Goal: Complete application form: Complete application form

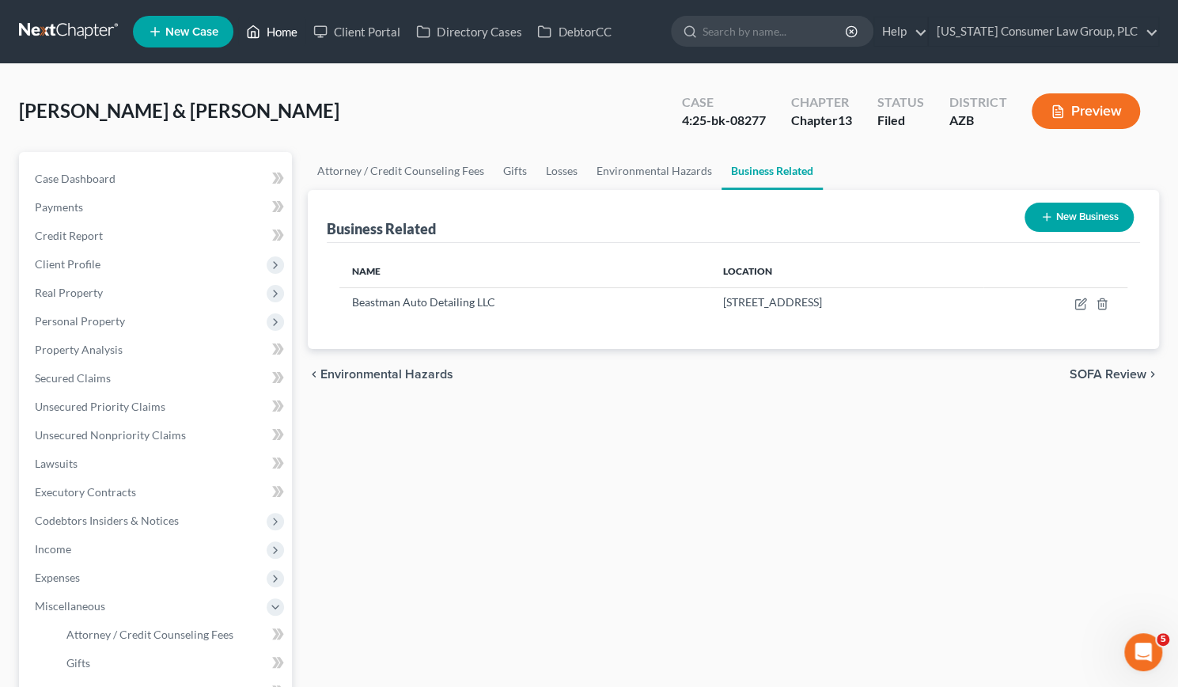
click at [266, 33] on link "Home" at bounding box center [271, 31] width 67 height 28
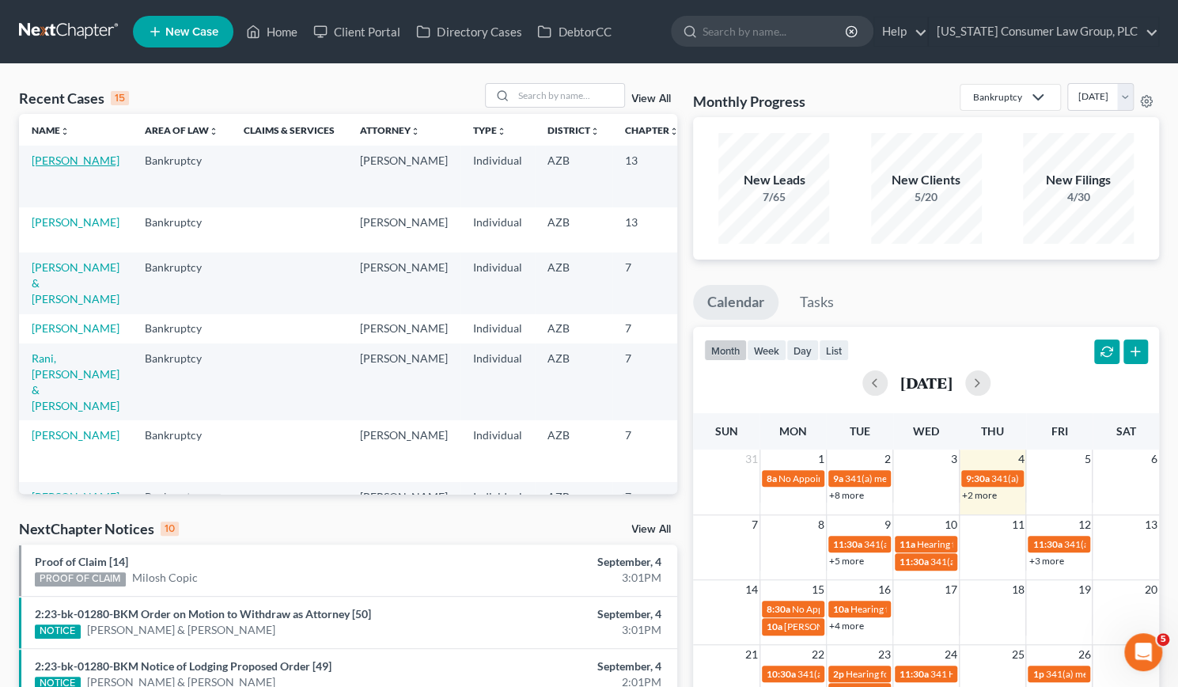
click at [47, 157] on link "[PERSON_NAME]" at bounding box center [76, 159] width 88 height 13
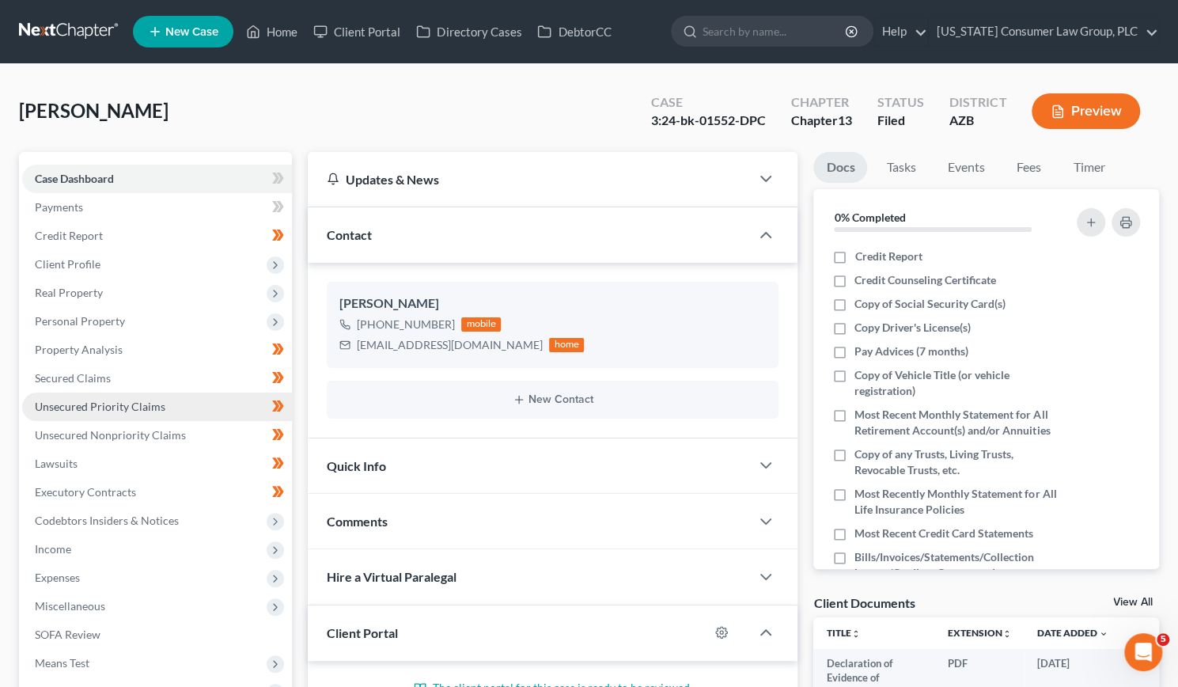
scroll to position [308, 0]
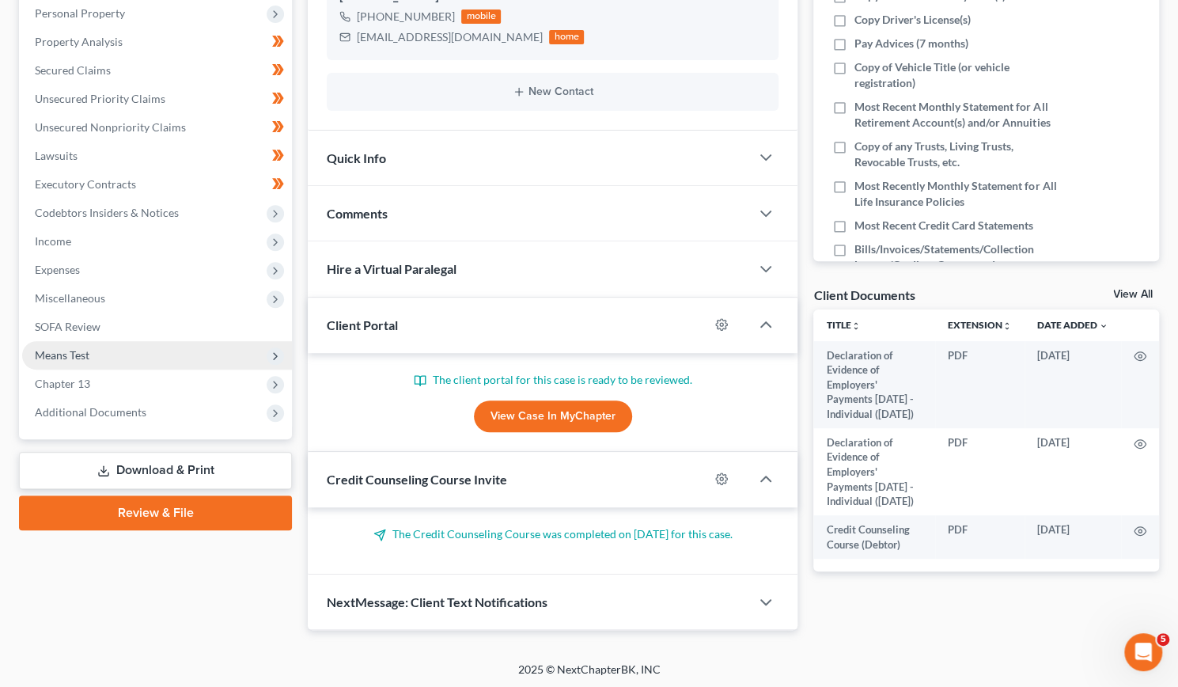
click at [63, 346] on span "Means Test" at bounding box center [157, 355] width 270 height 28
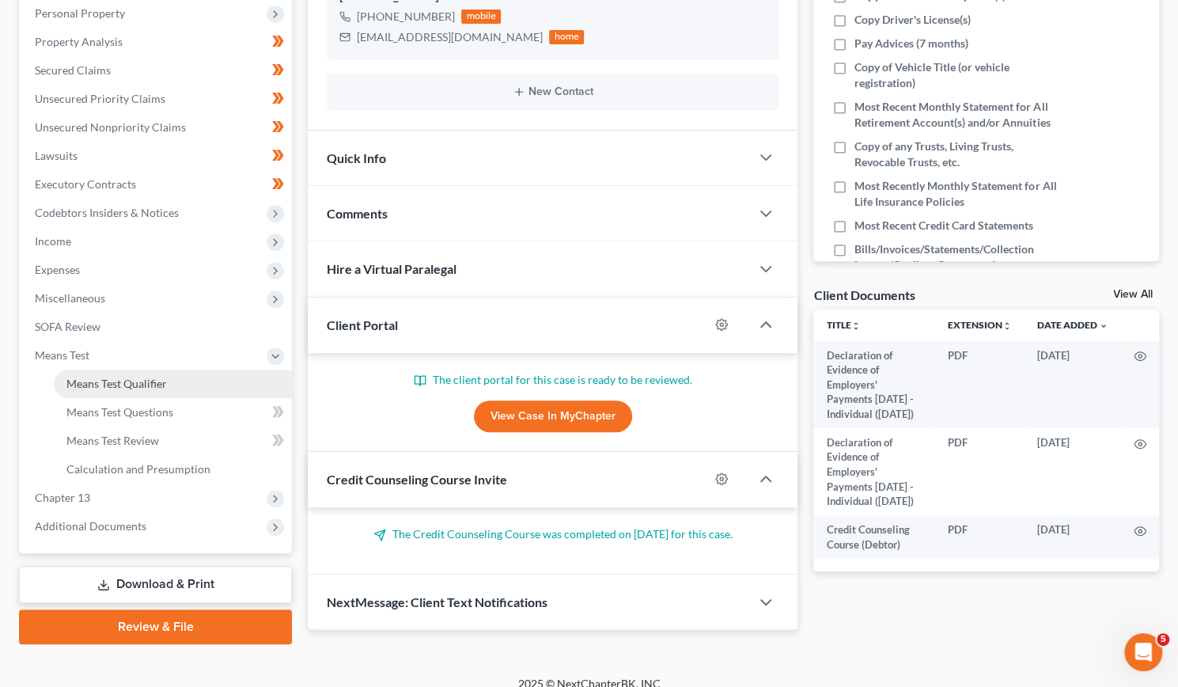
click at [98, 384] on span "Means Test Qualifier" at bounding box center [116, 383] width 100 height 13
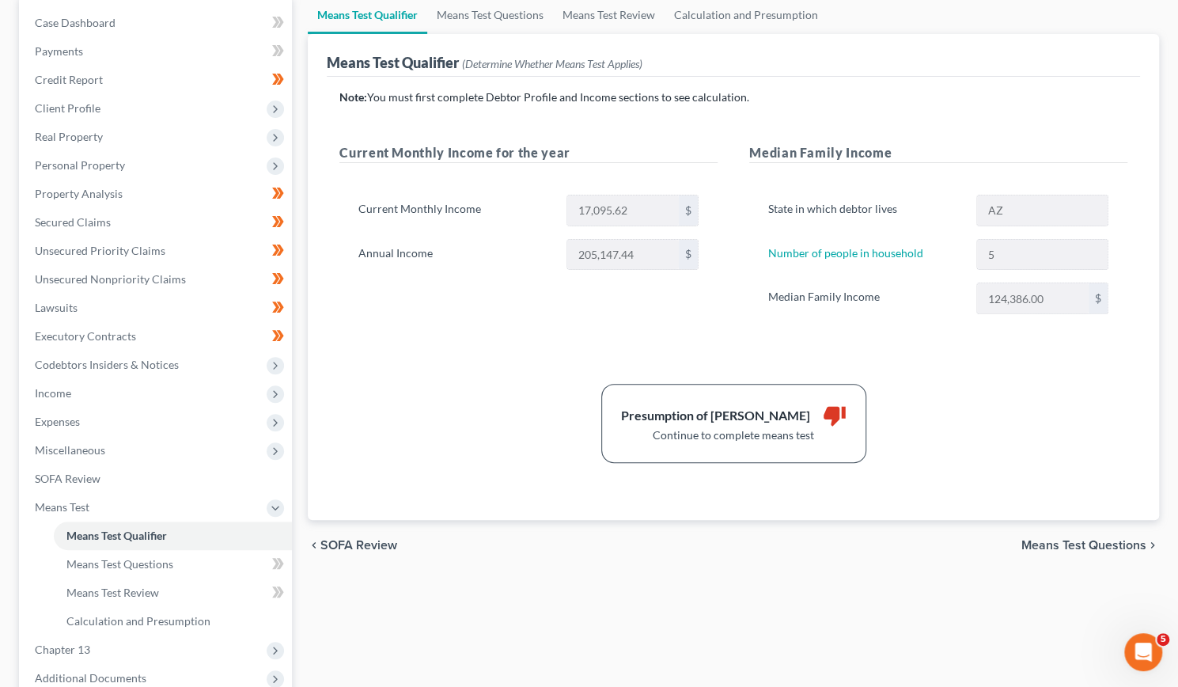
scroll to position [78, 0]
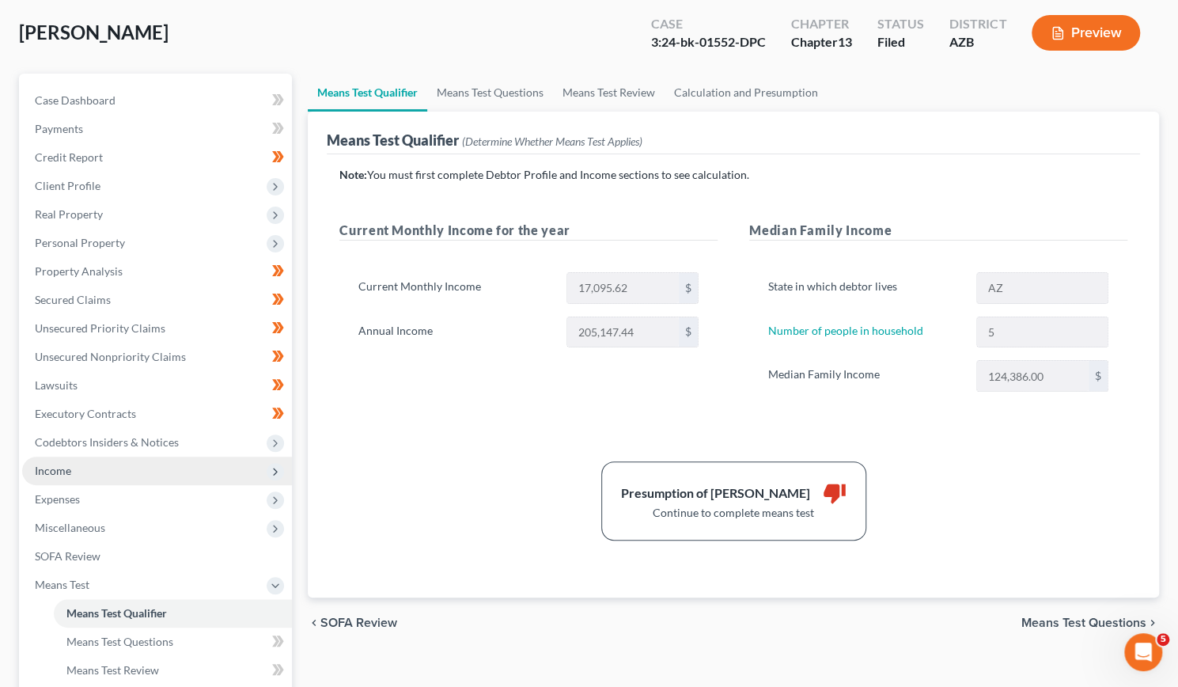
click at [41, 469] on span "Income" at bounding box center [53, 470] width 36 height 13
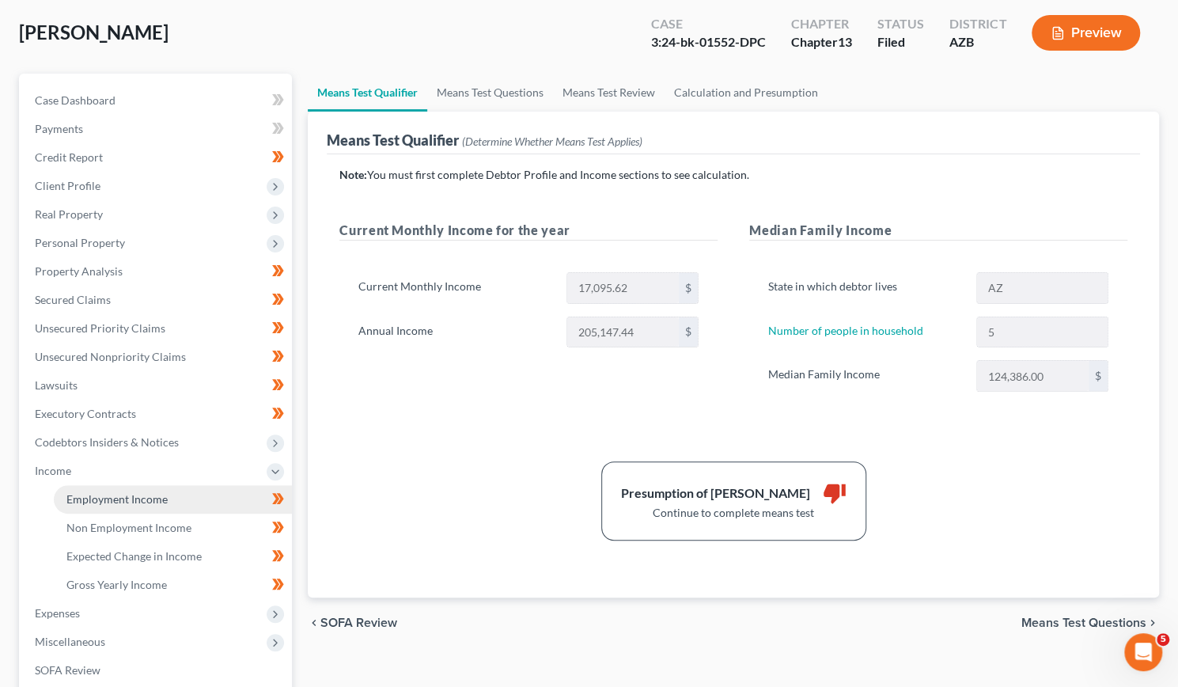
click at [94, 498] on span "Employment Income" at bounding box center [116, 498] width 101 height 13
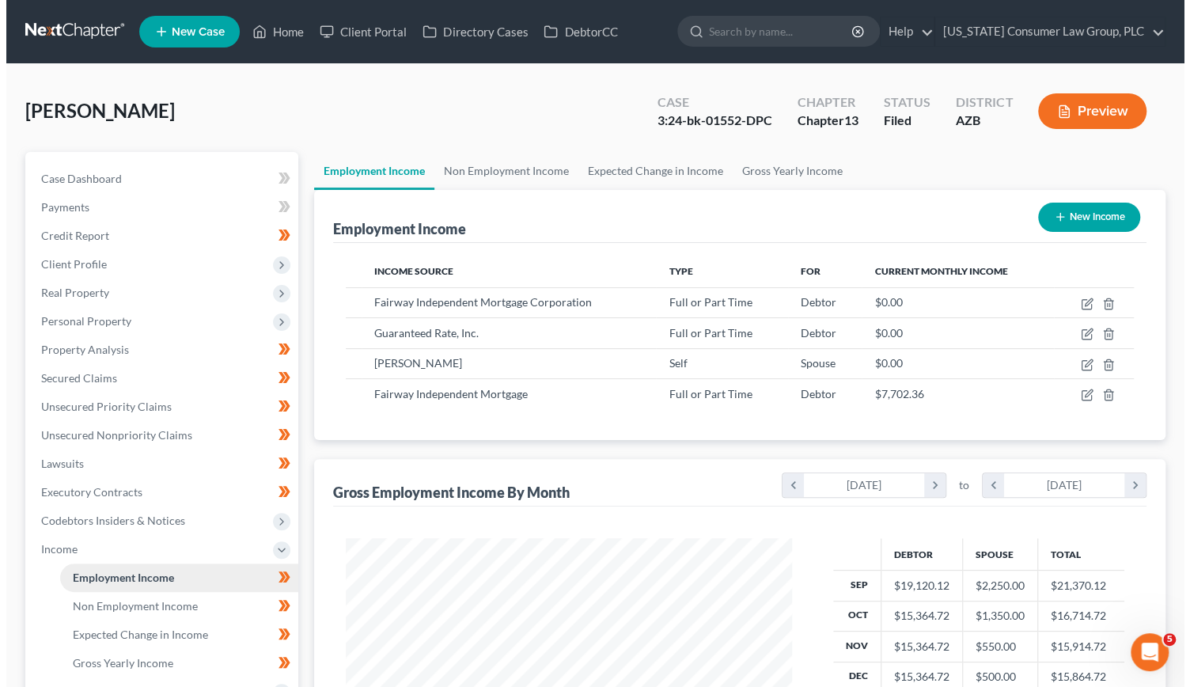
scroll to position [282, 478]
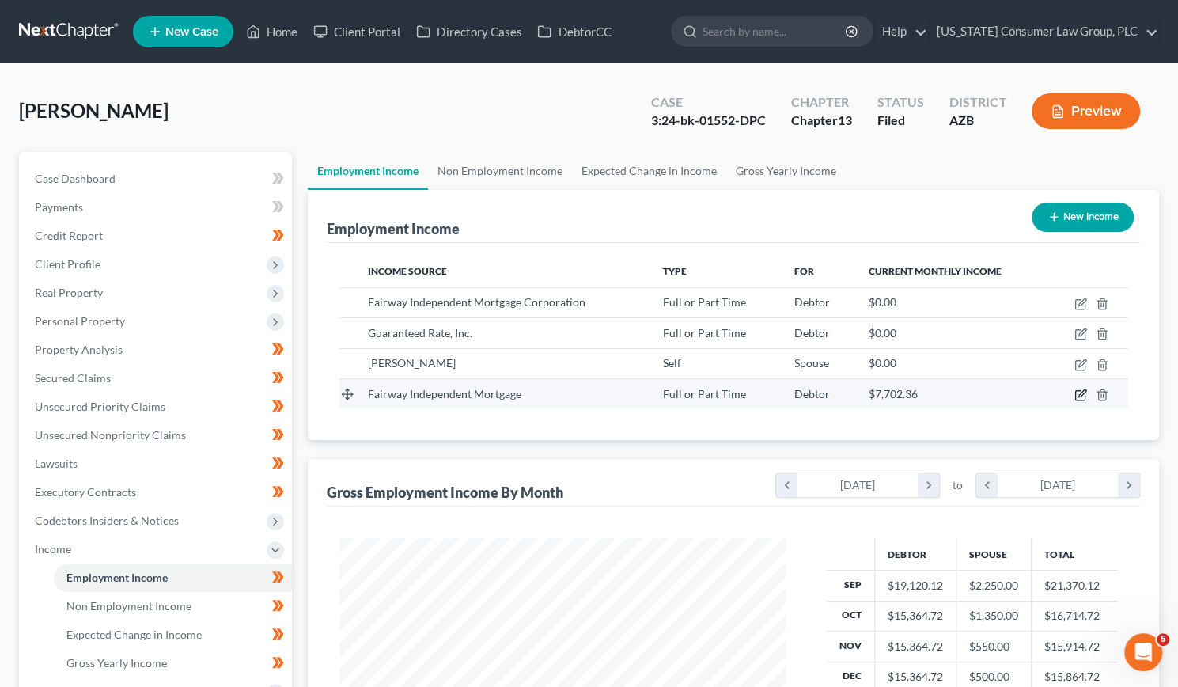
click at [1080, 390] on icon "button" at bounding box center [1080, 394] width 13 height 13
select select "0"
select select "52"
select select "1"
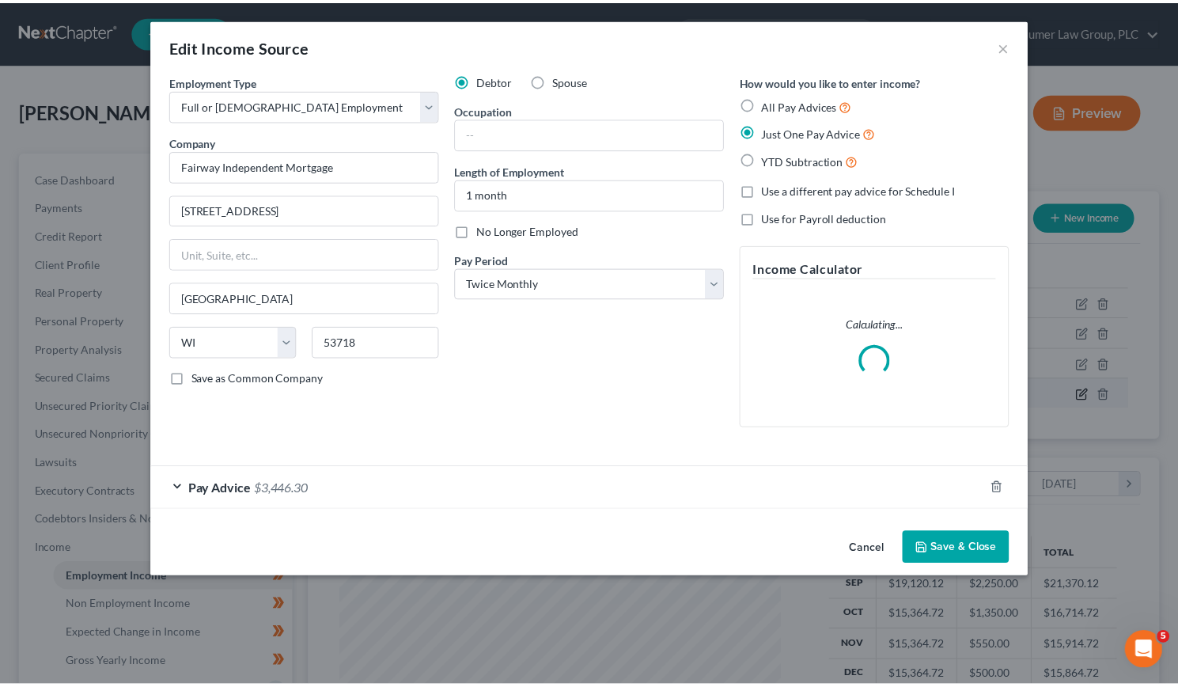
scroll to position [282, 483]
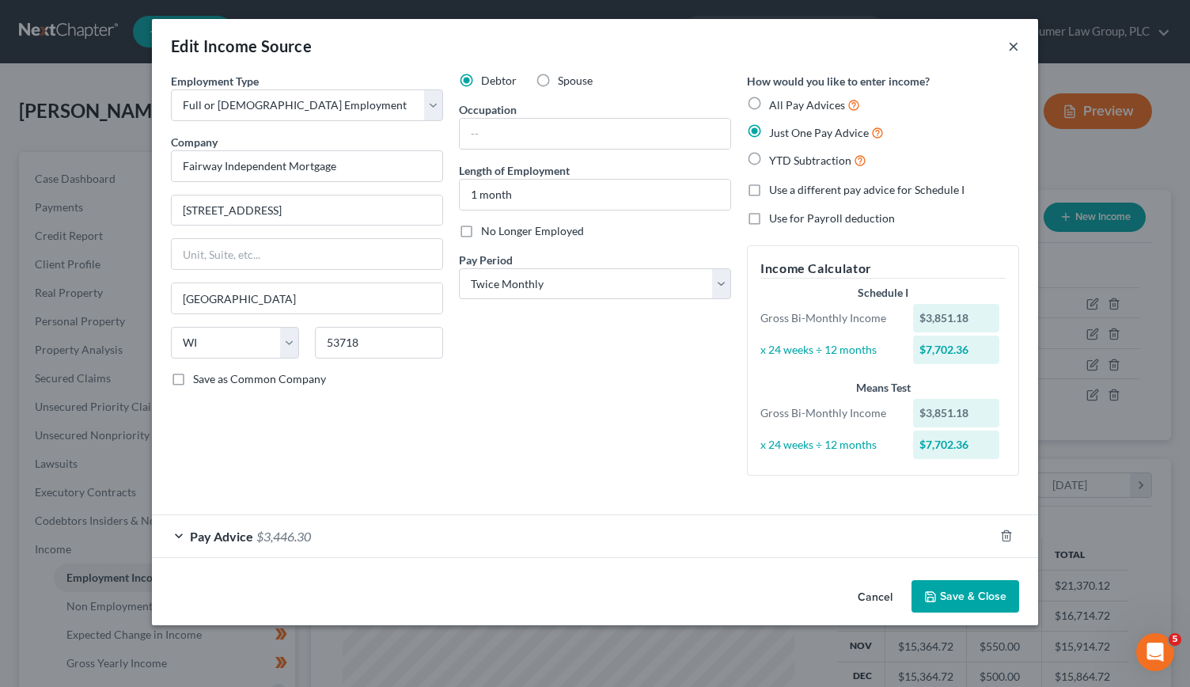
click at [1012, 48] on button "×" at bounding box center [1013, 45] width 11 height 19
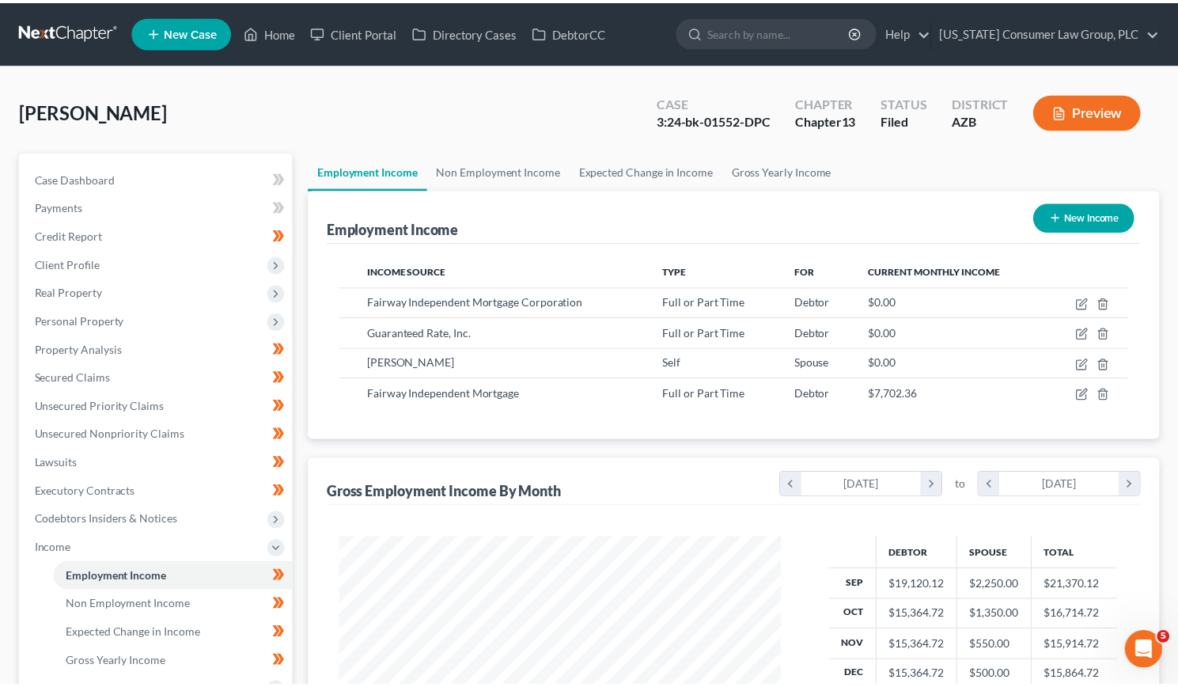
scroll to position [790732, 790536]
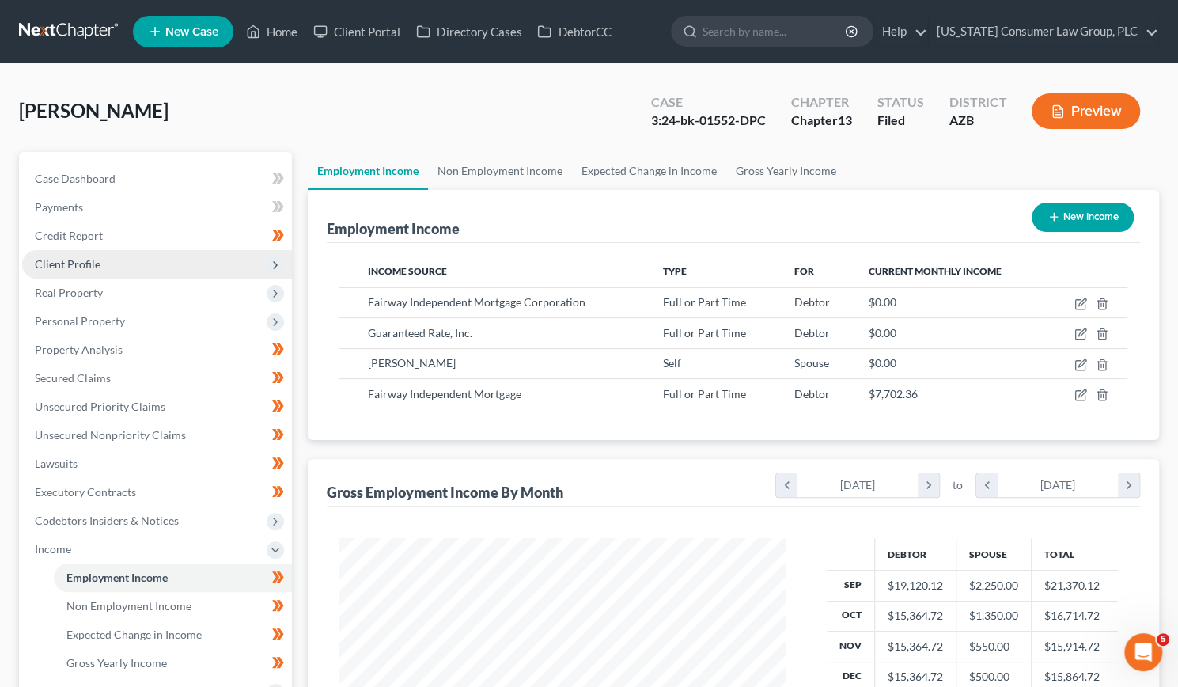
click at [72, 261] on span "Client Profile" at bounding box center [68, 263] width 66 height 13
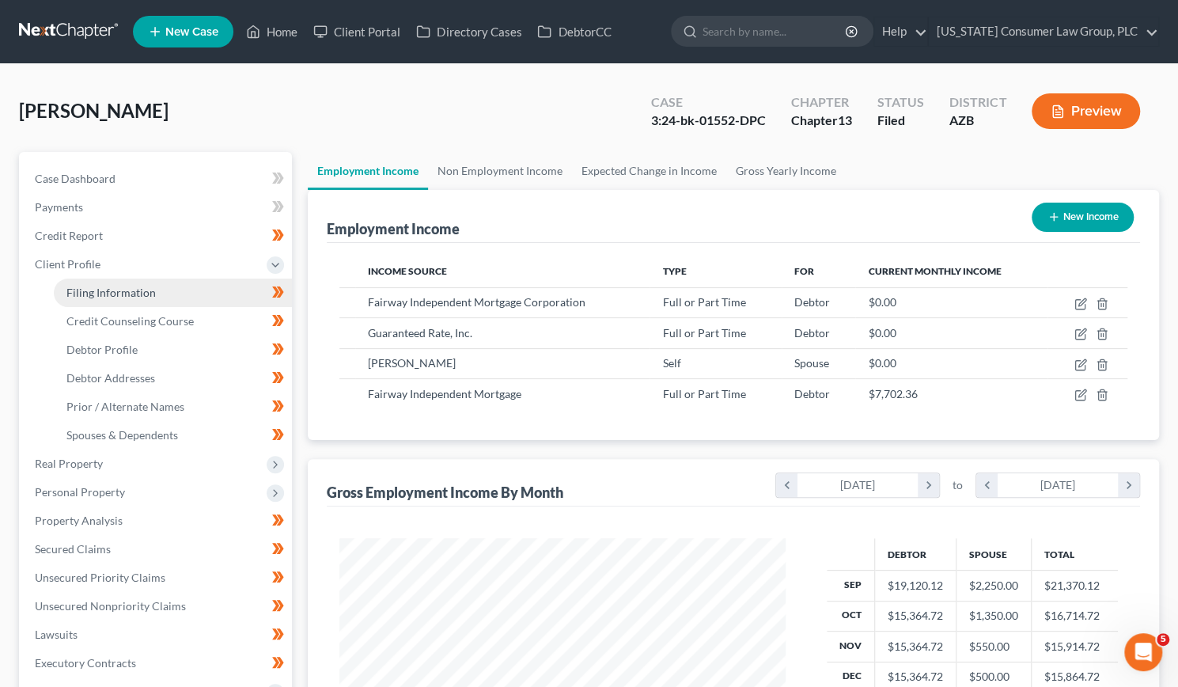
click at [85, 289] on span "Filing Information" at bounding box center [110, 292] width 89 height 13
select select "1"
select select "0"
select select "3"
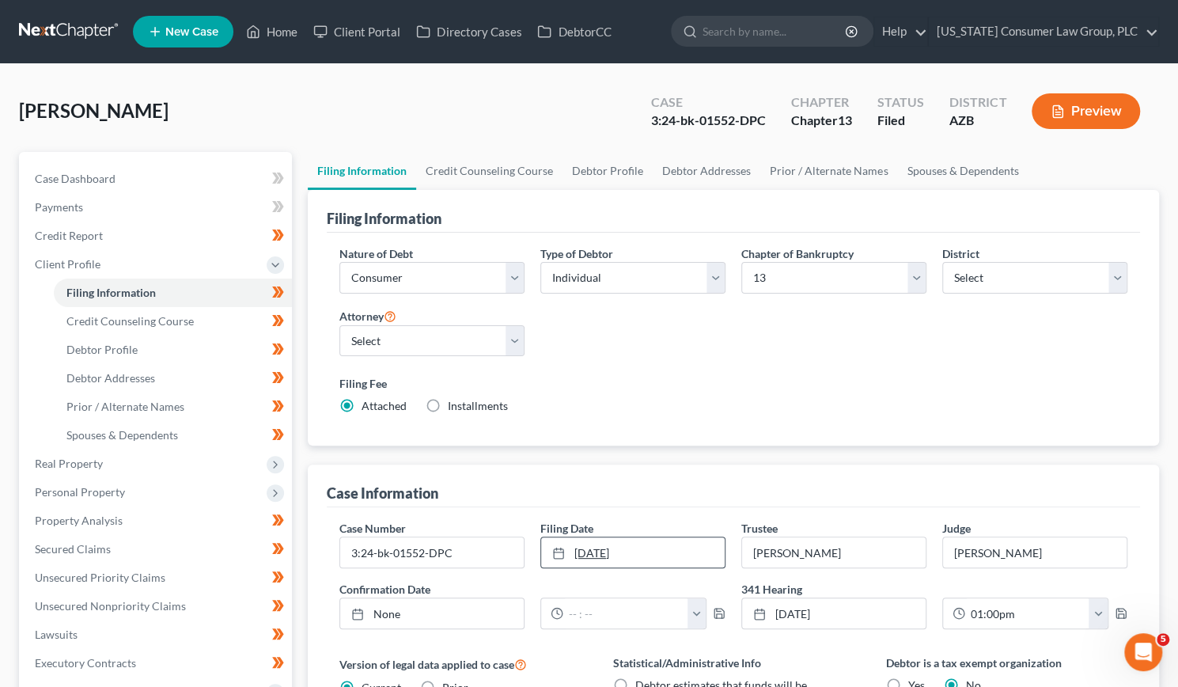
click at [554, 554] on rect at bounding box center [558, 552] width 9 height 9
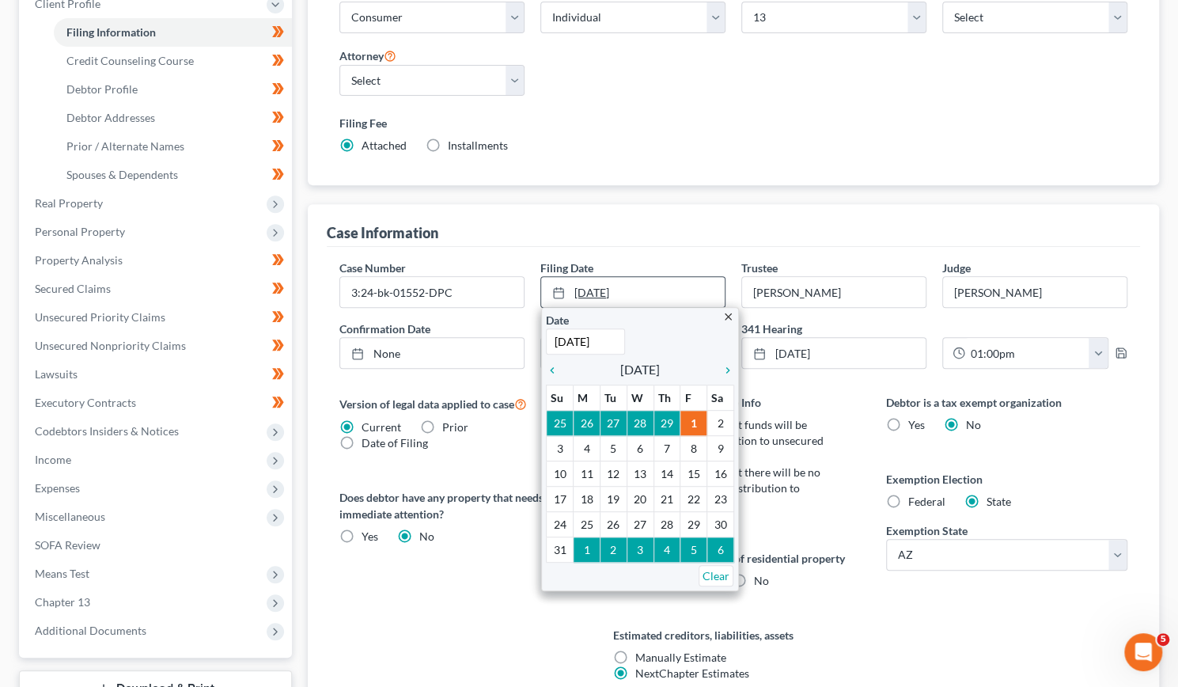
scroll to position [290, 0]
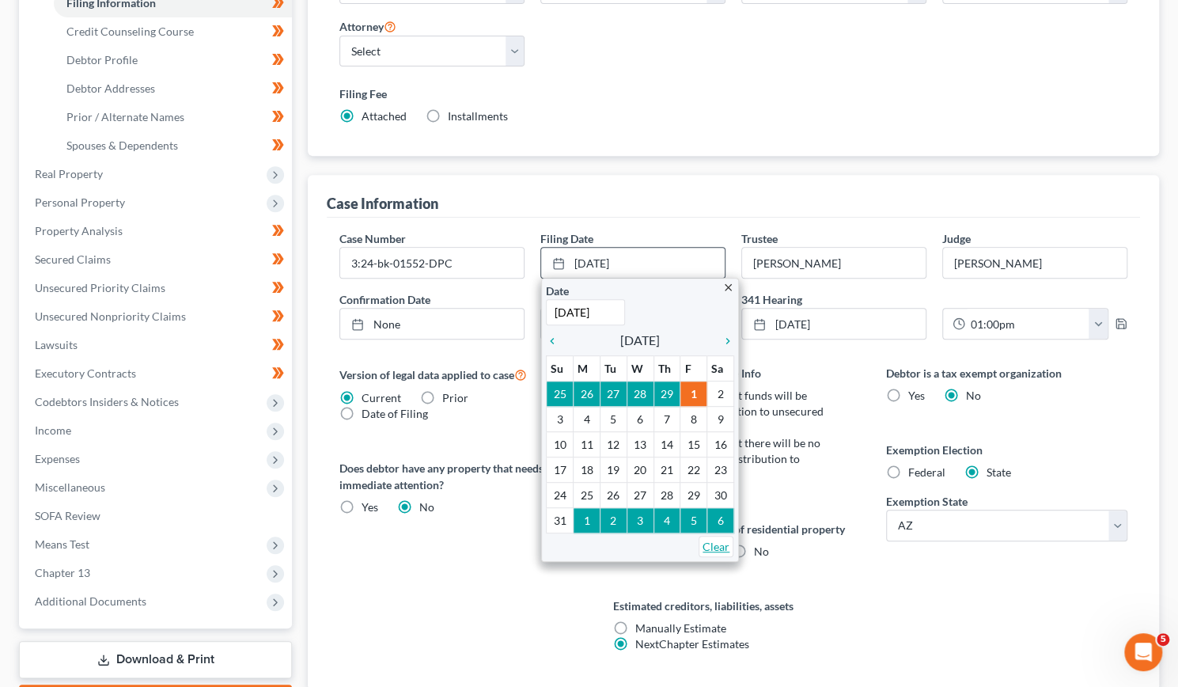
click at [720, 537] on link "Clear" at bounding box center [715, 546] width 35 height 21
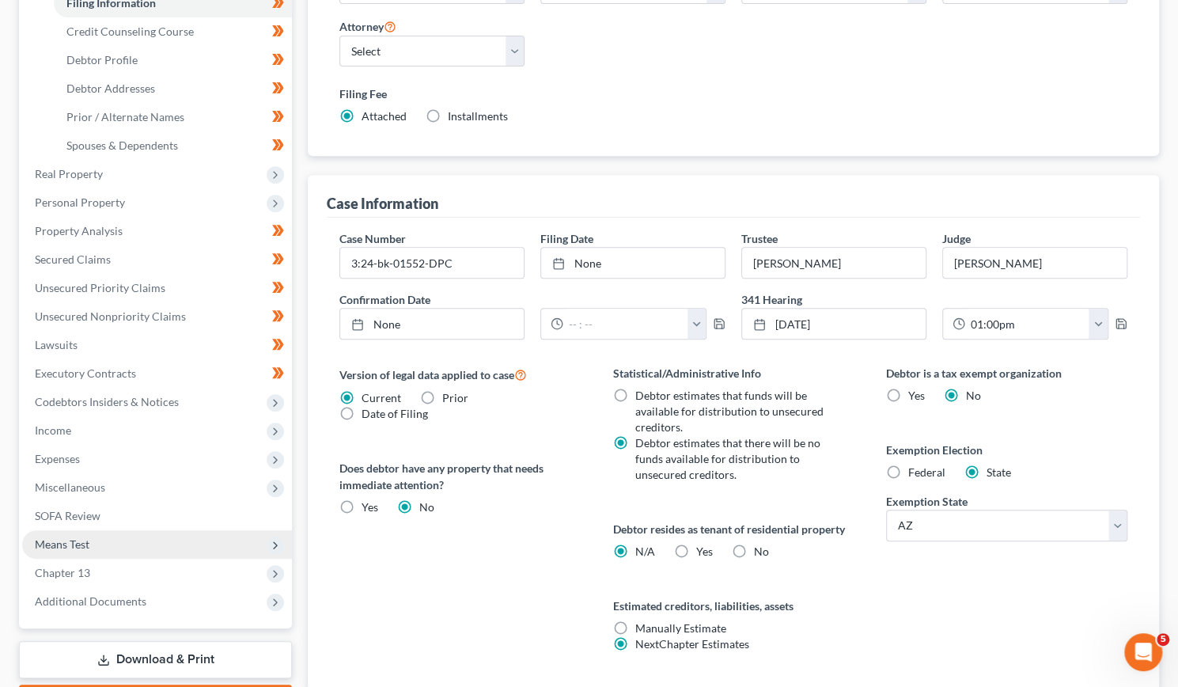
click at [65, 541] on span "Means Test" at bounding box center [62, 543] width 55 height 13
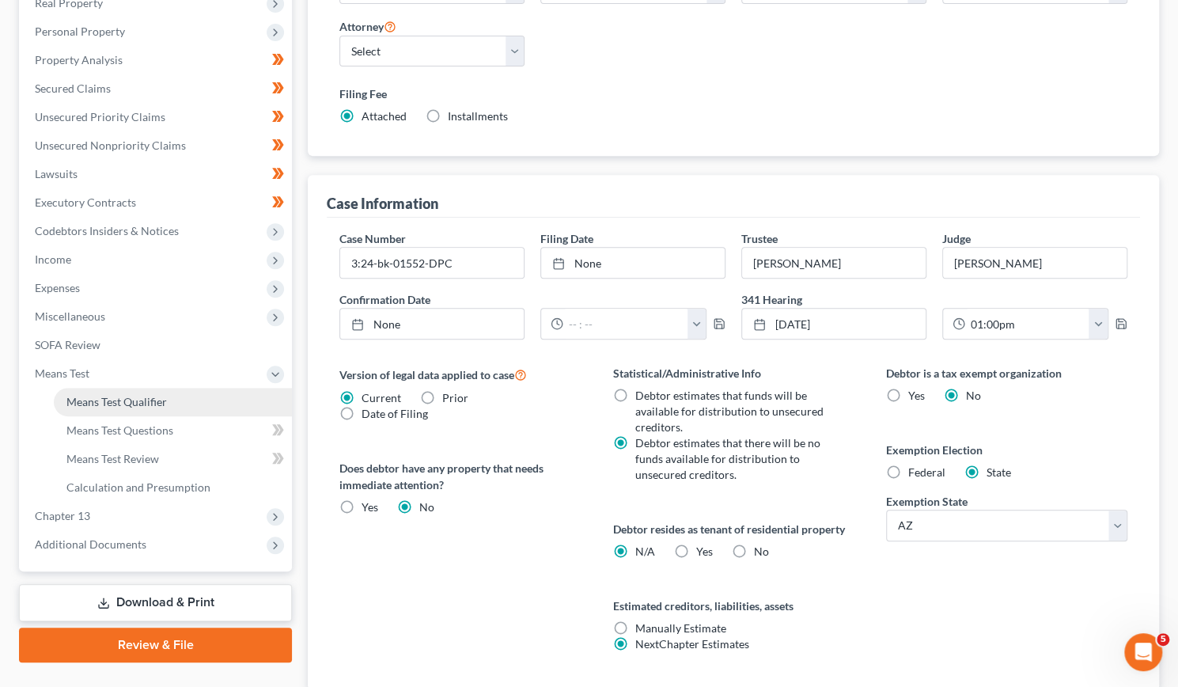
click at [124, 391] on link "Means Test Qualifier" at bounding box center [173, 402] width 238 height 28
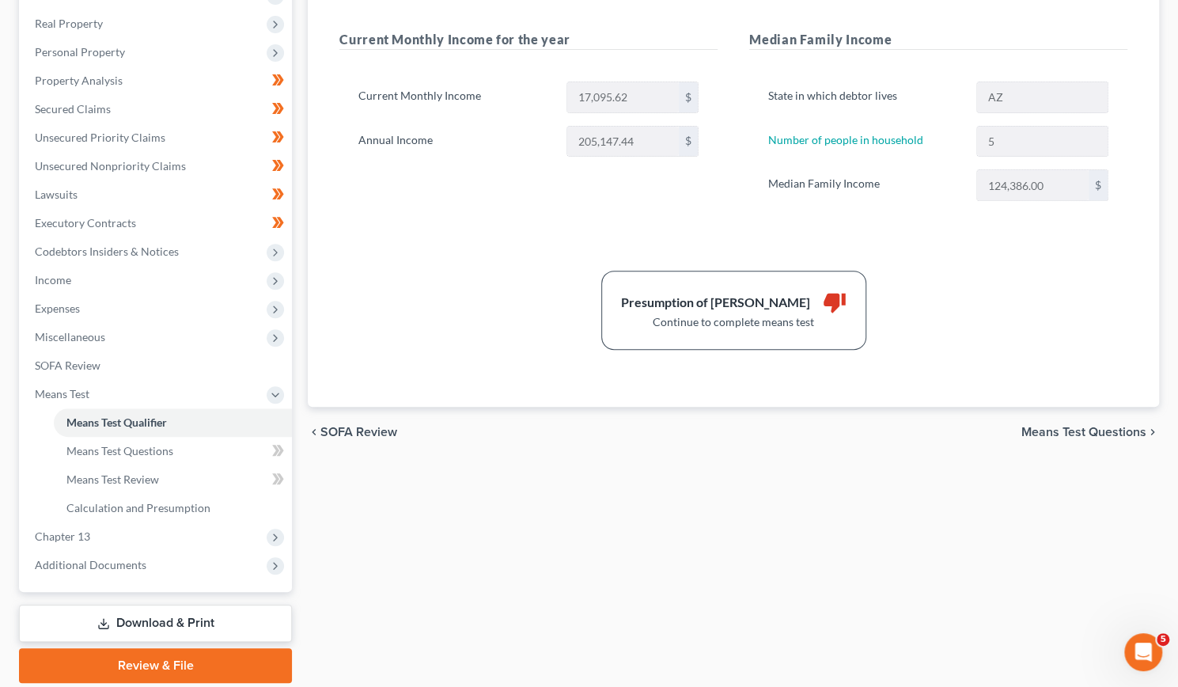
scroll to position [264, 0]
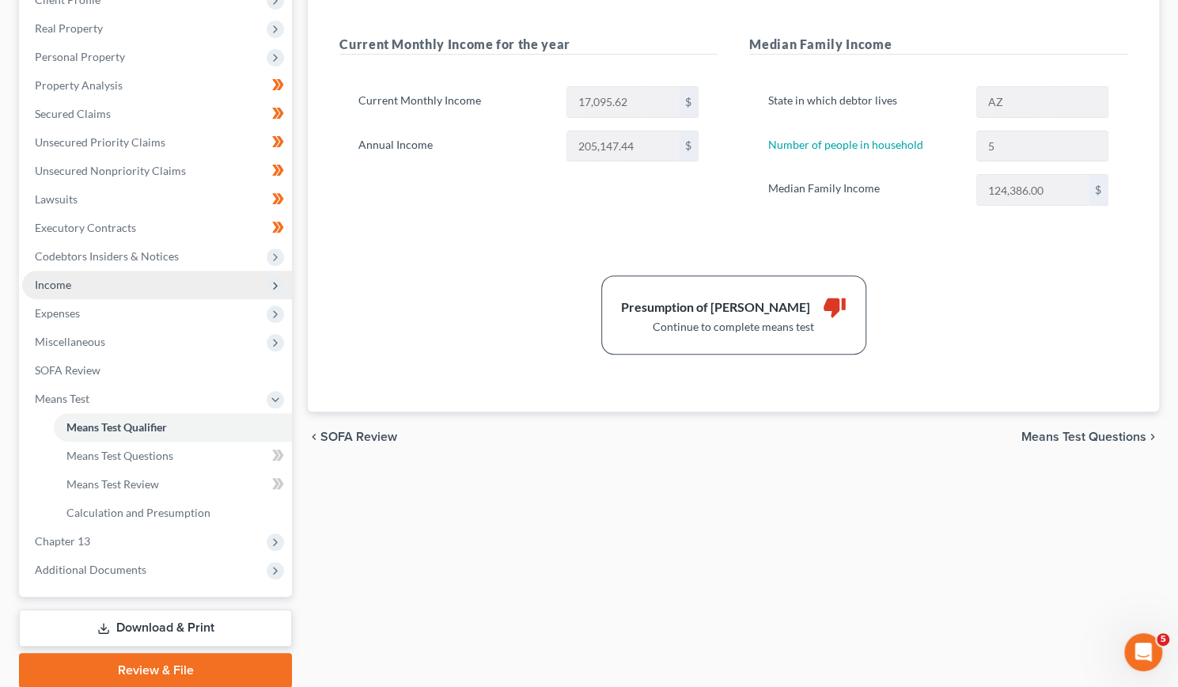
click at [68, 279] on span "Income" at bounding box center [53, 284] width 36 height 13
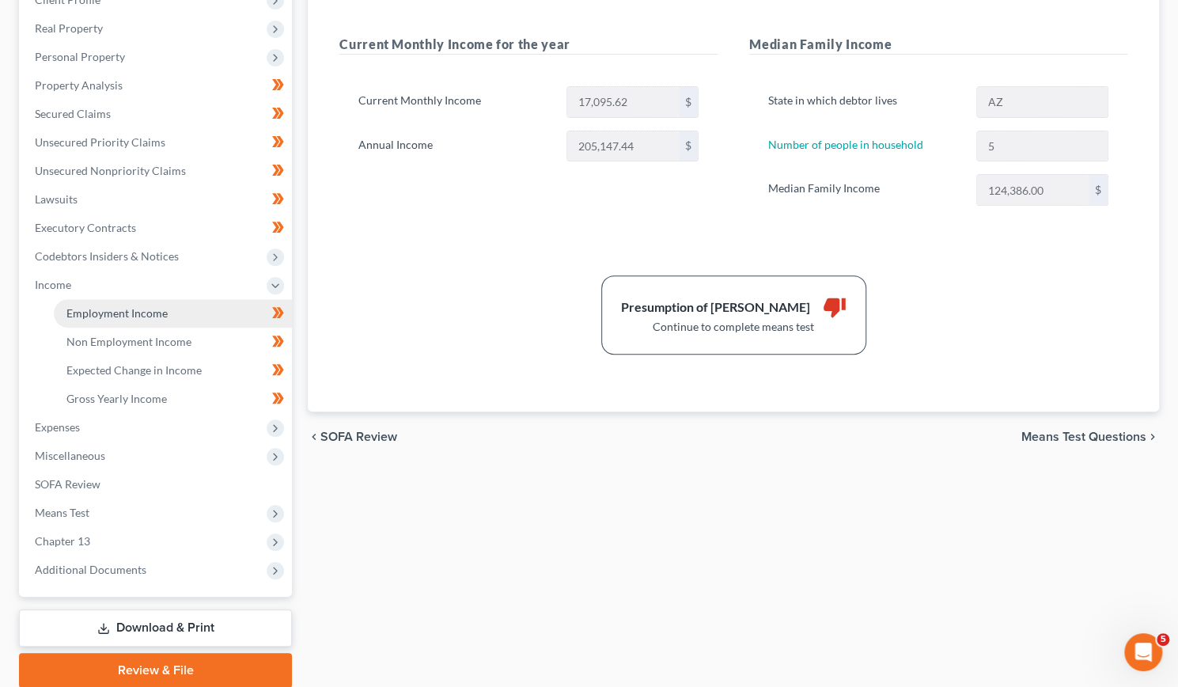
click at [93, 316] on span "Employment Income" at bounding box center [116, 312] width 101 height 13
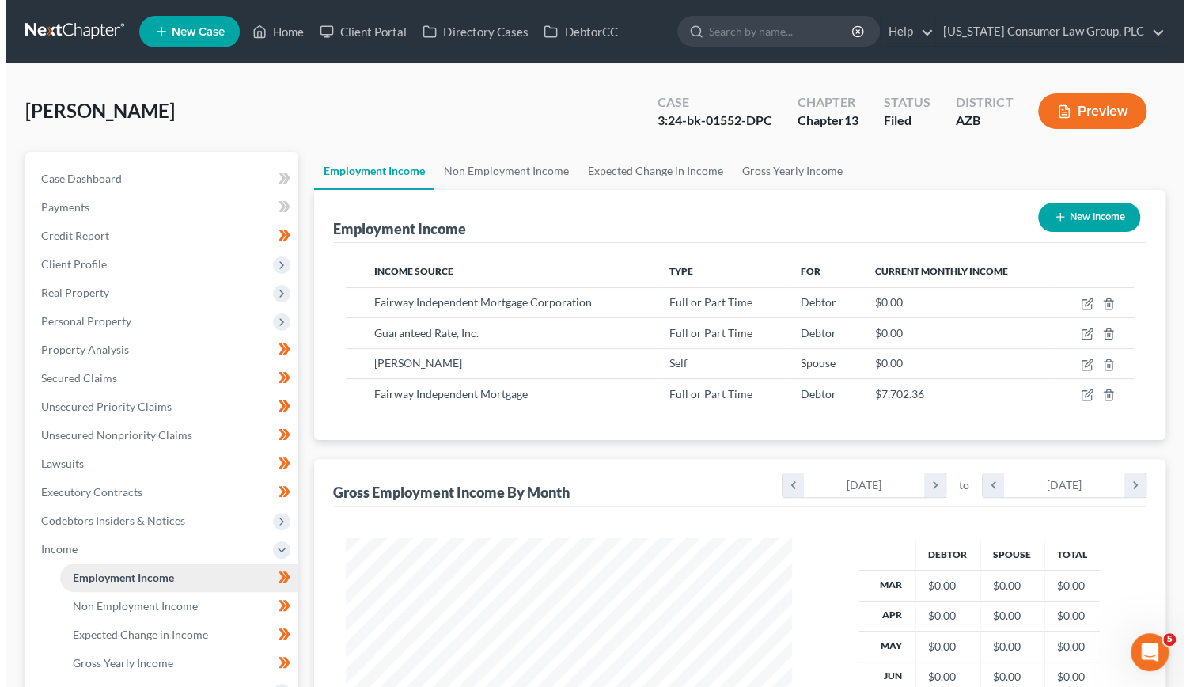
scroll to position [282, 478]
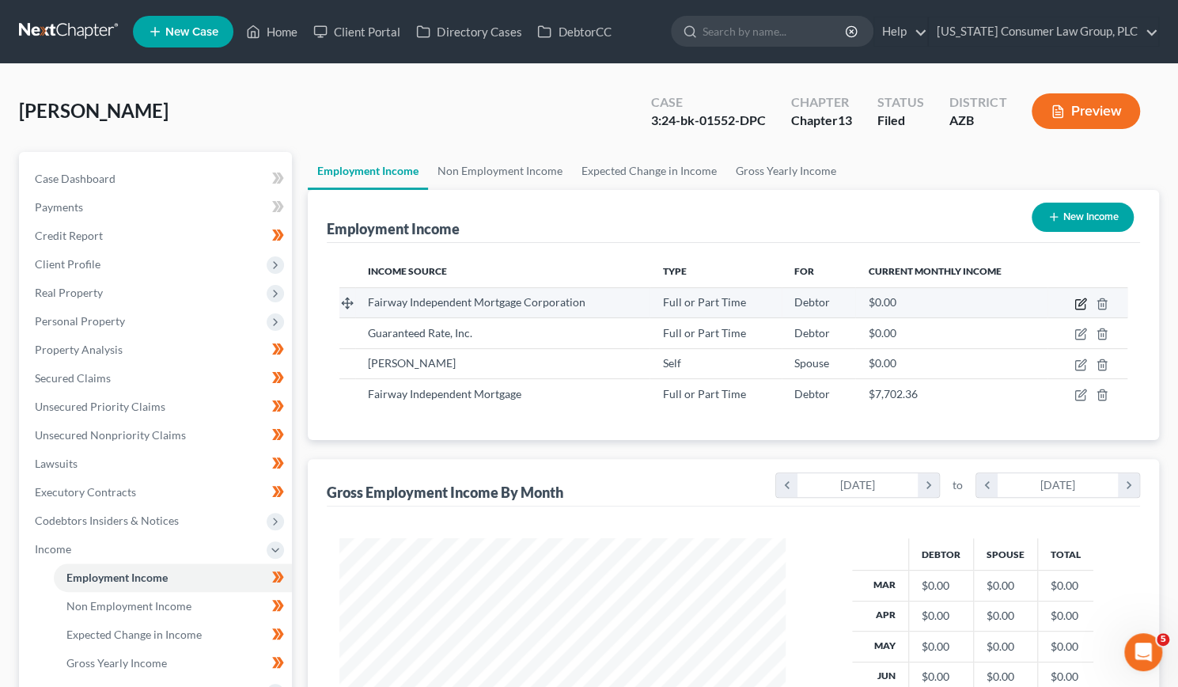
click at [1081, 301] on icon "button" at bounding box center [1081, 301] width 7 height 7
select select "0"
select select "52"
select select "1"
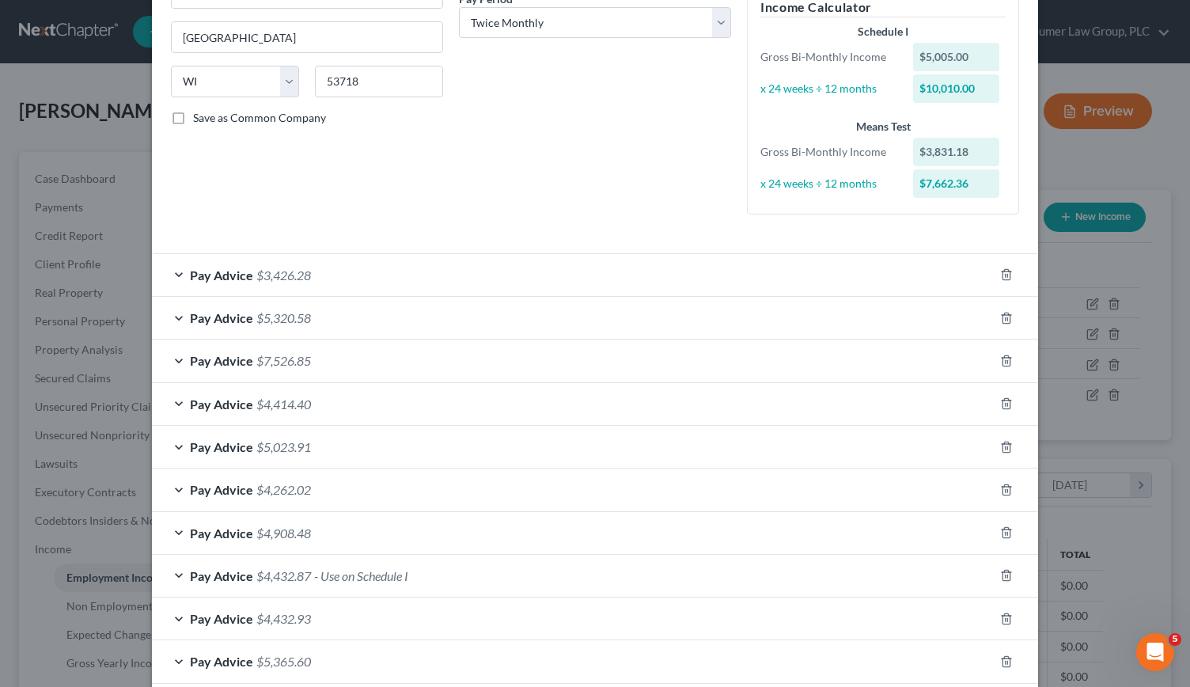
scroll to position [262, 0]
click at [330, 270] on div "Pay Advice $3,426.28" at bounding box center [573, 274] width 842 height 42
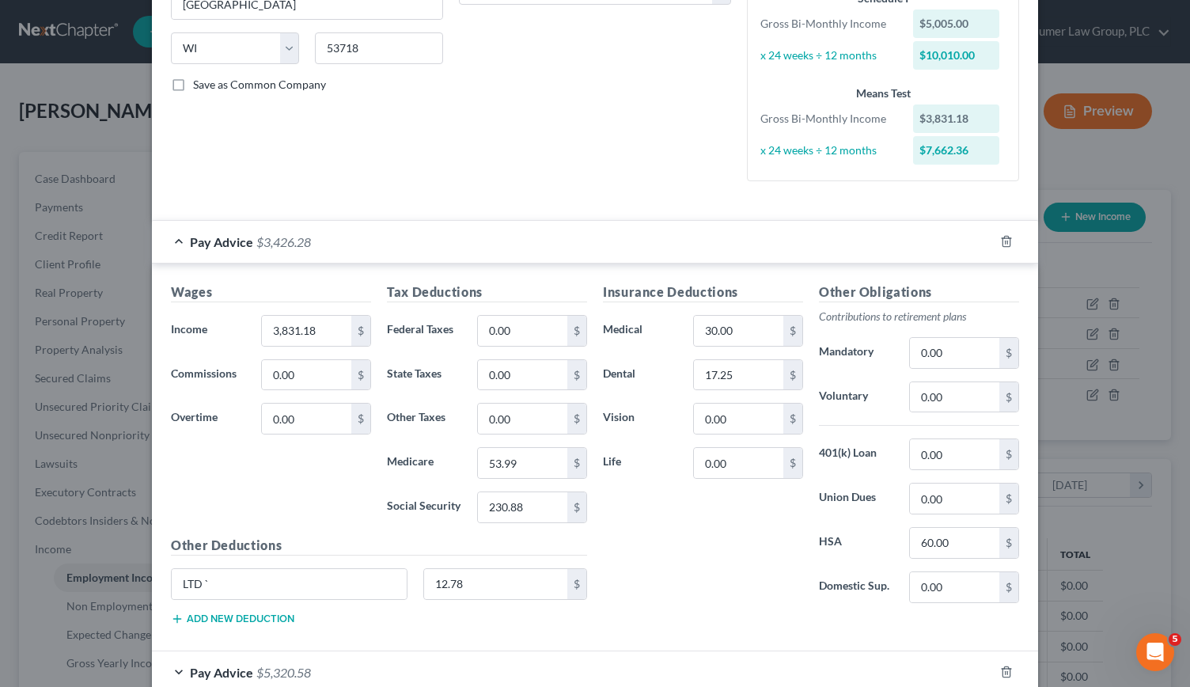
scroll to position [289, 0]
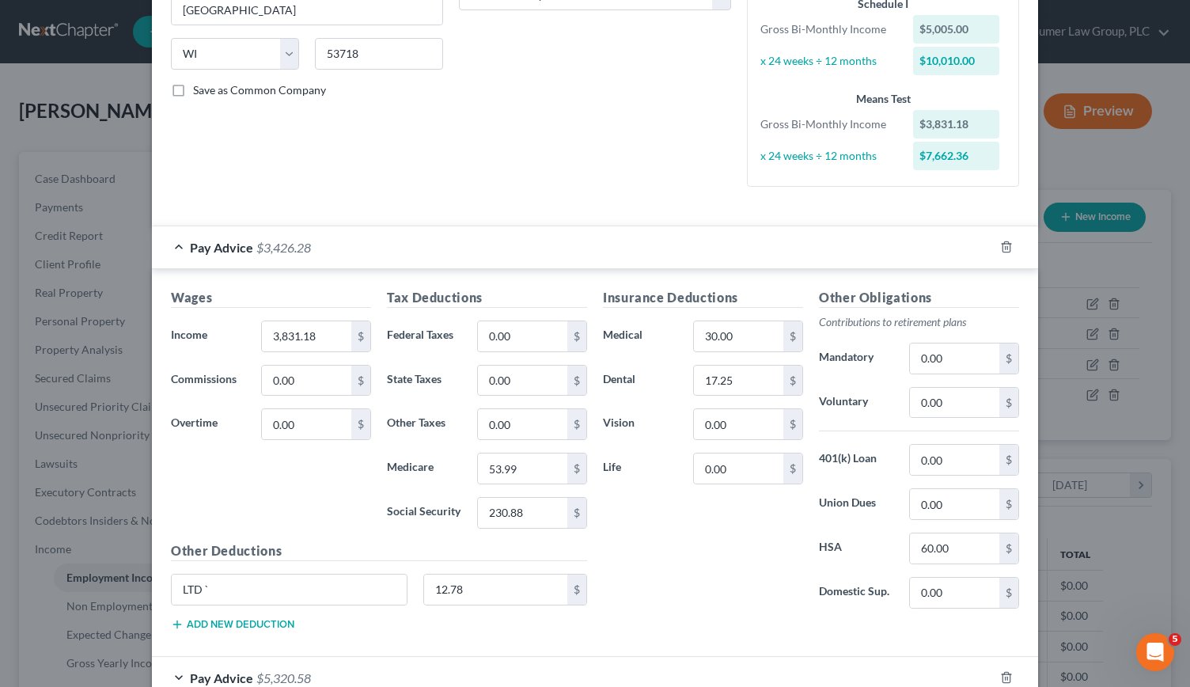
click at [167, 241] on div "Pay Advice $3,426.28" at bounding box center [573, 247] width 842 height 42
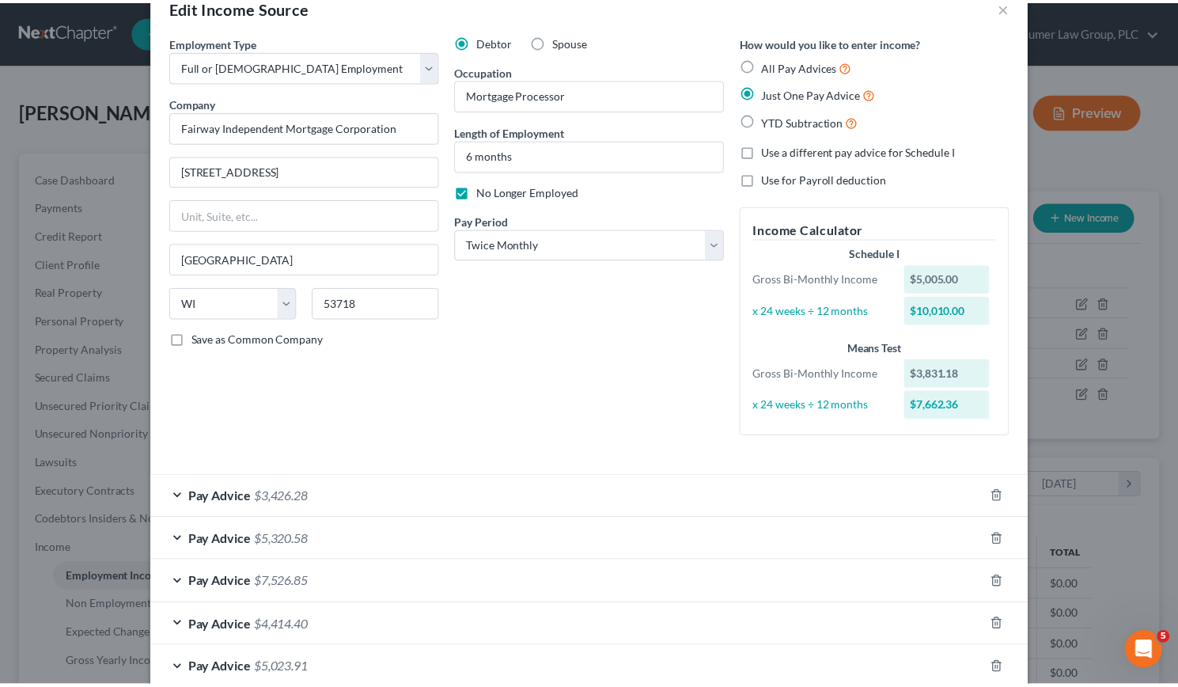
scroll to position [39, 0]
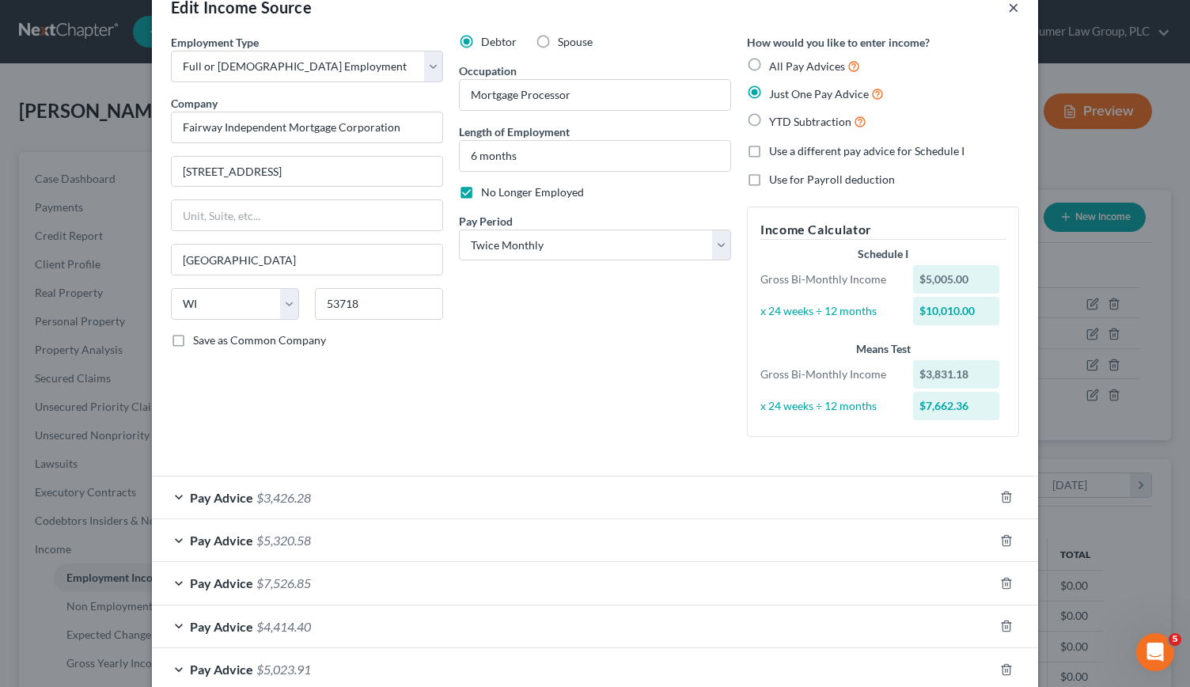
click at [1008, 8] on button "×" at bounding box center [1013, 7] width 11 height 19
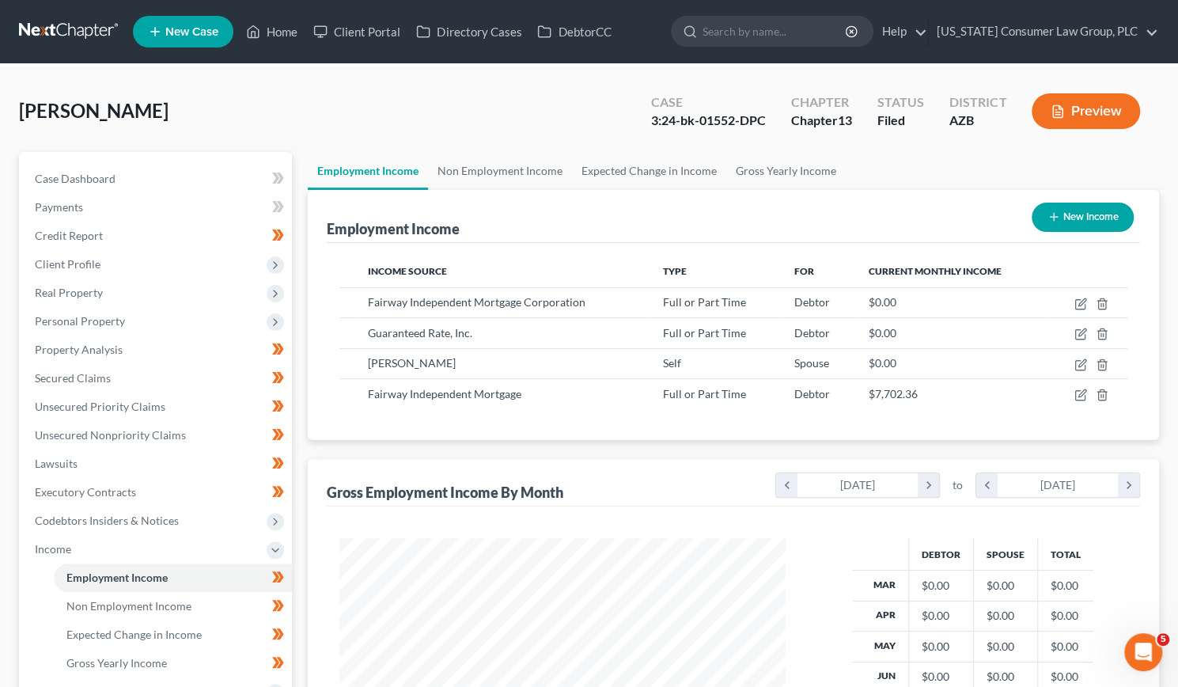
scroll to position [323, 0]
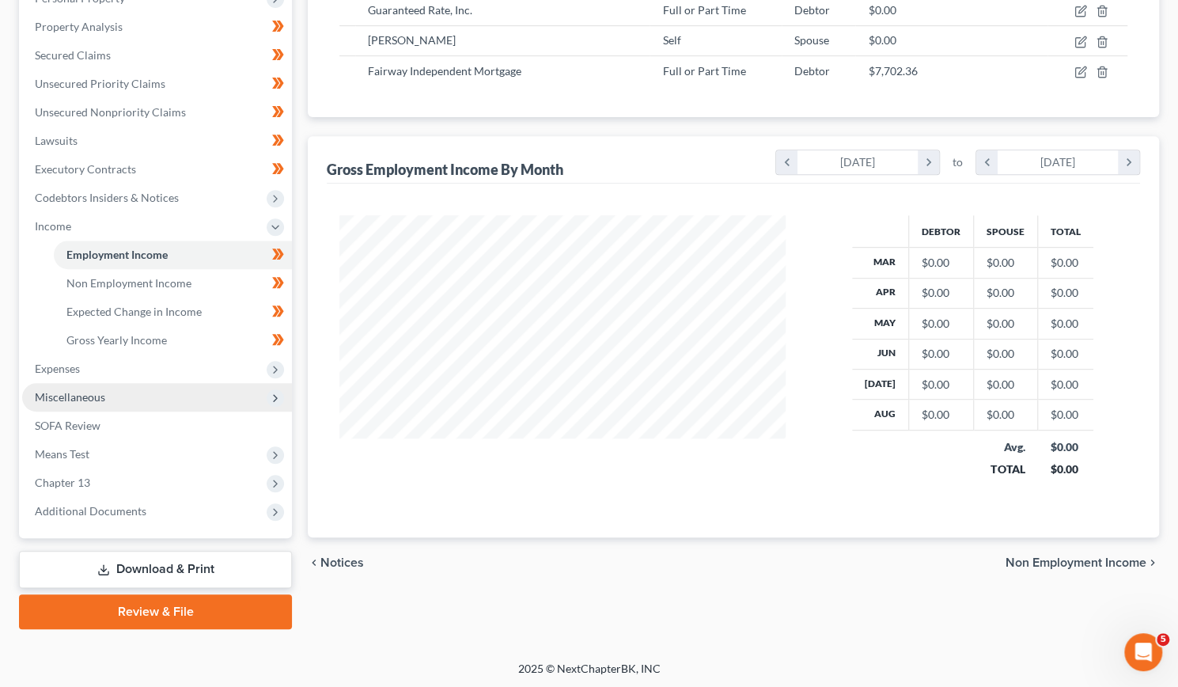
click at [82, 400] on span "Miscellaneous" at bounding box center [70, 396] width 70 height 13
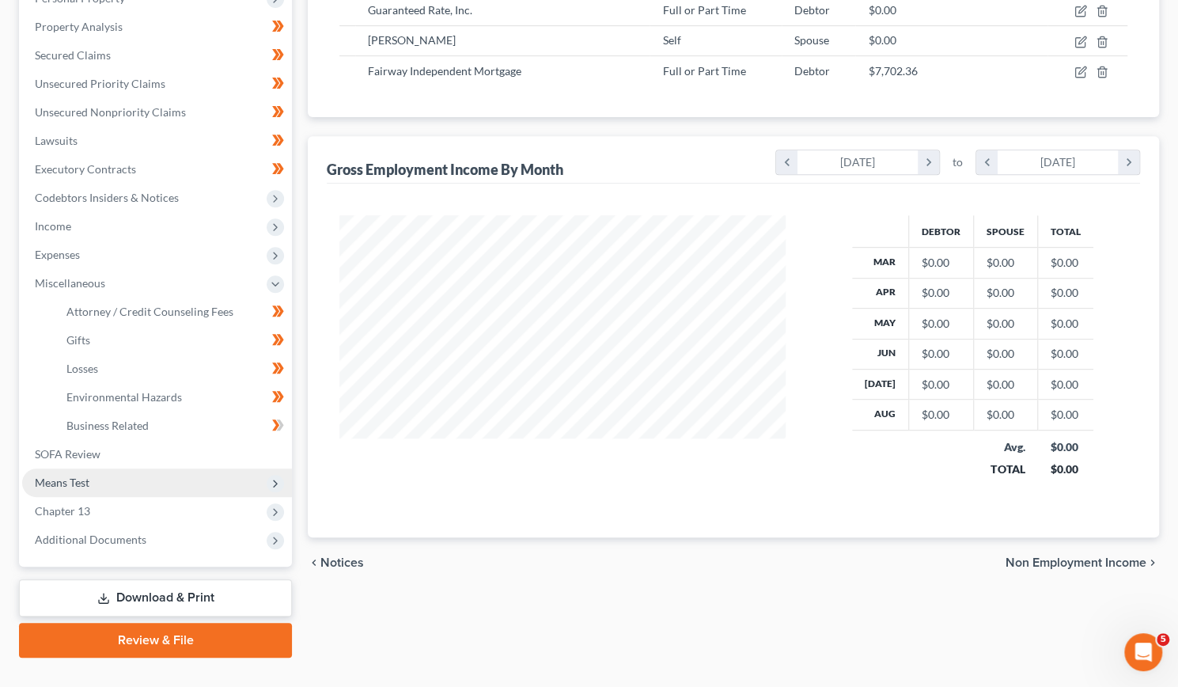
click at [59, 486] on span "Means Test" at bounding box center [62, 481] width 55 height 13
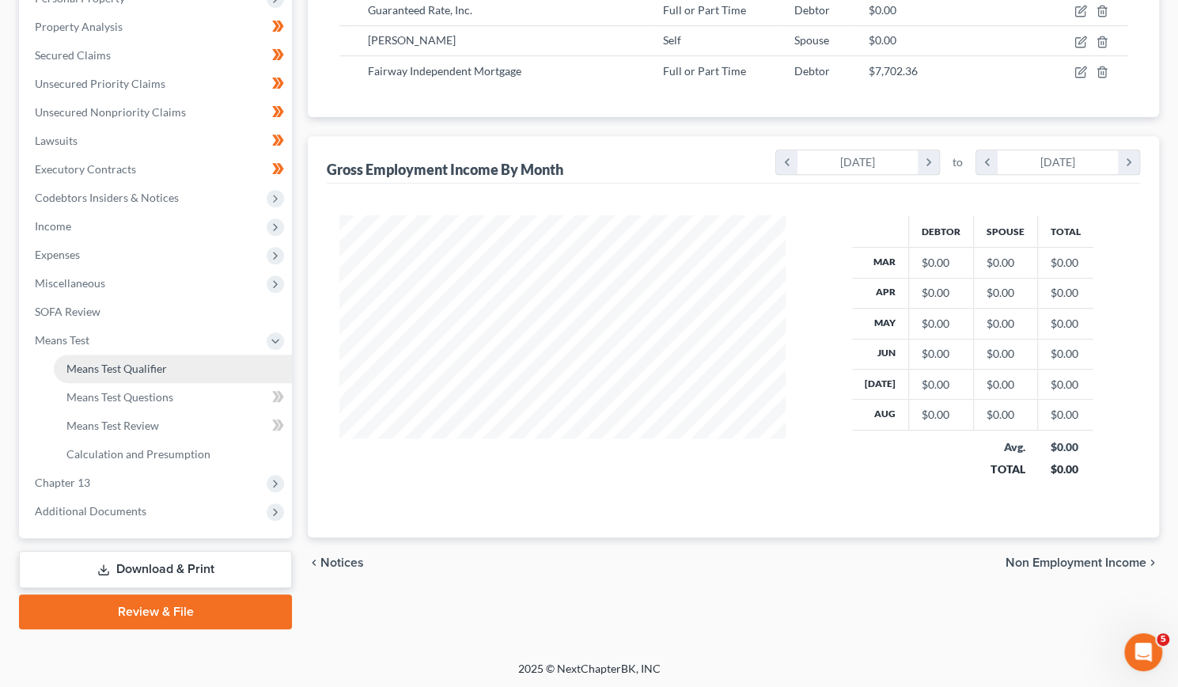
click at [134, 354] on link "Means Test Qualifier" at bounding box center [173, 368] width 238 height 28
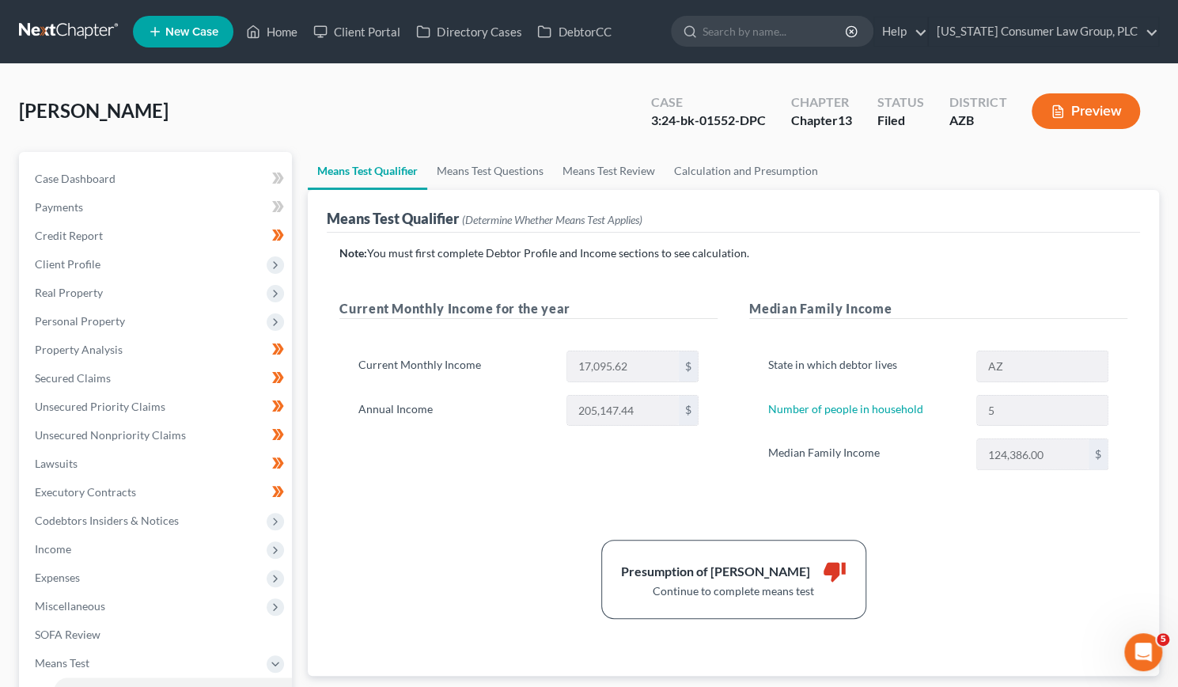
scroll to position [323, 0]
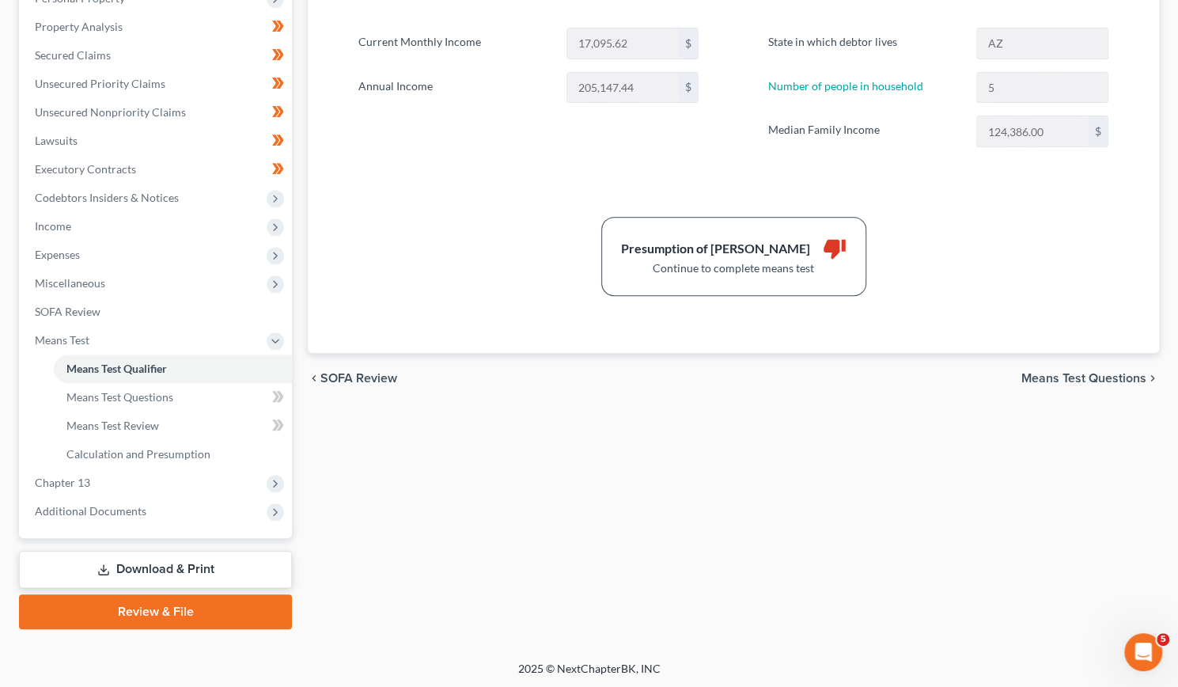
click at [1087, 372] on span "Means Test Questions" at bounding box center [1083, 378] width 125 height 13
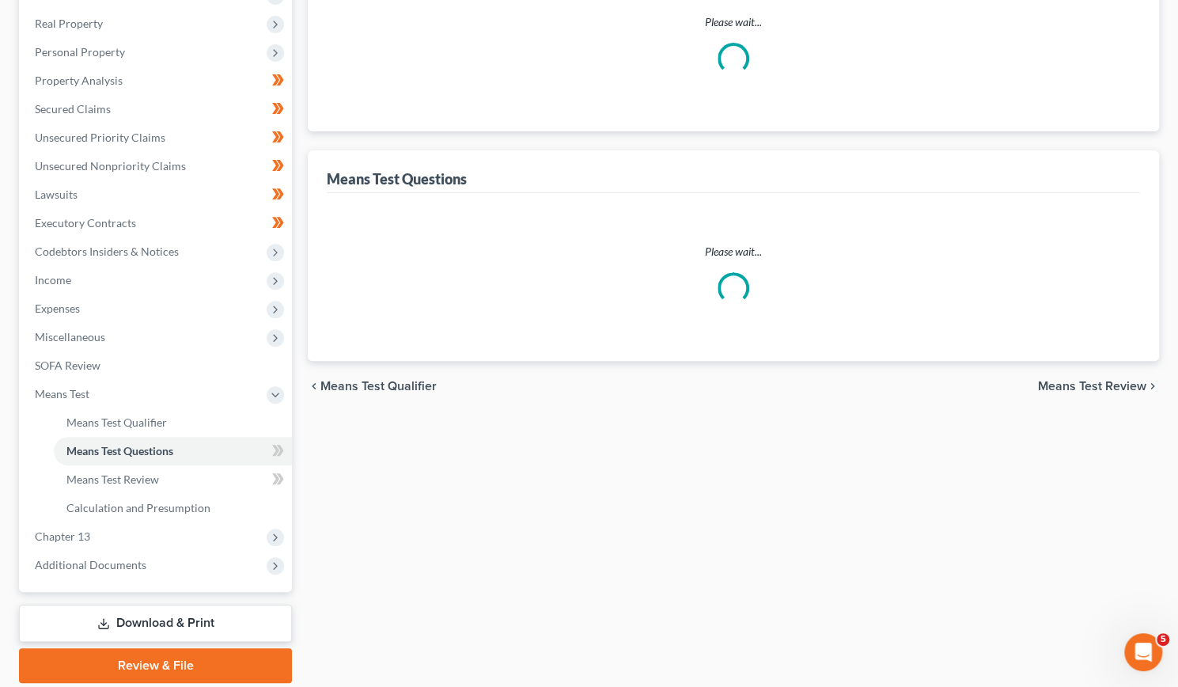
select select "1"
select select "60"
select select "0"
select select "60"
select select "0"
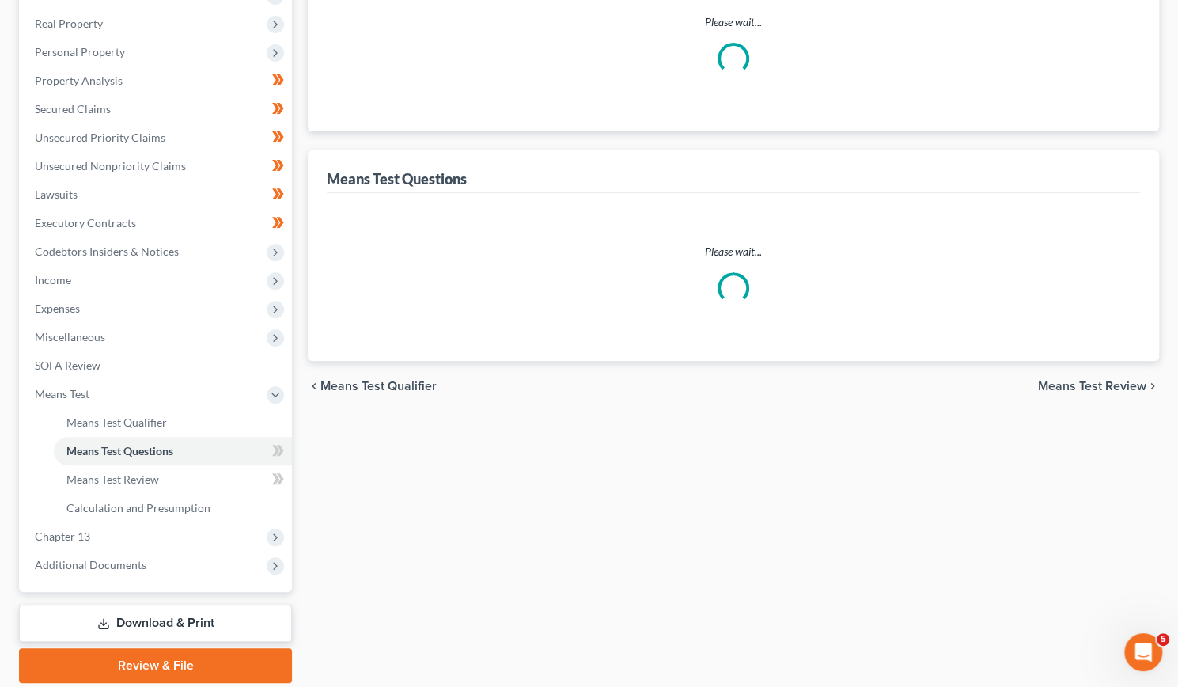
select select "60"
select select "1"
select select "60"
select select "5"
select select "3"
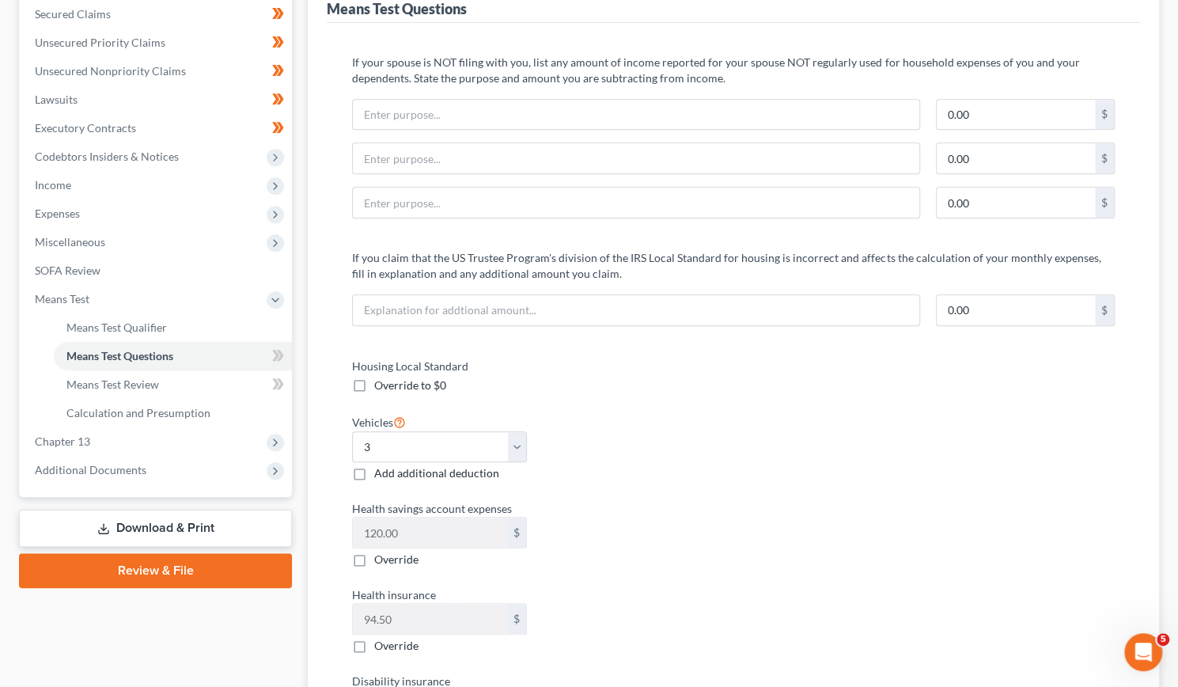
scroll to position [361, 0]
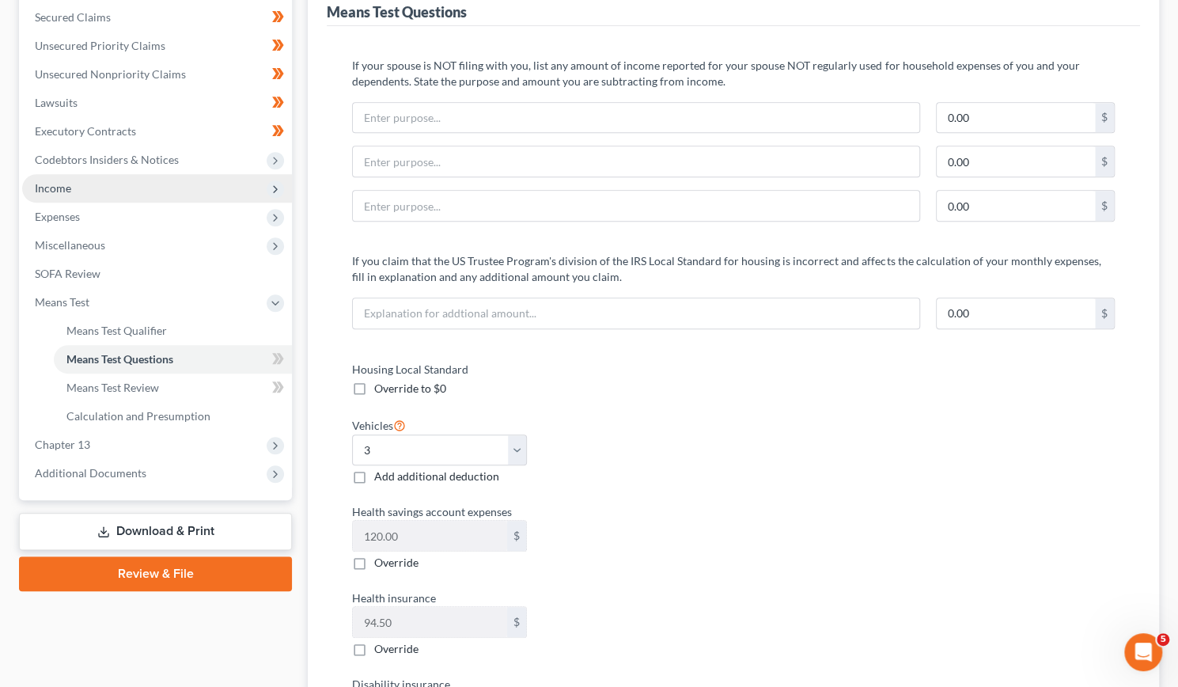
click at [38, 183] on span "Income" at bounding box center [53, 187] width 36 height 13
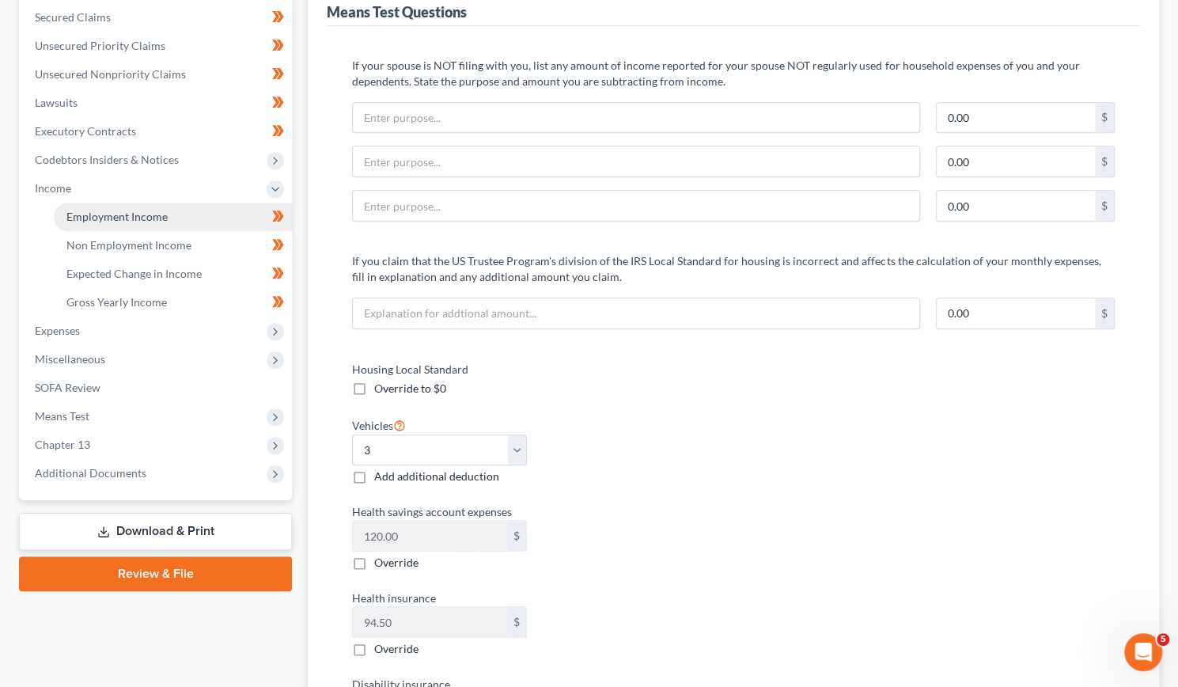
click at [89, 211] on span "Employment Income" at bounding box center [116, 216] width 101 height 13
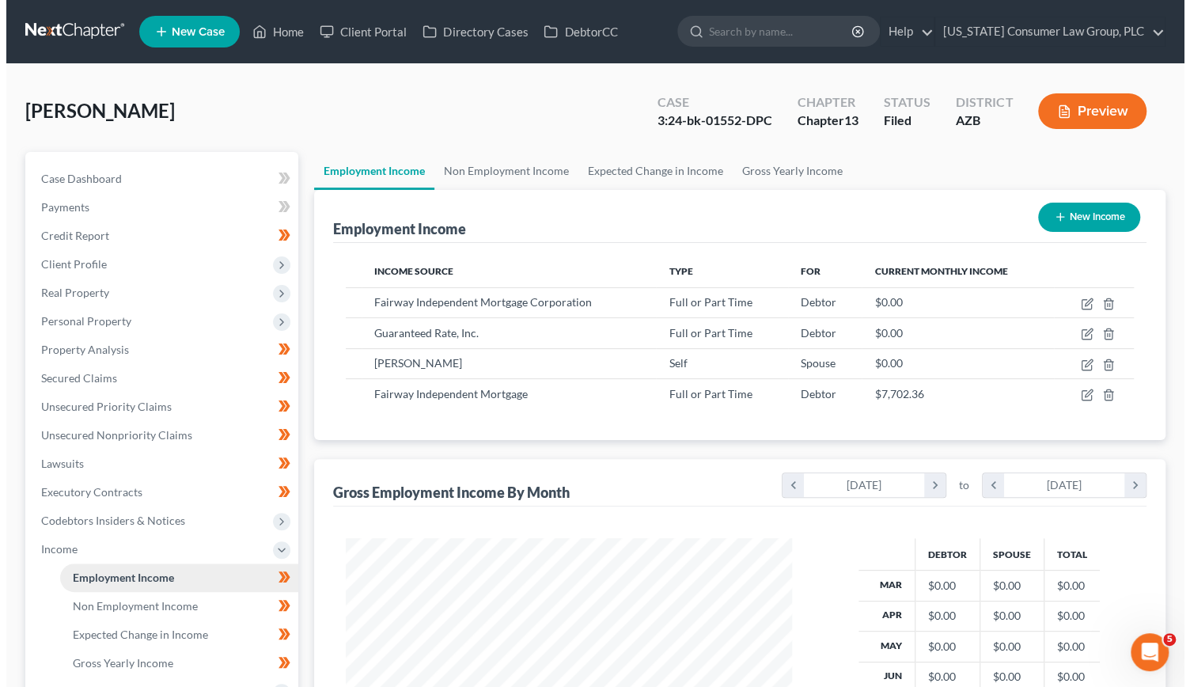
scroll to position [282, 478]
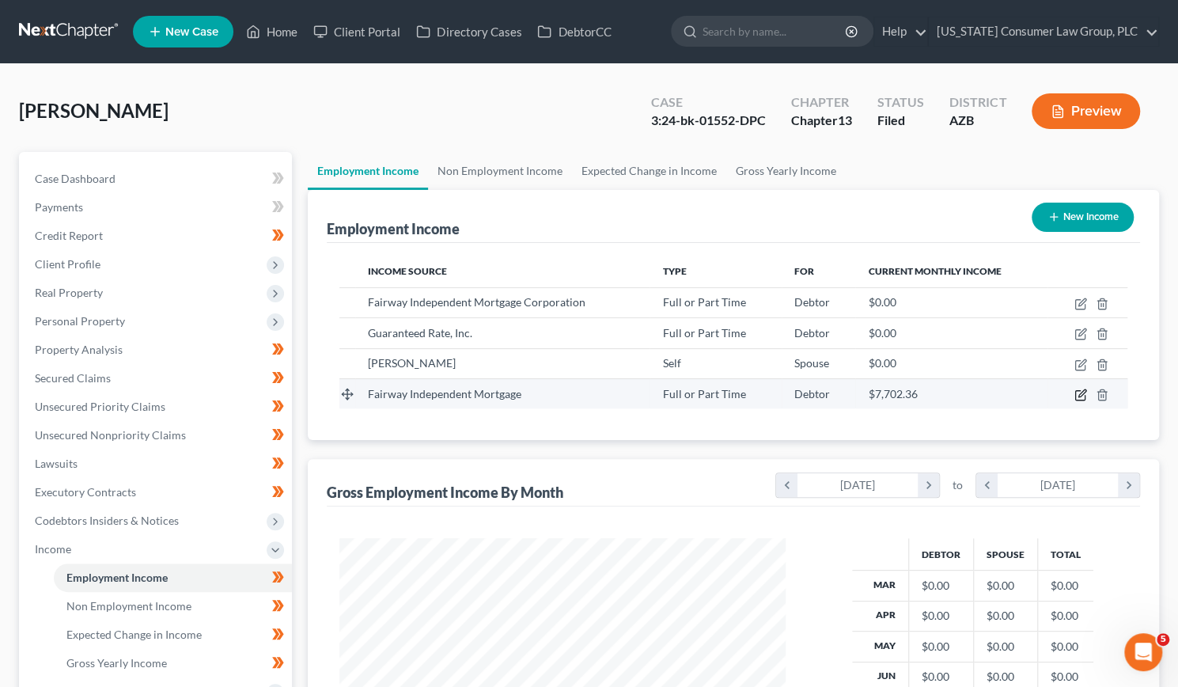
click at [1075, 393] on icon "button" at bounding box center [1079, 395] width 9 height 9
select select "0"
select select "52"
select select "1"
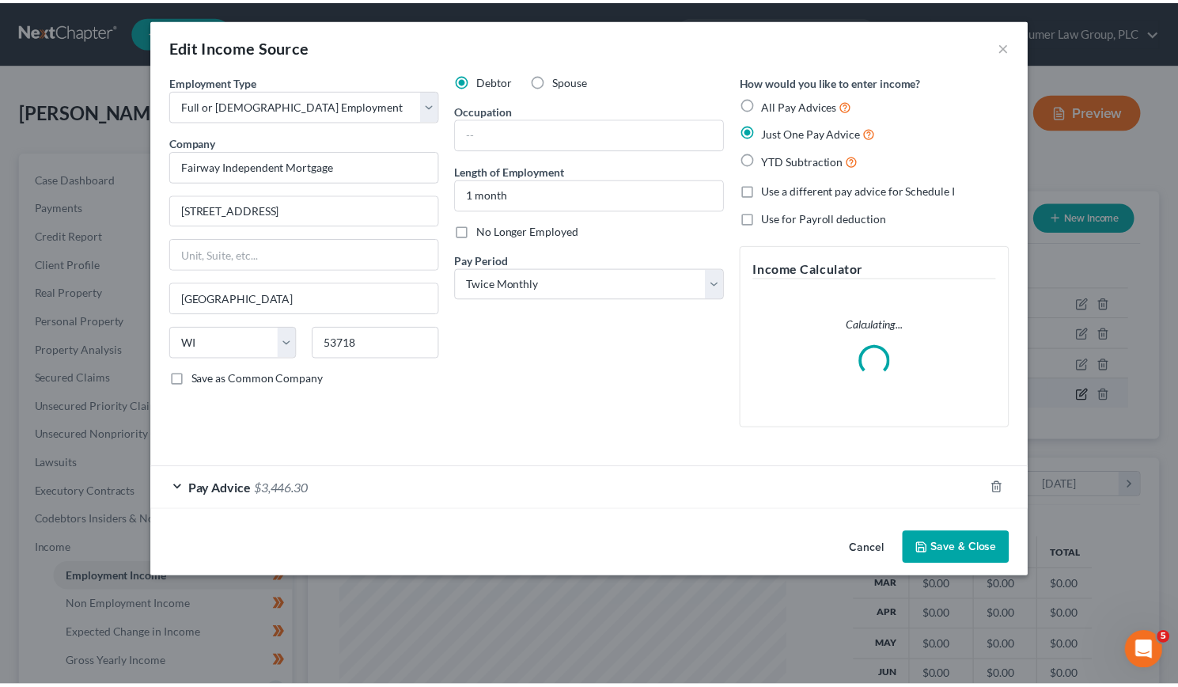
scroll to position [282, 483]
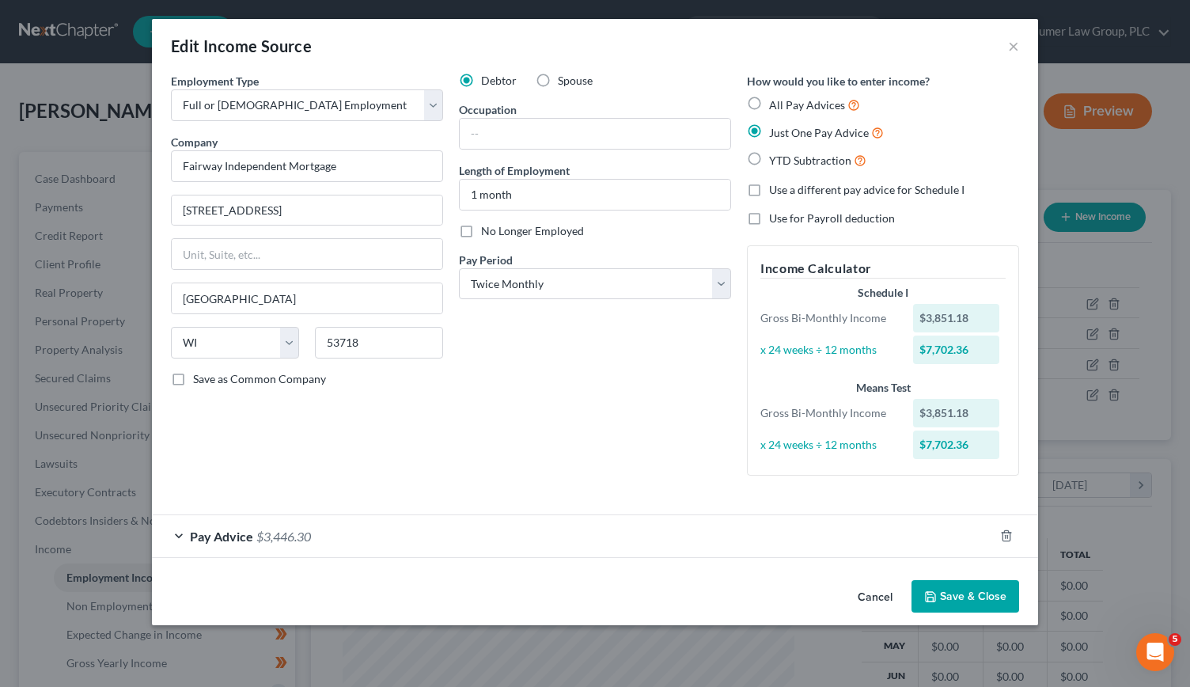
click at [976, 594] on button "Save & Close" at bounding box center [965, 596] width 108 height 33
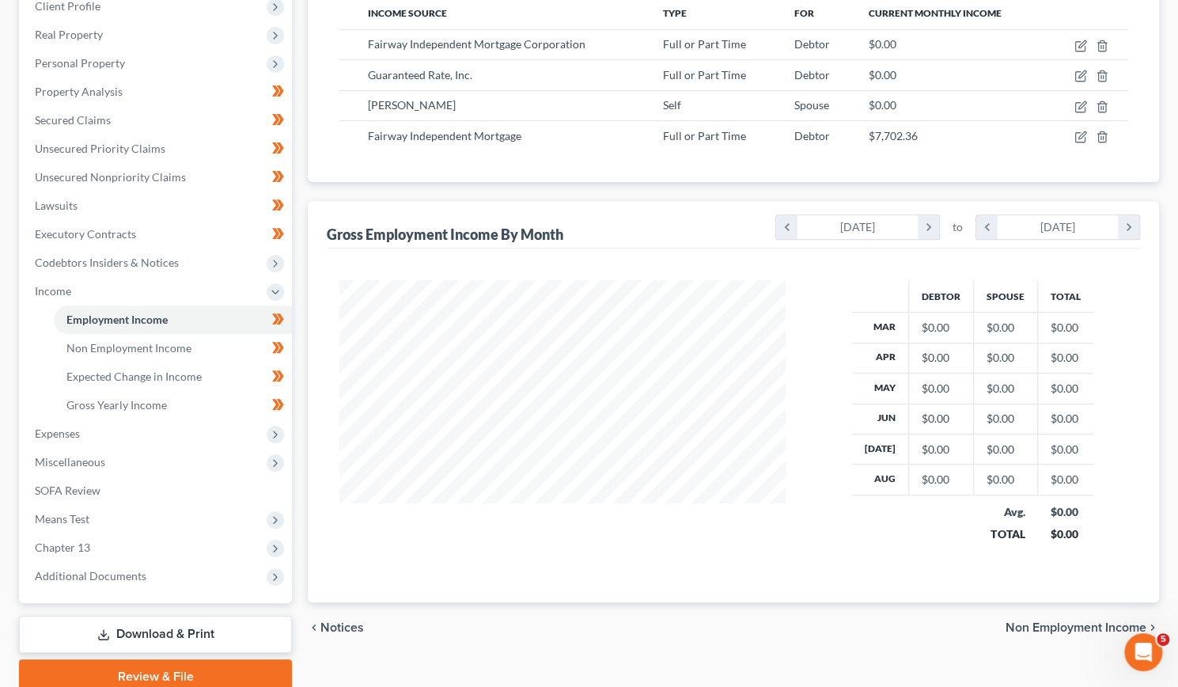
scroll to position [323, 0]
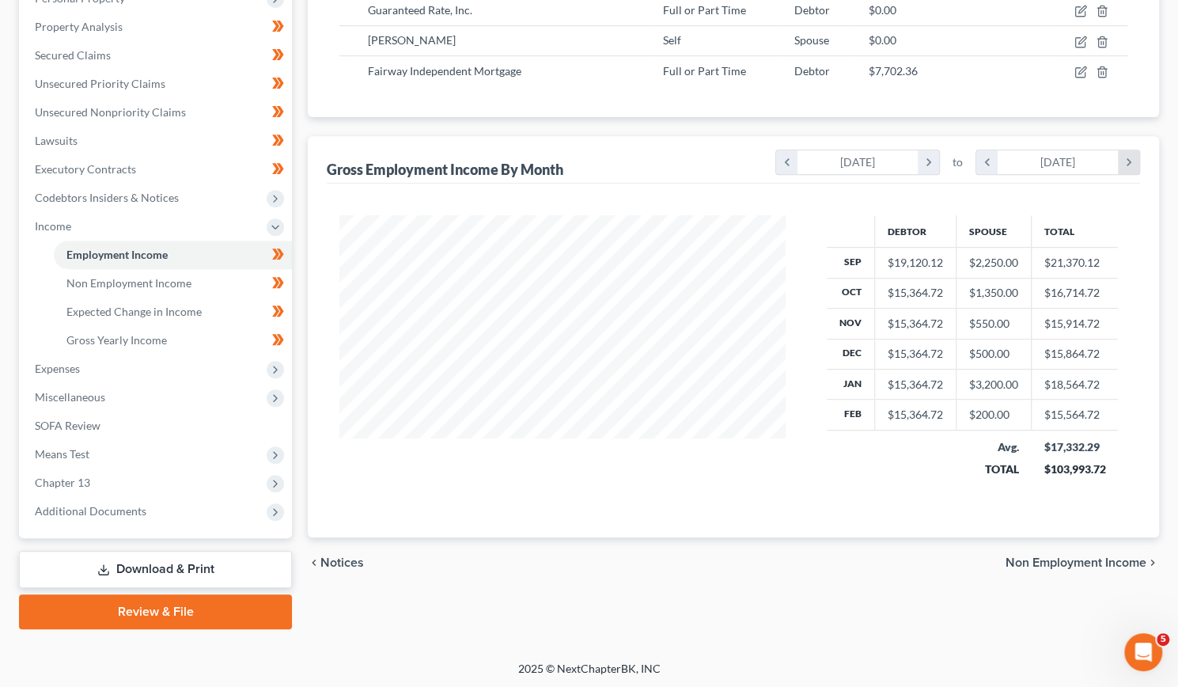
click at [1132, 161] on icon "chevron_right" at bounding box center [1128, 162] width 21 height 24
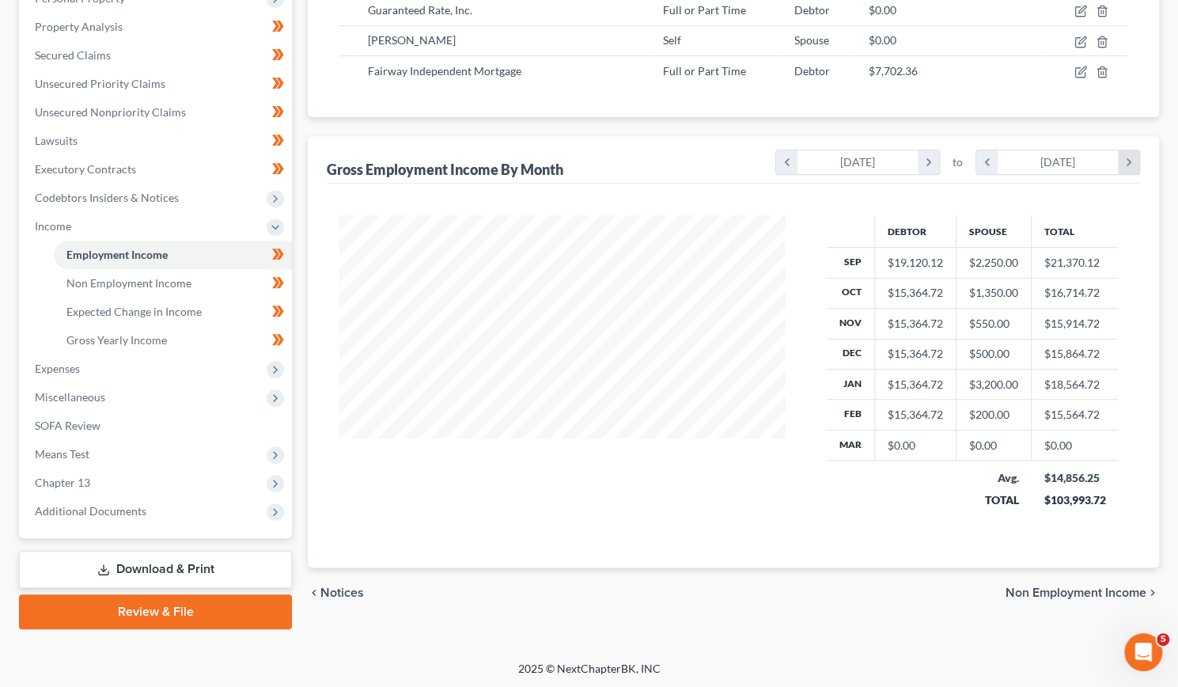
scroll to position [312, 478]
click at [1132, 161] on icon "chevron_right" at bounding box center [1128, 162] width 21 height 24
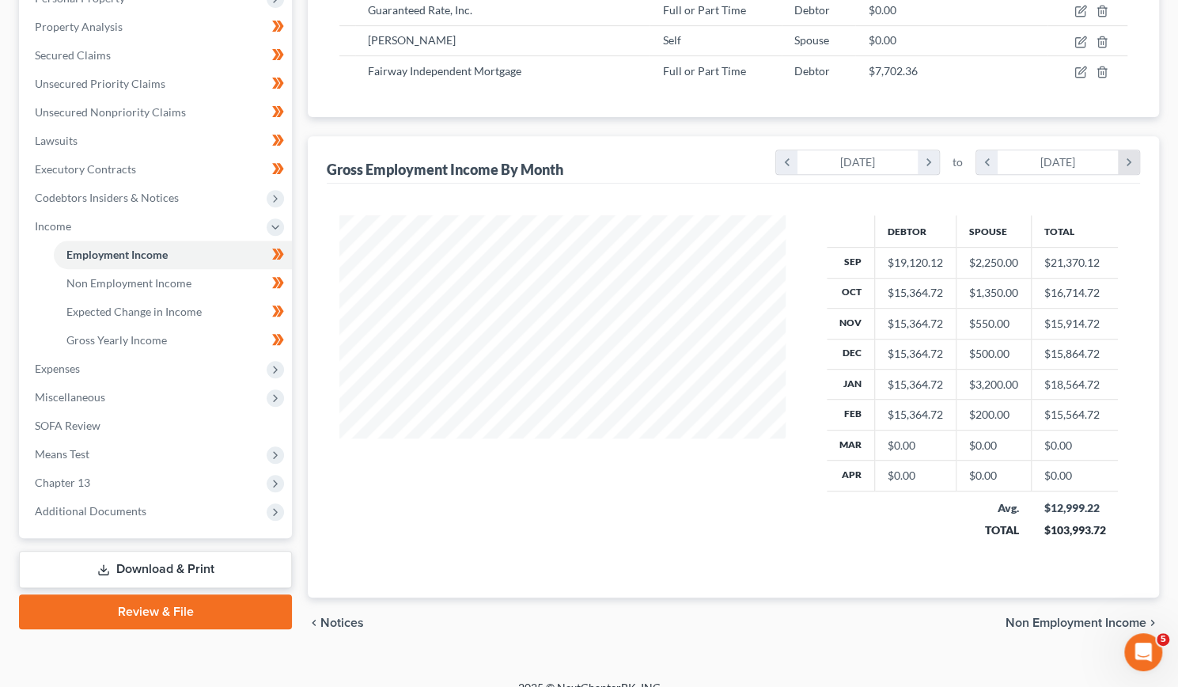
scroll to position [342, 478]
click at [1132, 161] on icon "chevron_right" at bounding box center [1128, 162] width 21 height 24
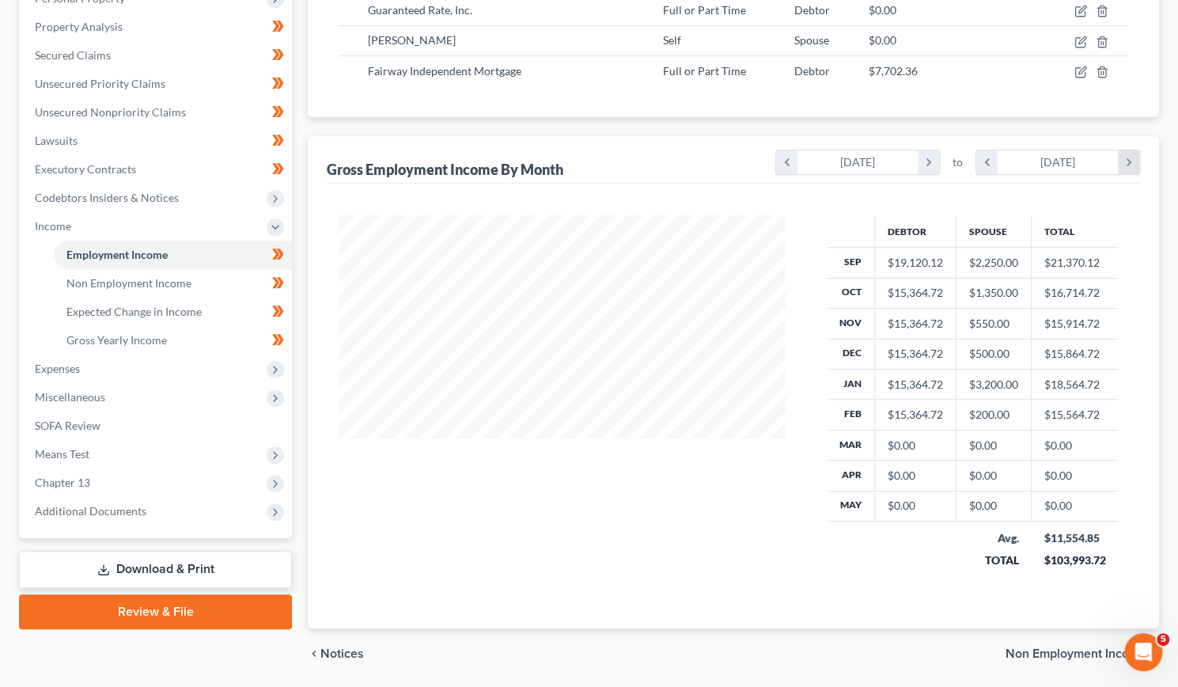
scroll to position [372, 478]
click at [1132, 161] on icon "chevron_right" at bounding box center [1128, 162] width 21 height 24
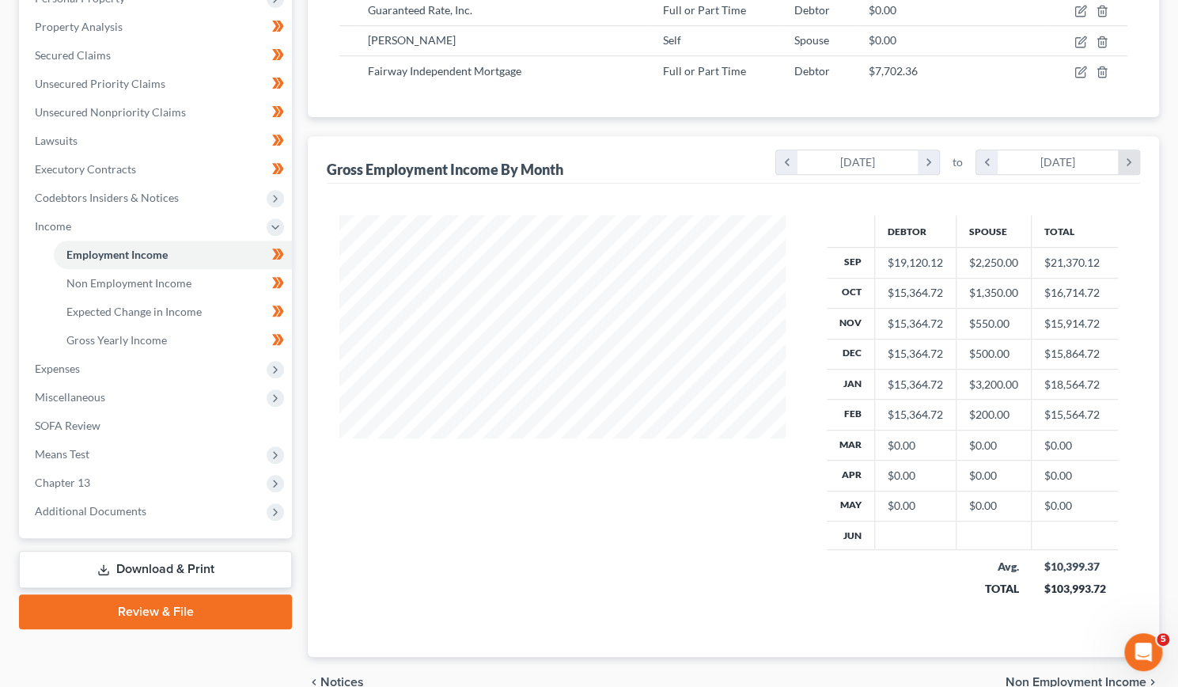
scroll to position [402, 478]
click at [1132, 161] on icon "chevron_right" at bounding box center [1128, 162] width 21 height 24
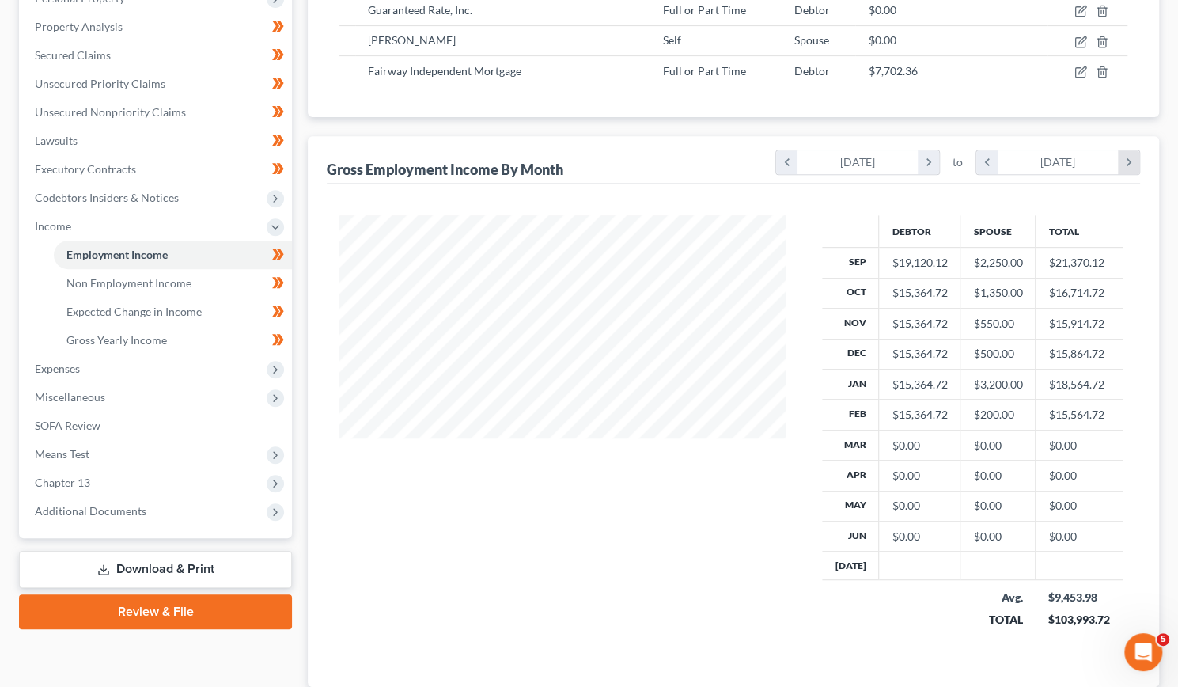
scroll to position [430, 478]
click at [1132, 161] on icon "chevron_right" at bounding box center [1128, 162] width 21 height 24
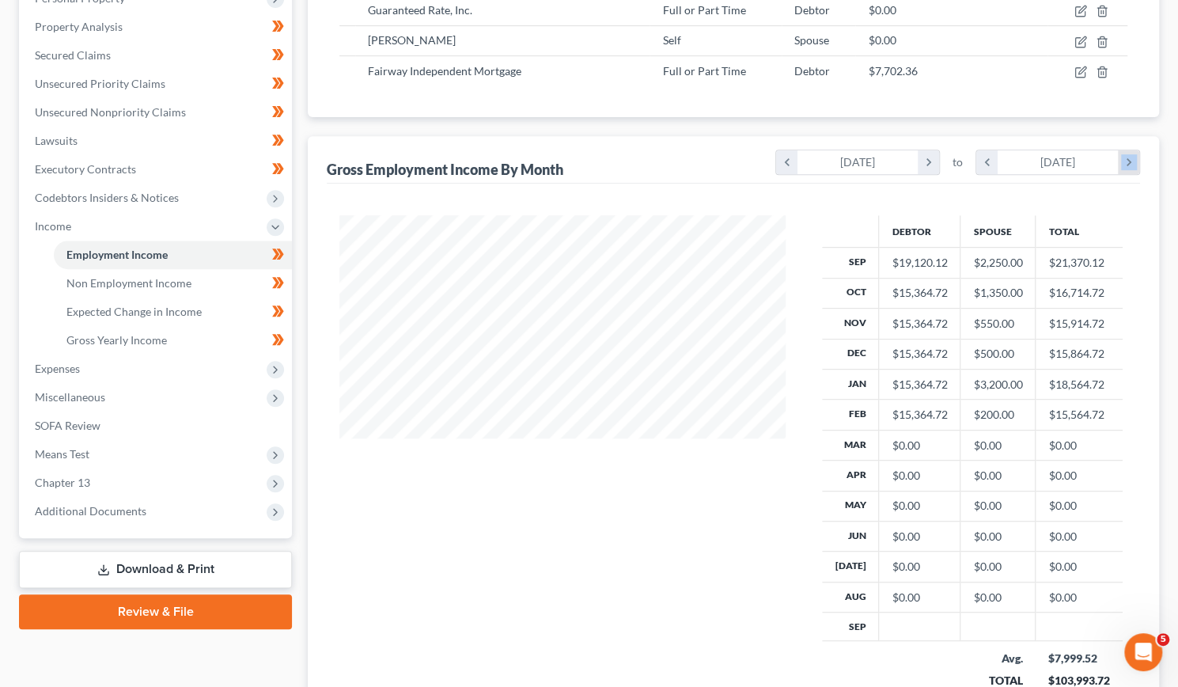
scroll to position [490, 478]
click at [1132, 161] on icon "chevron_right" at bounding box center [1128, 162] width 21 height 24
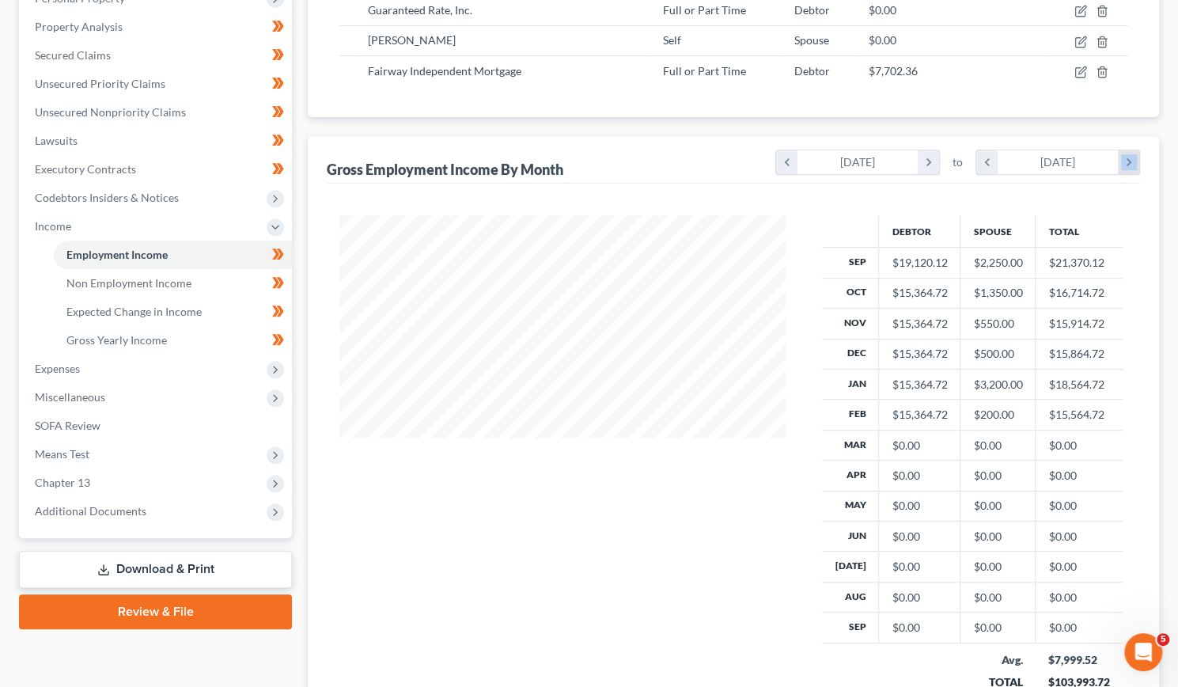
click at [1132, 161] on icon "chevron_right" at bounding box center [1128, 162] width 21 height 24
click at [933, 165] on icon "chevron_right" at bounding box center [928, 162] width 21 height 24
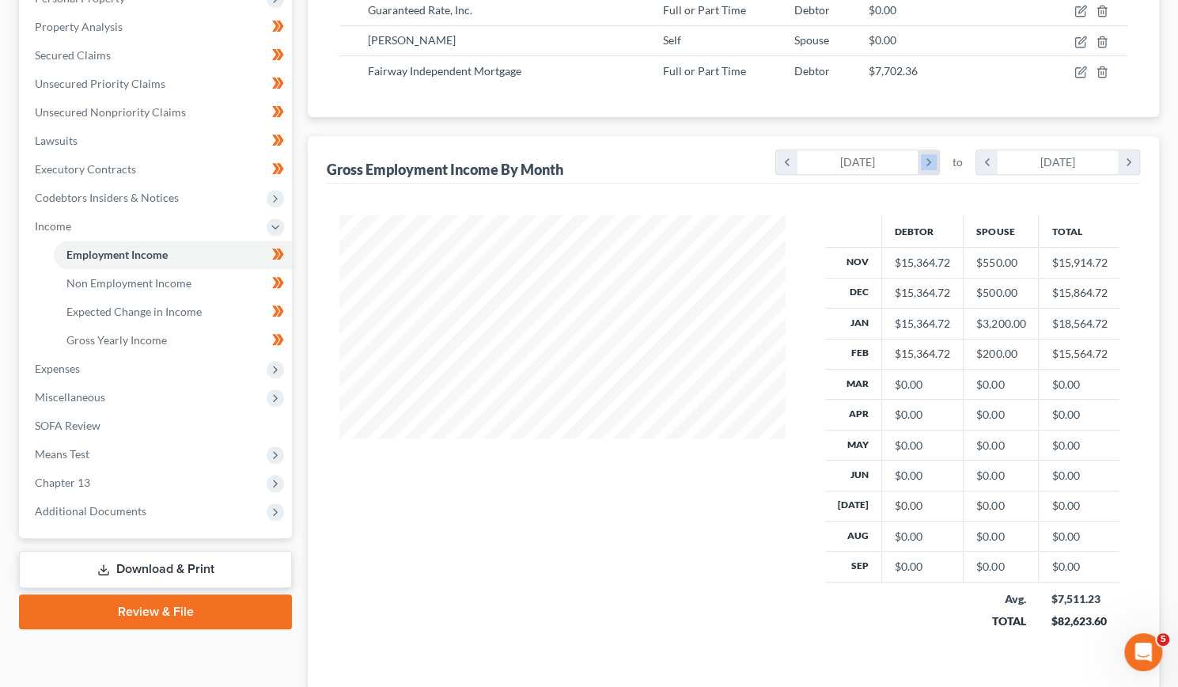
scroll to position [790611, 790536]
click at [933, 165] on icon "chevron_right" at bounding box center [928, 162] width 21 height 24
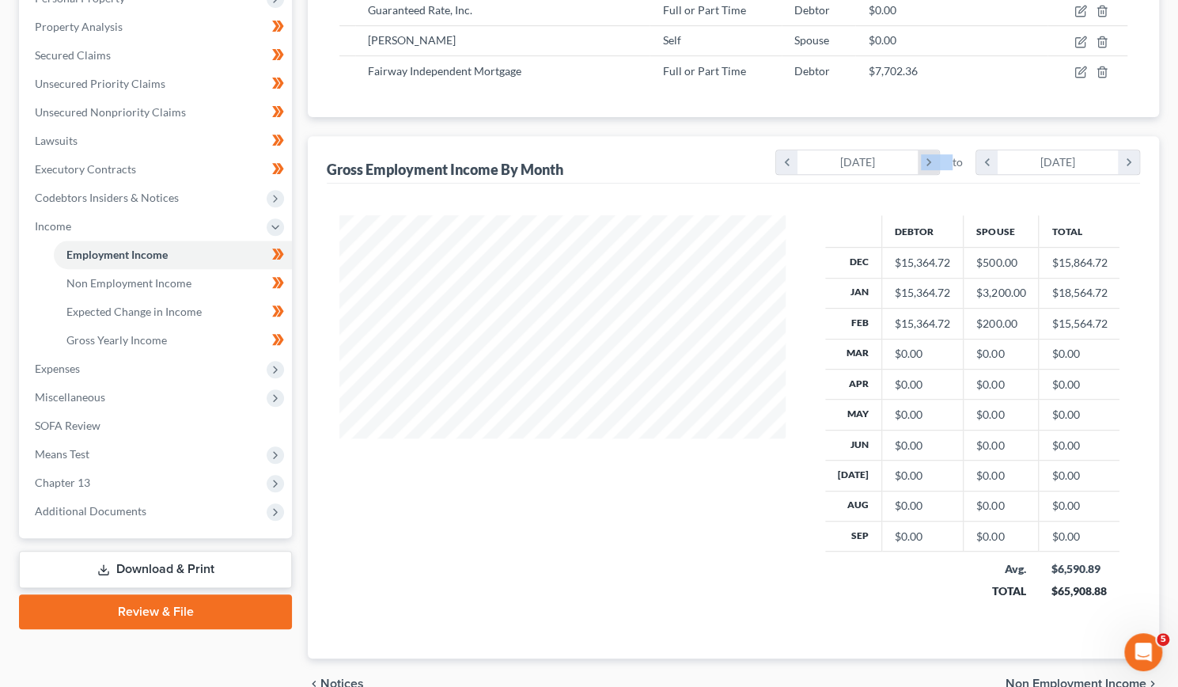
click at [933, 165] on icon "chevron_right" at bounding box center [928, 162] width 21 height 24
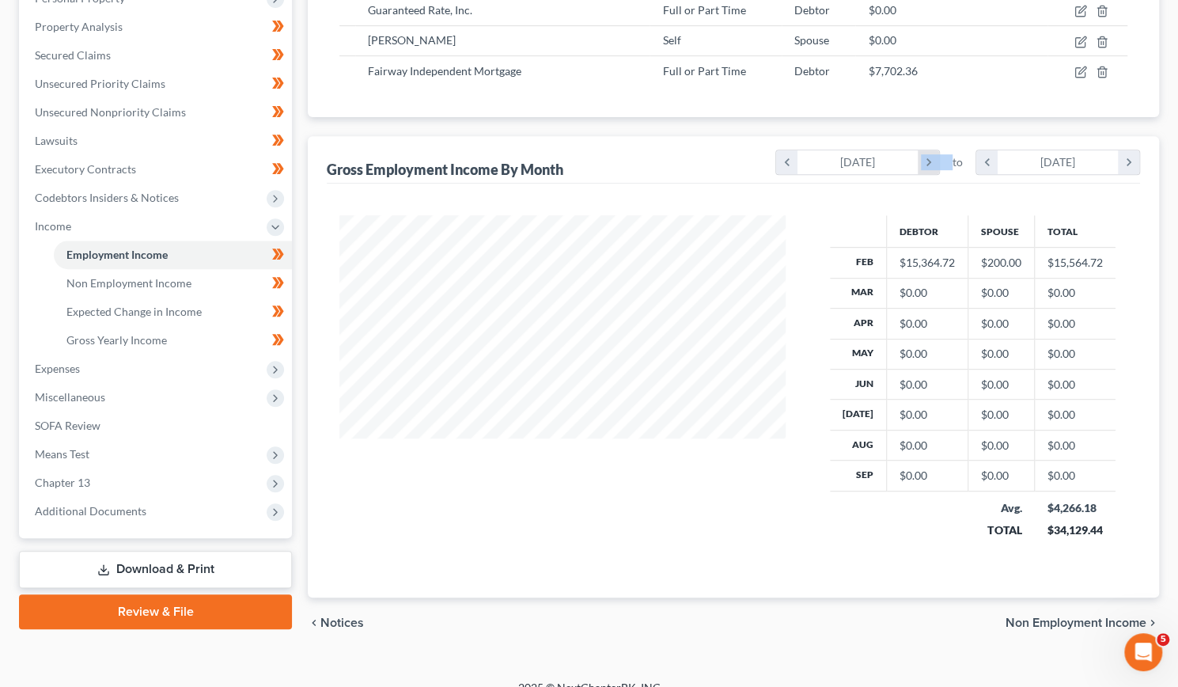
click at [933, 165] on icon "chevron_right" at bounding box center [928, 162] width 21 height 24
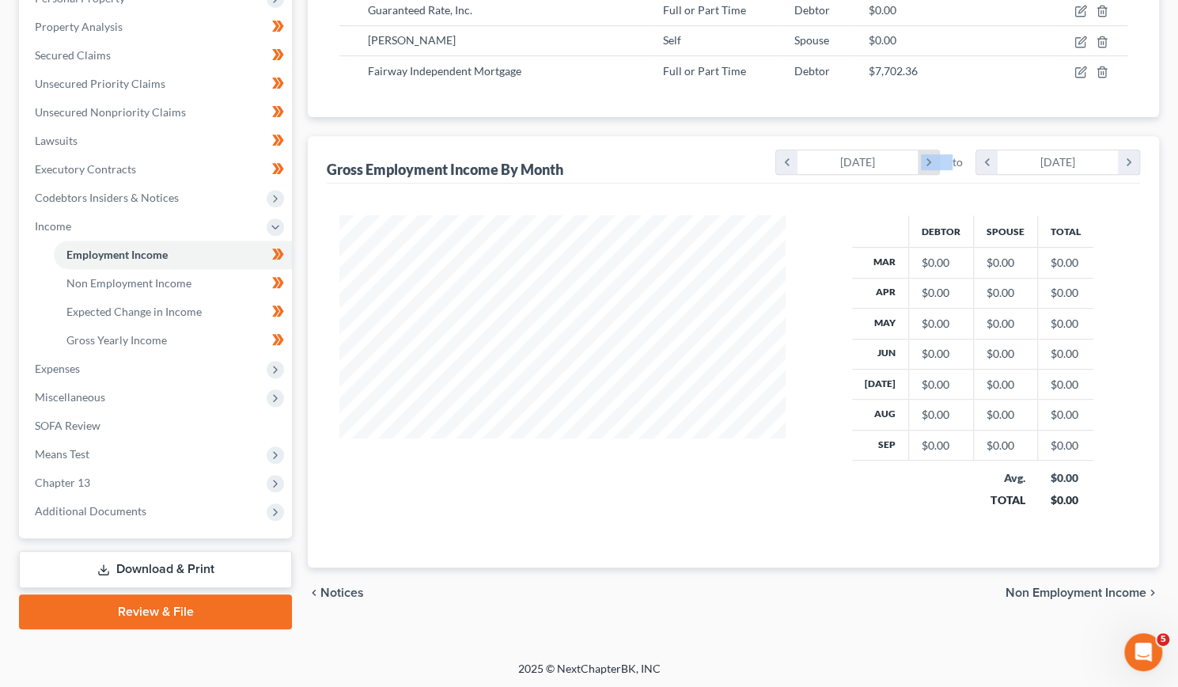
click at [933, 165] on icon "chevron_right" at bounding box center [928, 162] width 21 height 24
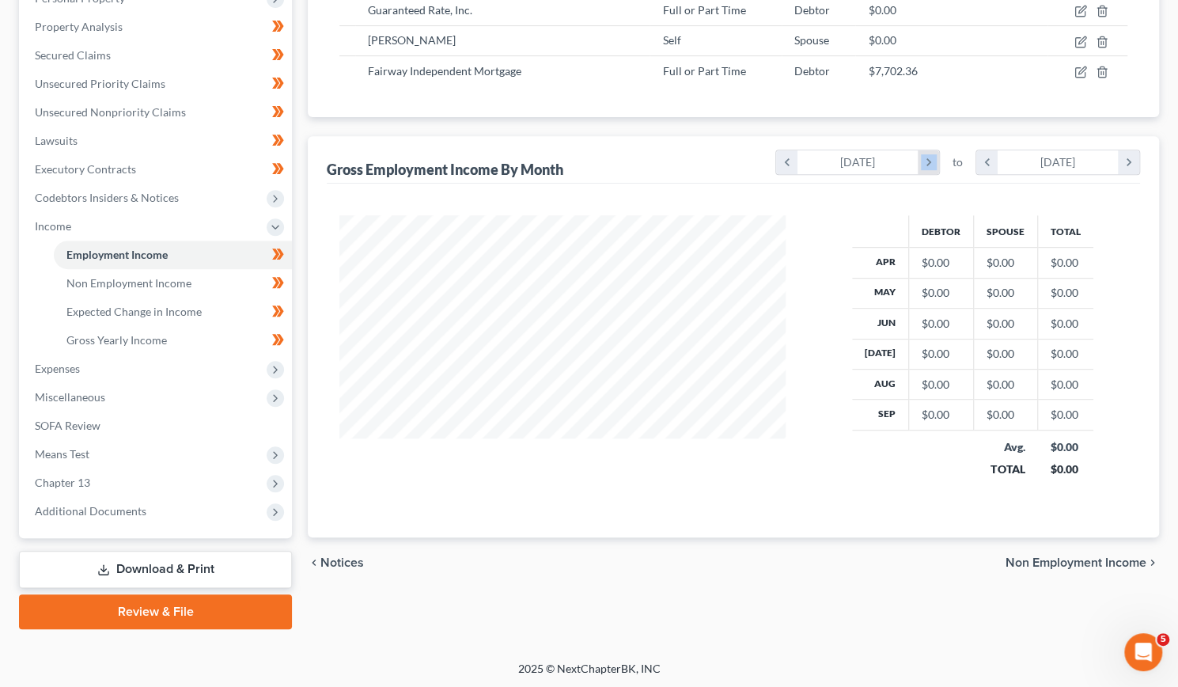
click at [933, 165] on icon "chevron_right" at bounding box center [928, 162] width 21 height 24
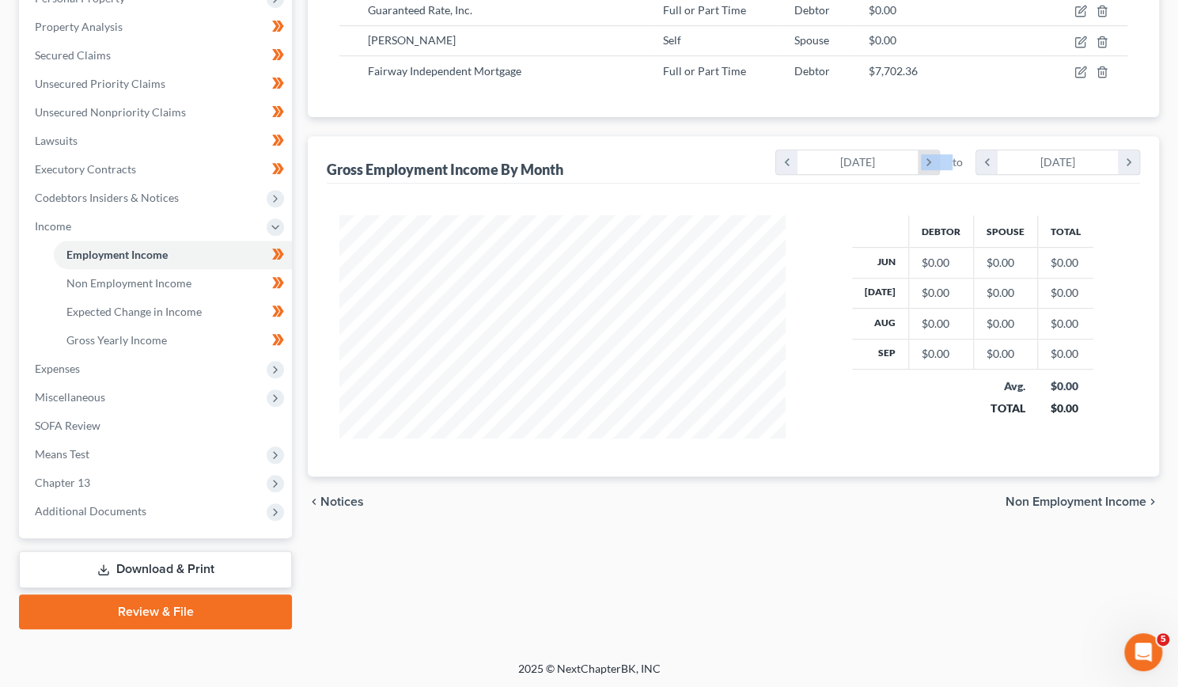
click at [933, 165] on icon "chevron_right" at bounding box center [928, 162] width 21 height 24
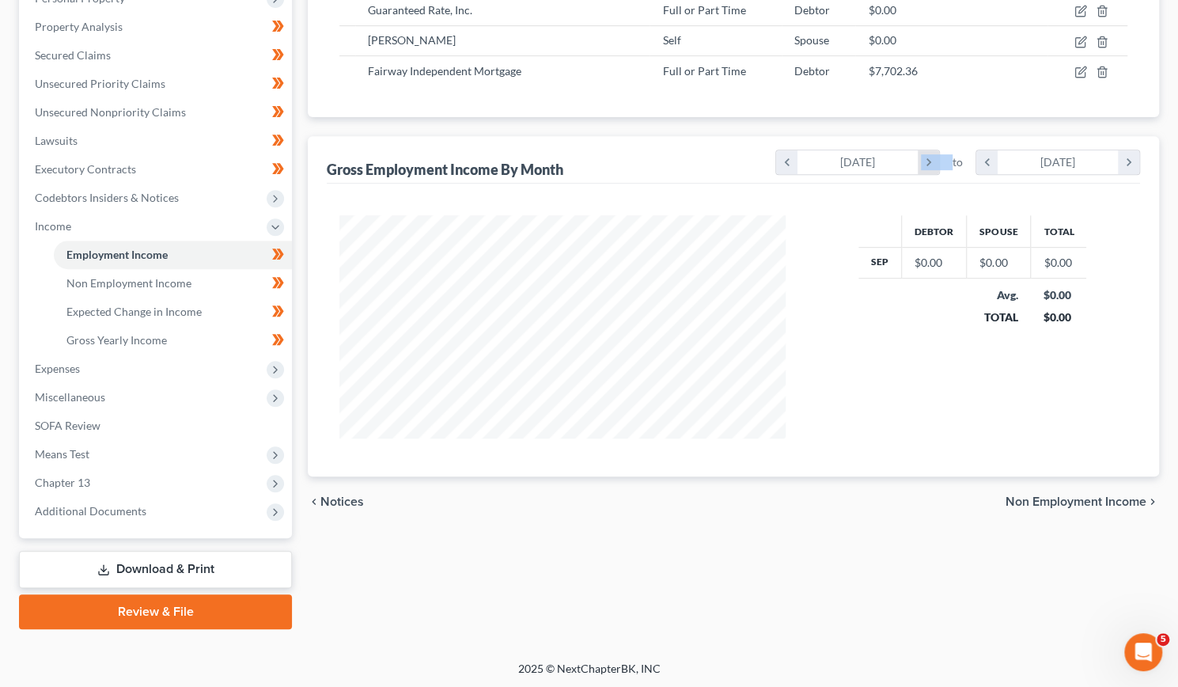
click at [933, 165] on icon "chevron_right" at bounding box center [928, 162] width 21 height 24
click at [929, 159] on icon "chevron_right" at bounding box center [928, 162] width 21 height 24
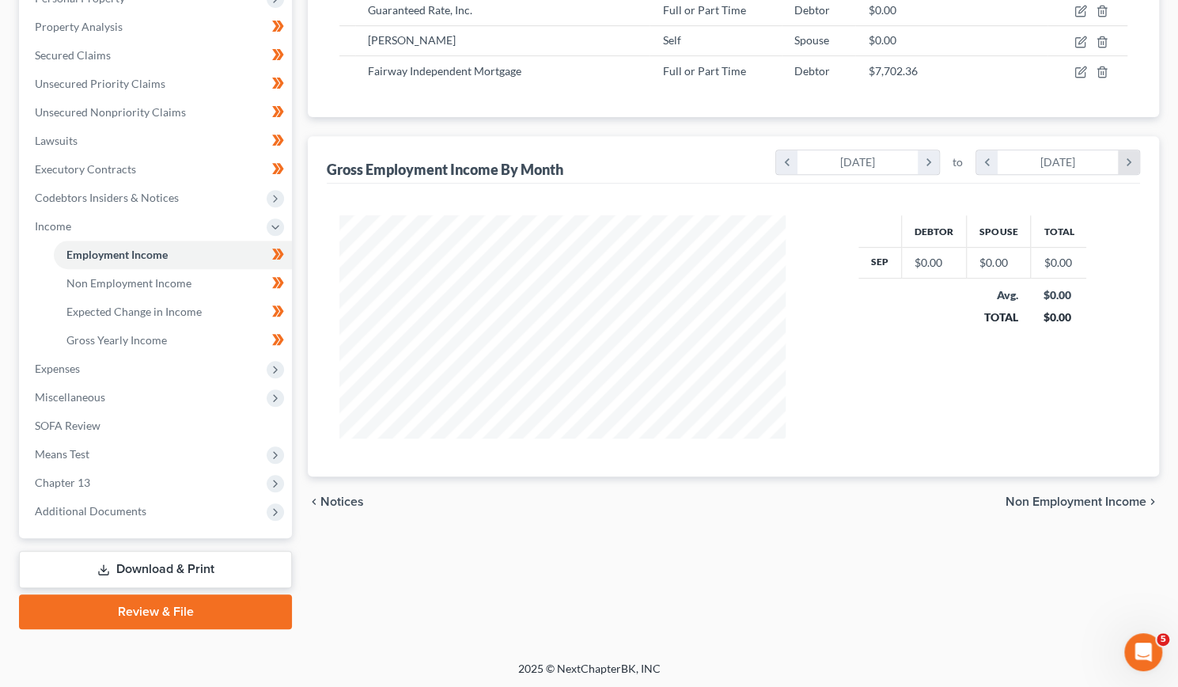
click at [1137, 156] on icon "chevron_right" at bounding box center [1128, 162] width 21 height 24
click at [1135, 158] on icon "chevron_right" at bounding box center [1128, 162] width 21 height 24
click at [1135, 159] on icon "chevron_right" at bounding box center [1128, 162] width 21 height 24
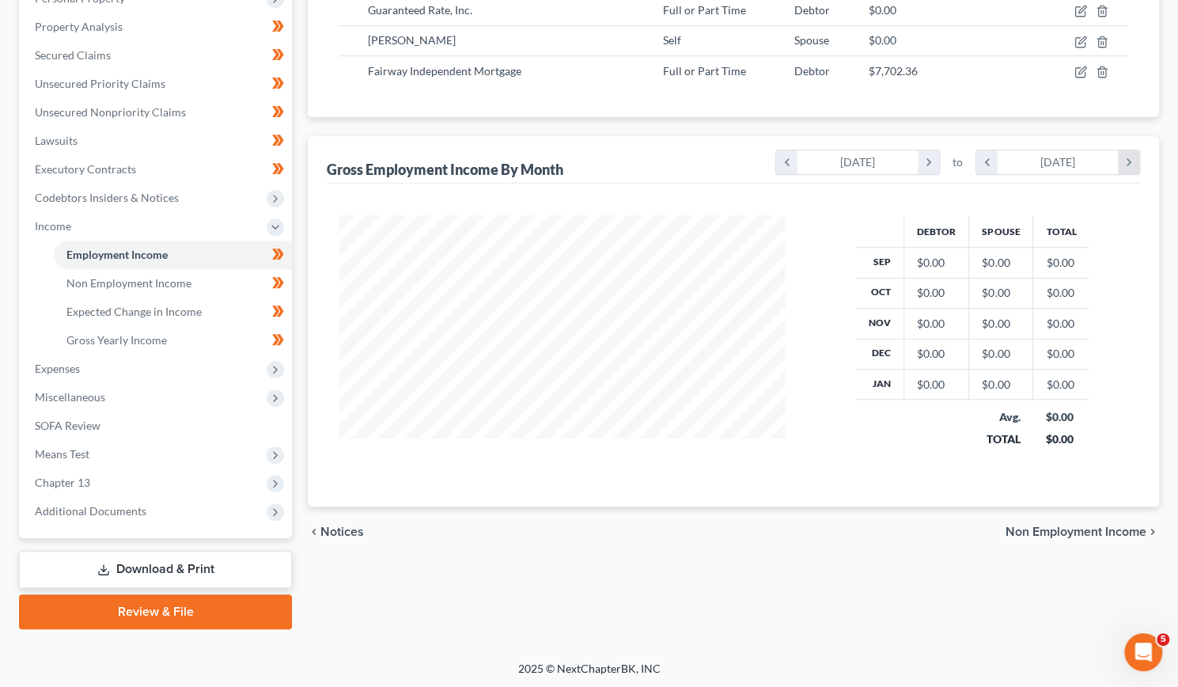
click at [1134, 160] on icon "chevron_right" at bounding box center [1128, 162] width 21 height 24
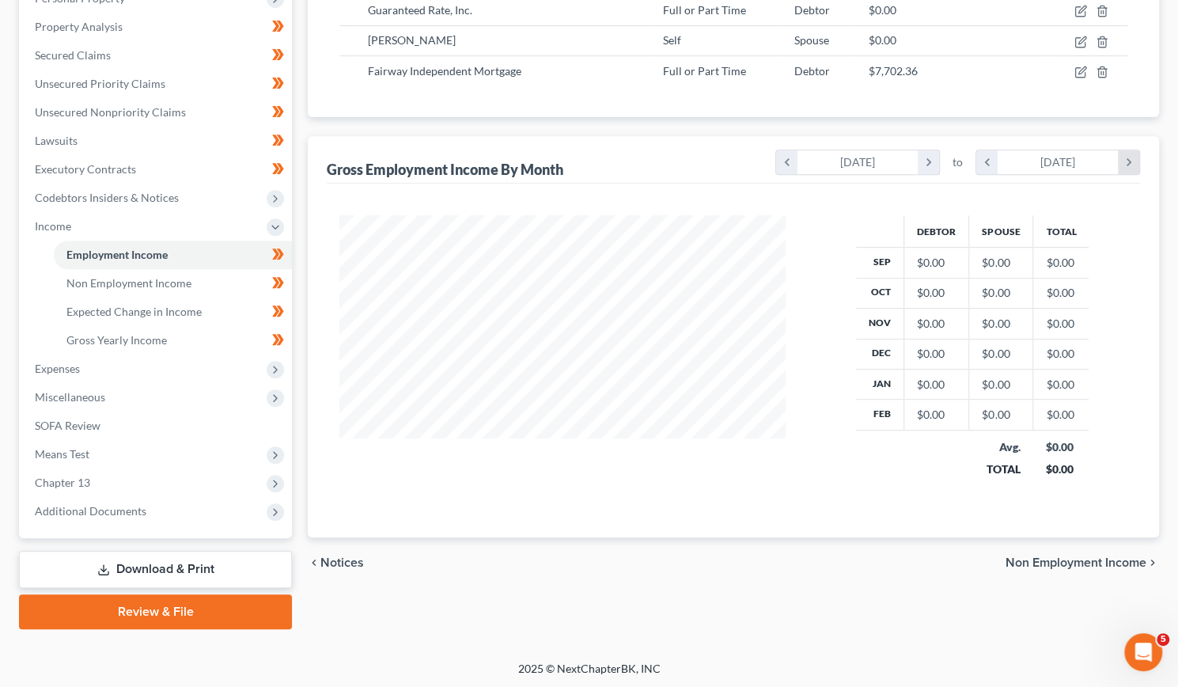
click at [1134, 161] on icon "chevron_right" at bounding box center [1128, 162] width 21 height 24
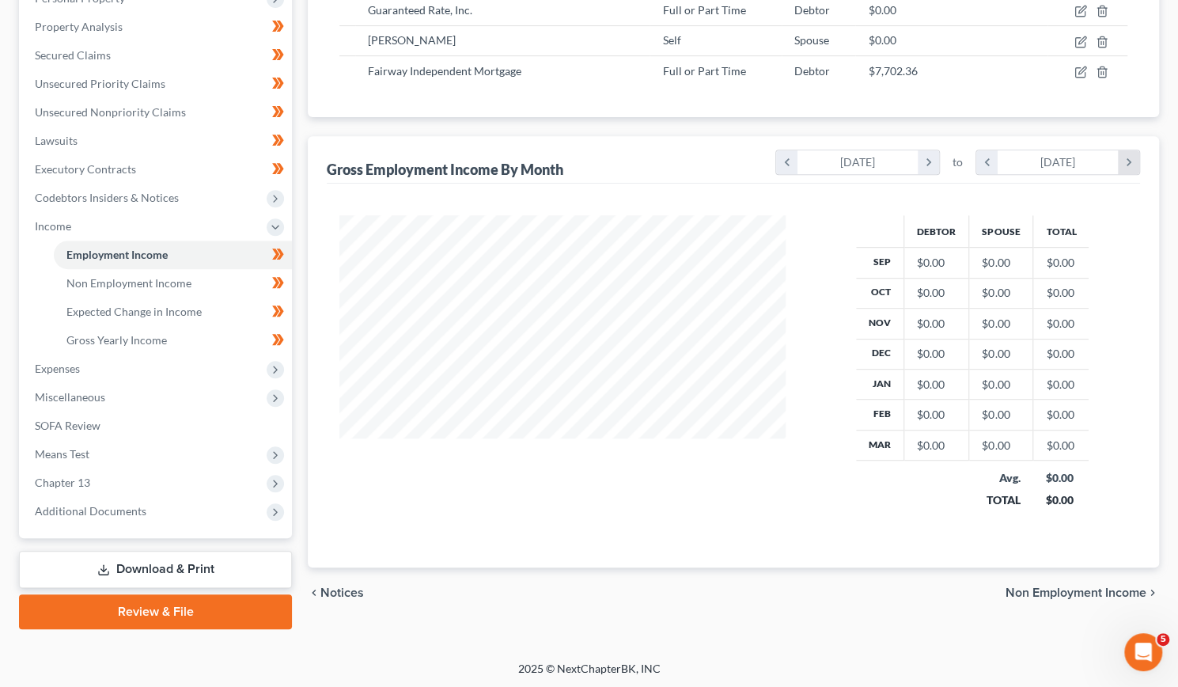
click at [1132, 162] on icon "chevron_right" at bounding box center [1128, 162] width 21 height 24
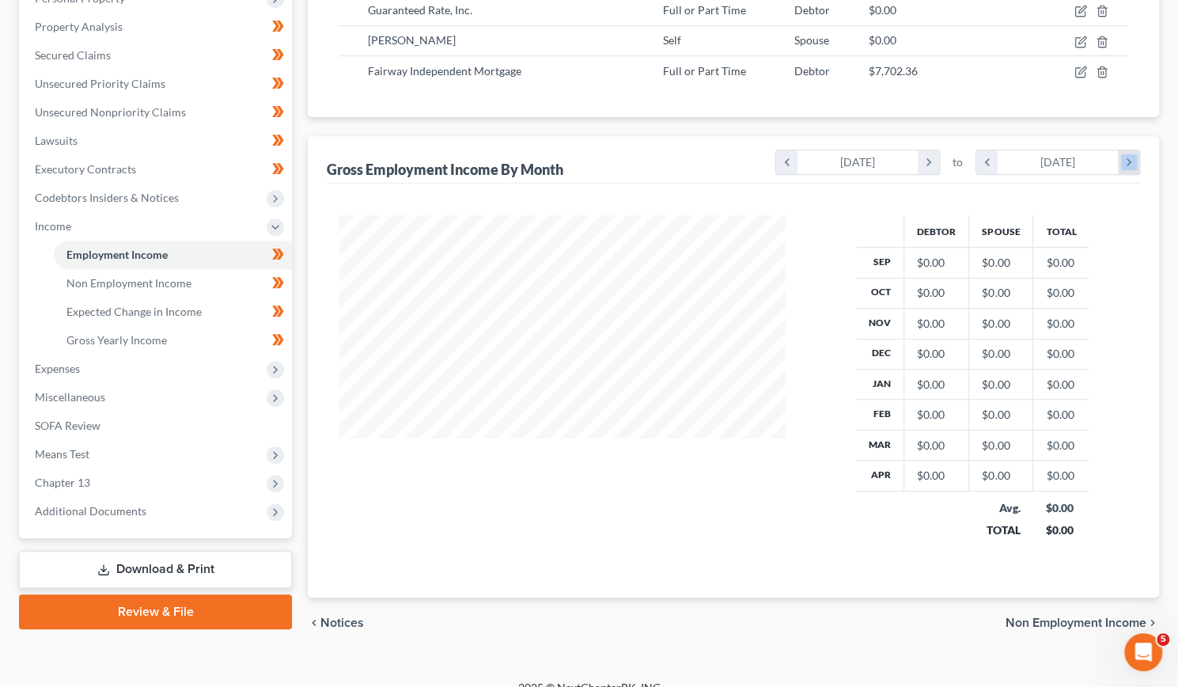
click at [1132, 164] on icon "chevron_right" at bounding box center [1128, 162] width 21 height 24
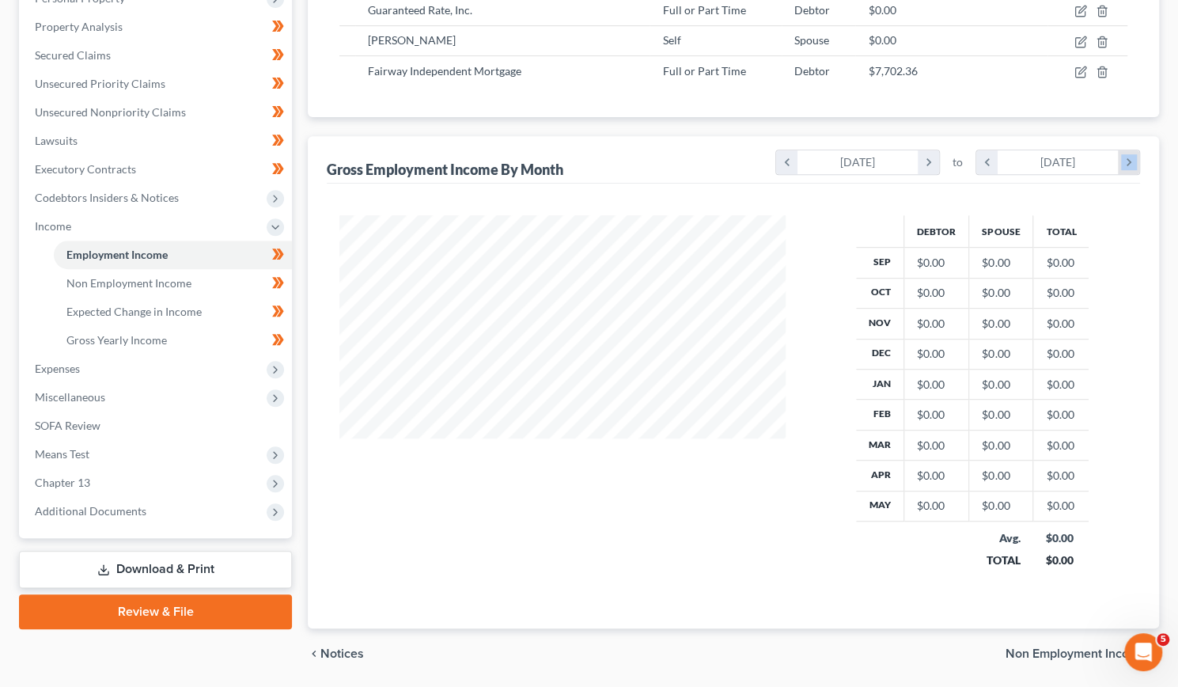
click at [1130, 164] on icon "chevron_right" at bounding box center [1128, 162] width 21 height 24
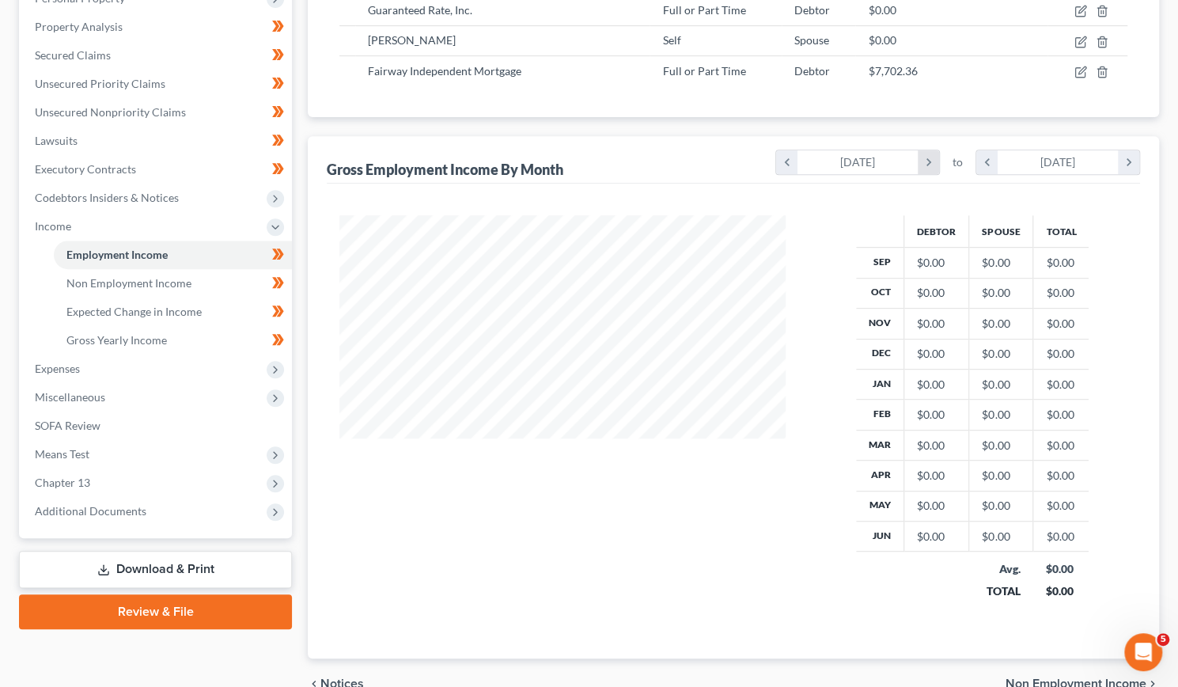
click at [924, 159] on icon "chevron_right" at bounding box center [928, 162] width 21 height 24
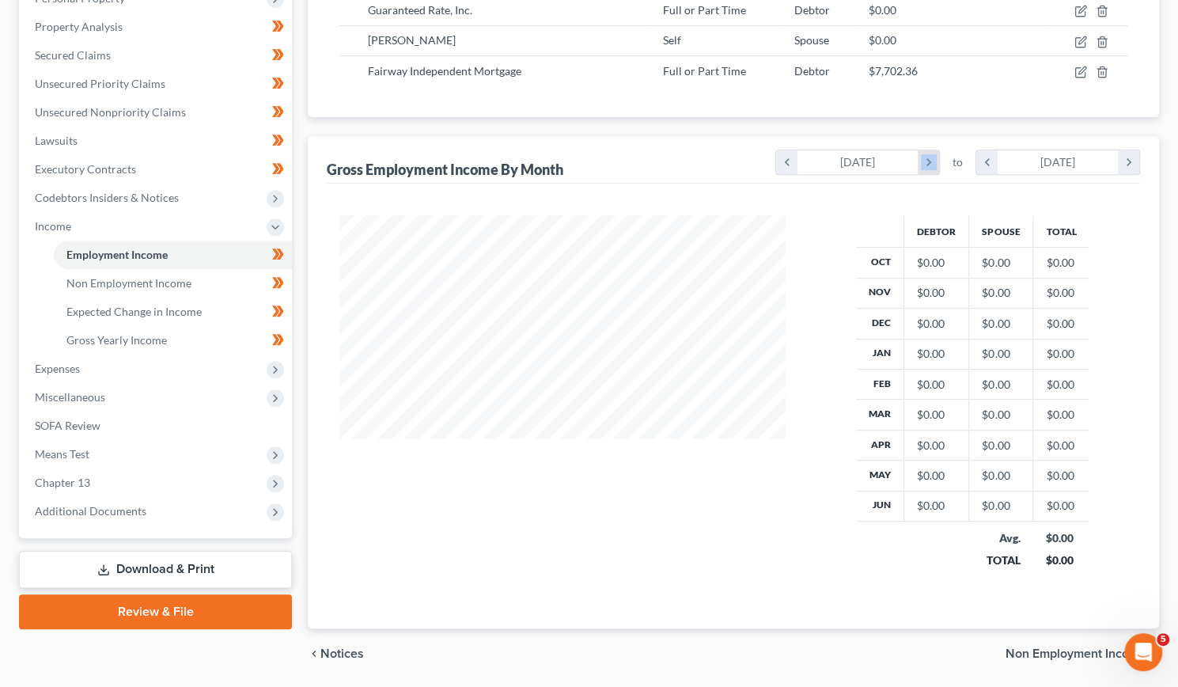
click at [924, 159] on icon "chevron_right" at bounding box center [928, 162] width 21 height 24
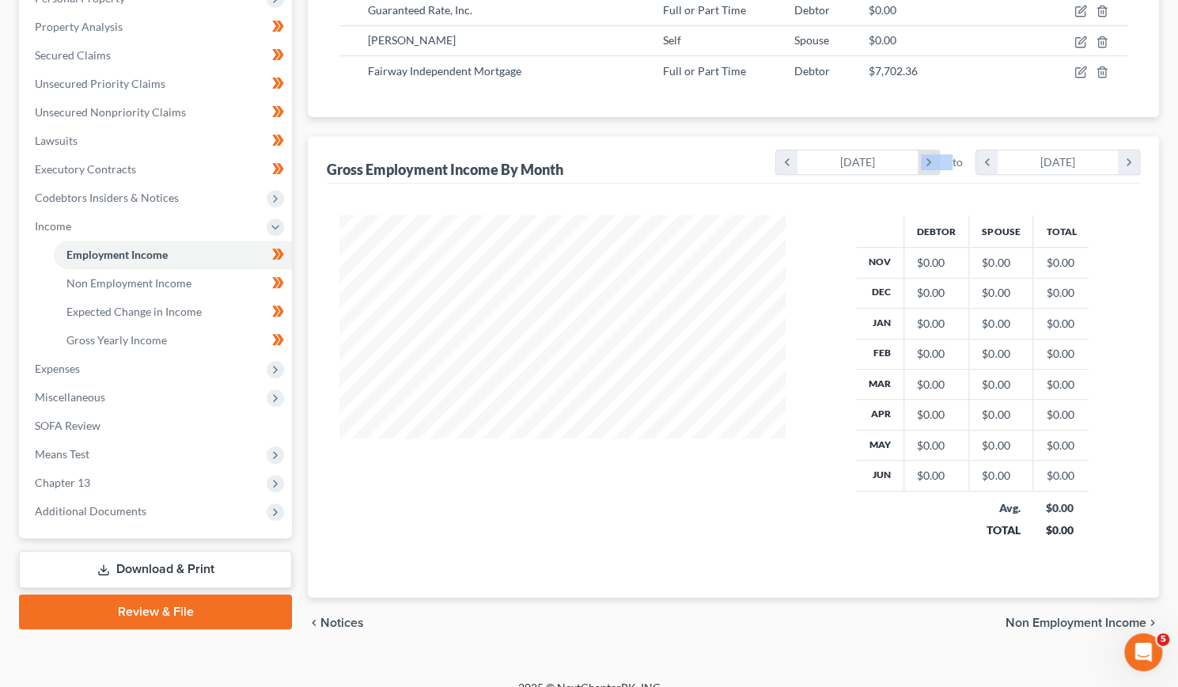
click at [924, 159] on icon "chevron_right" at bounding box center [928, 162] width 21 height 24
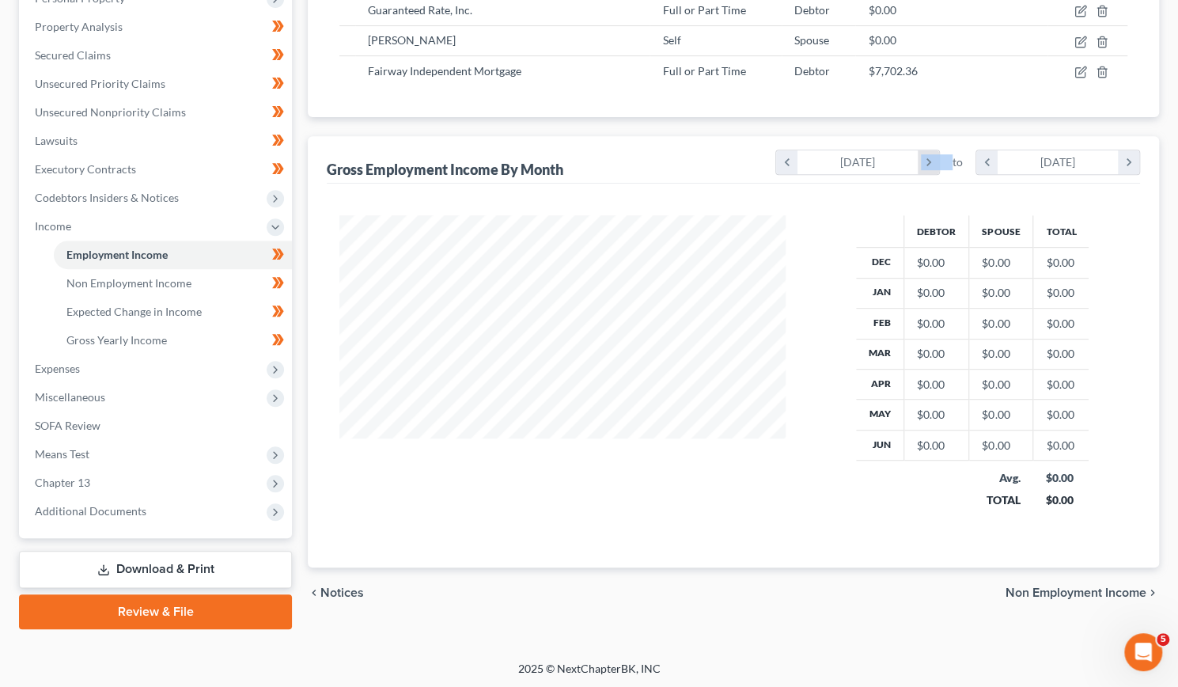
click at [924, 159] on icon "chevron_right" at bounding box center [928, 162] width 21 height 24
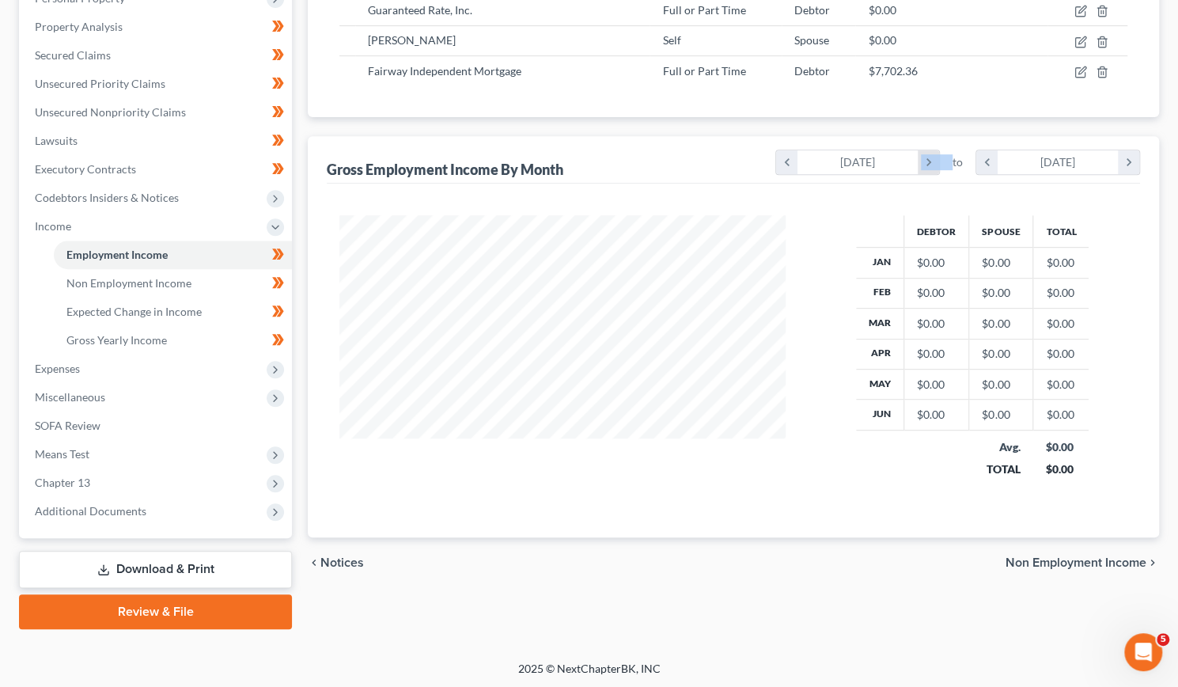
click at [924, 159] on icon "chevron_right" at bounding box center [928, 162] width 21 height 24
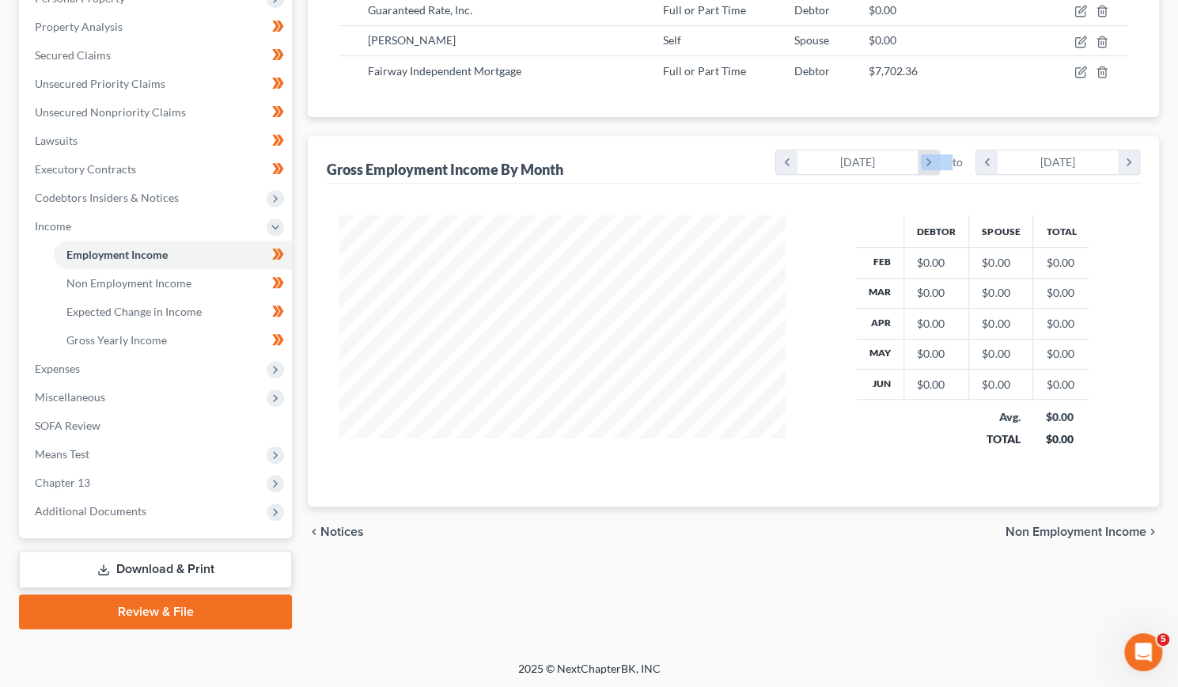
click at [924, 159] on icon "chevron_right" at bounding box center [928, 162] width 21 height 24
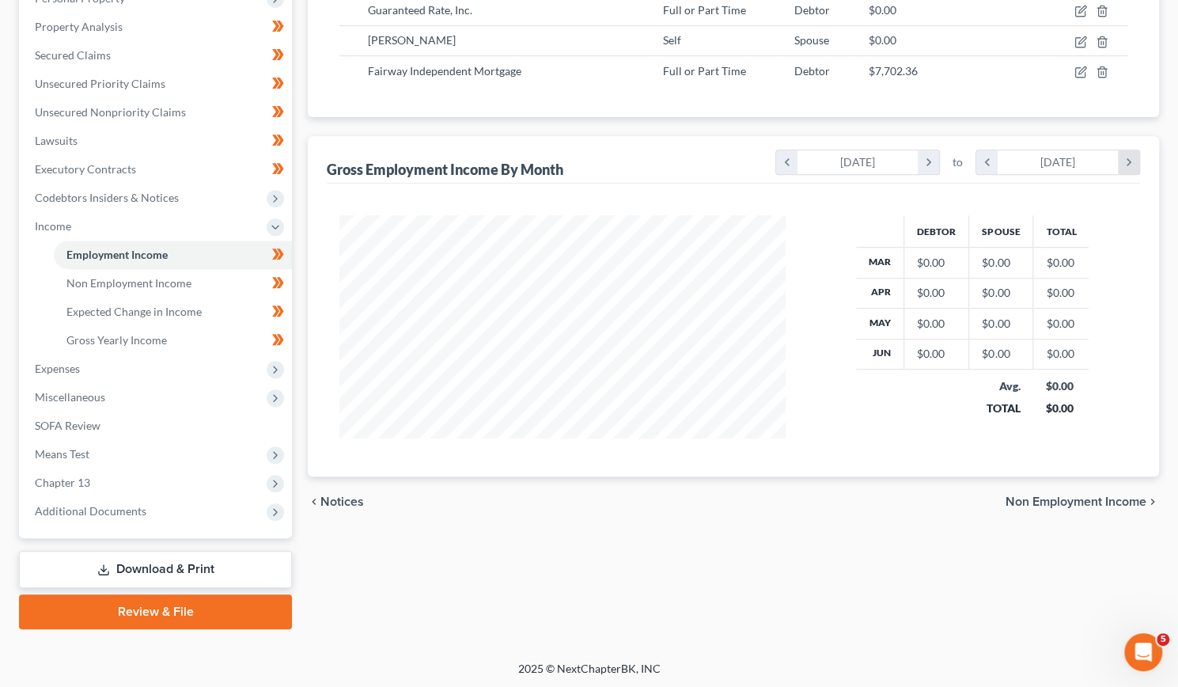
click at [1128, 161] on icon "chevron_right" at bounding box center [1128, 162] width 21 height 24
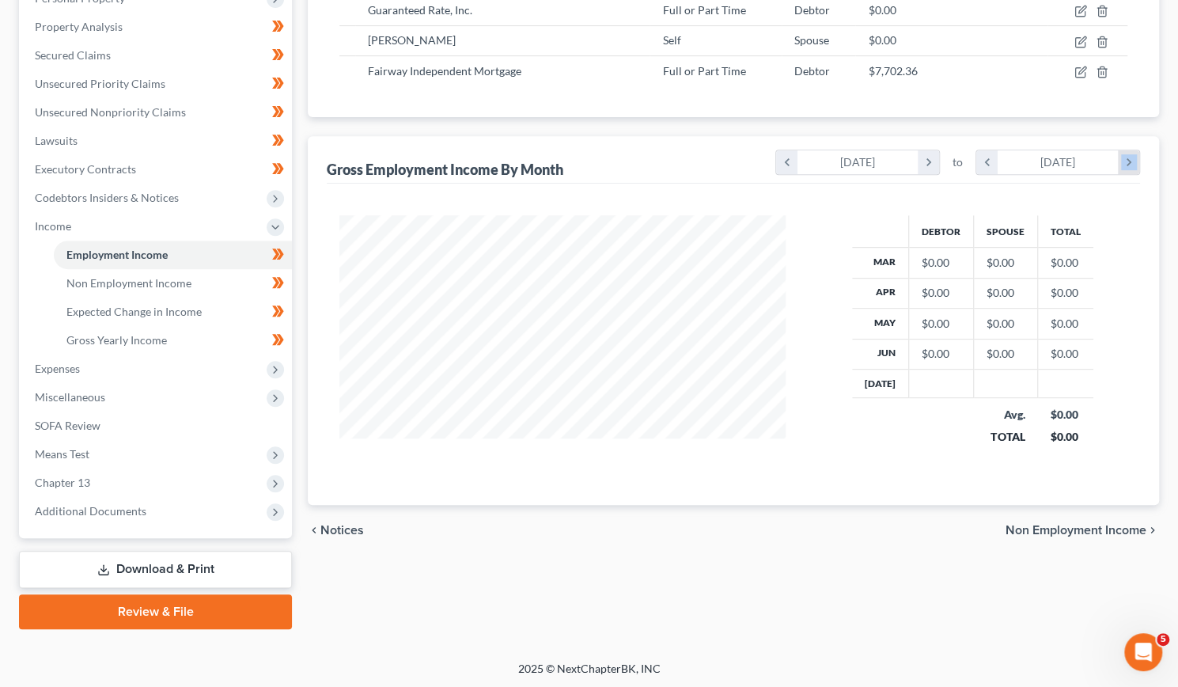
click at [1128, 161] on icon "chevron_right" at bounding box center [1128, 162] width 21 height 24
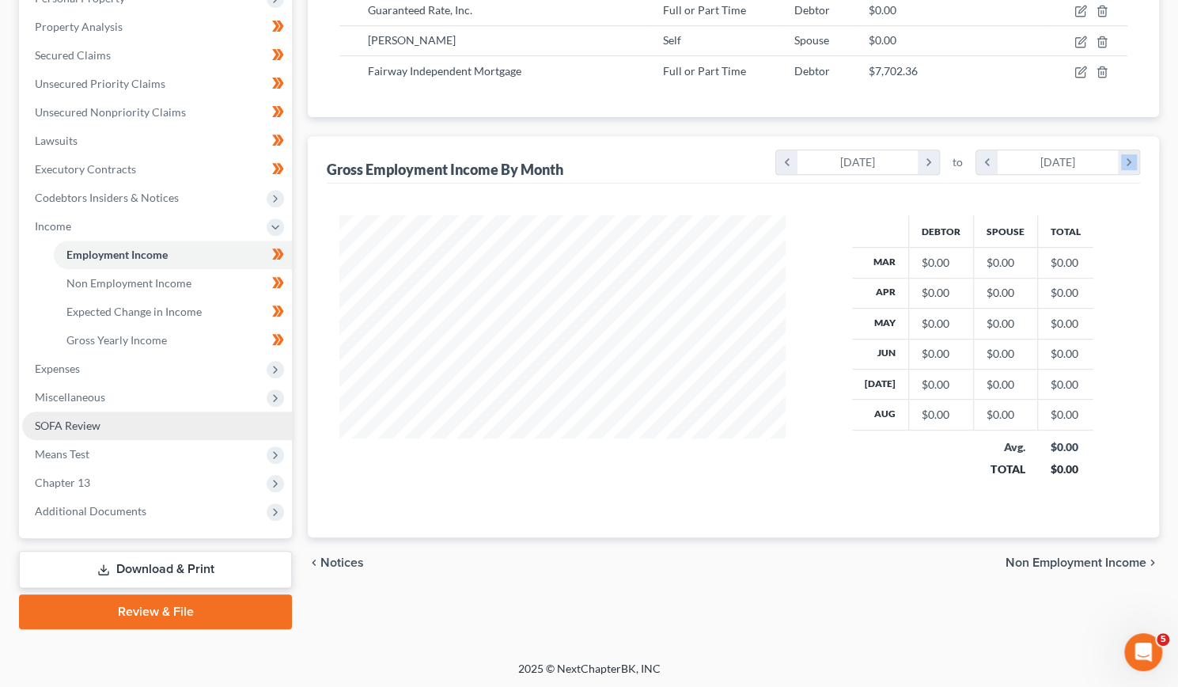
click at [81, 425] on span "SOFA Review" at bounding box center [68, 424] width 66 height 13
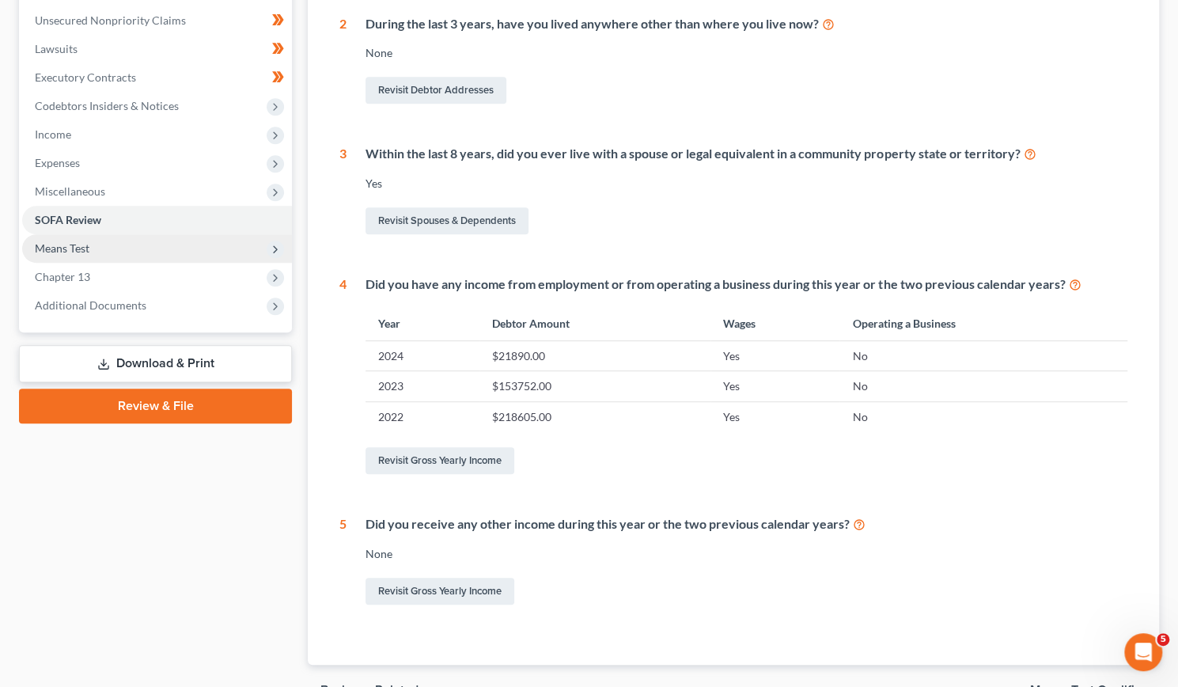
click at [78, 244] on span "Means Test" at bounding box center [62, 247] width 55 height 13
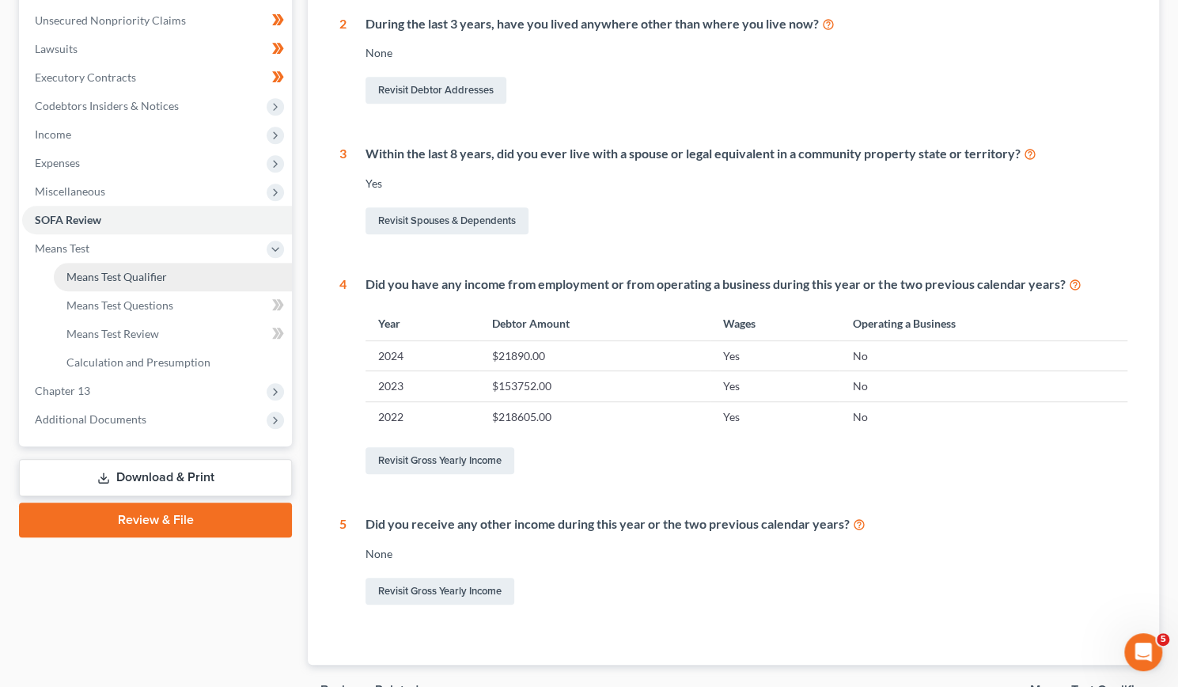
click at [133, 270] on span "Means Test Qualifier" at bounding box center [116, 276] width 100 height 13
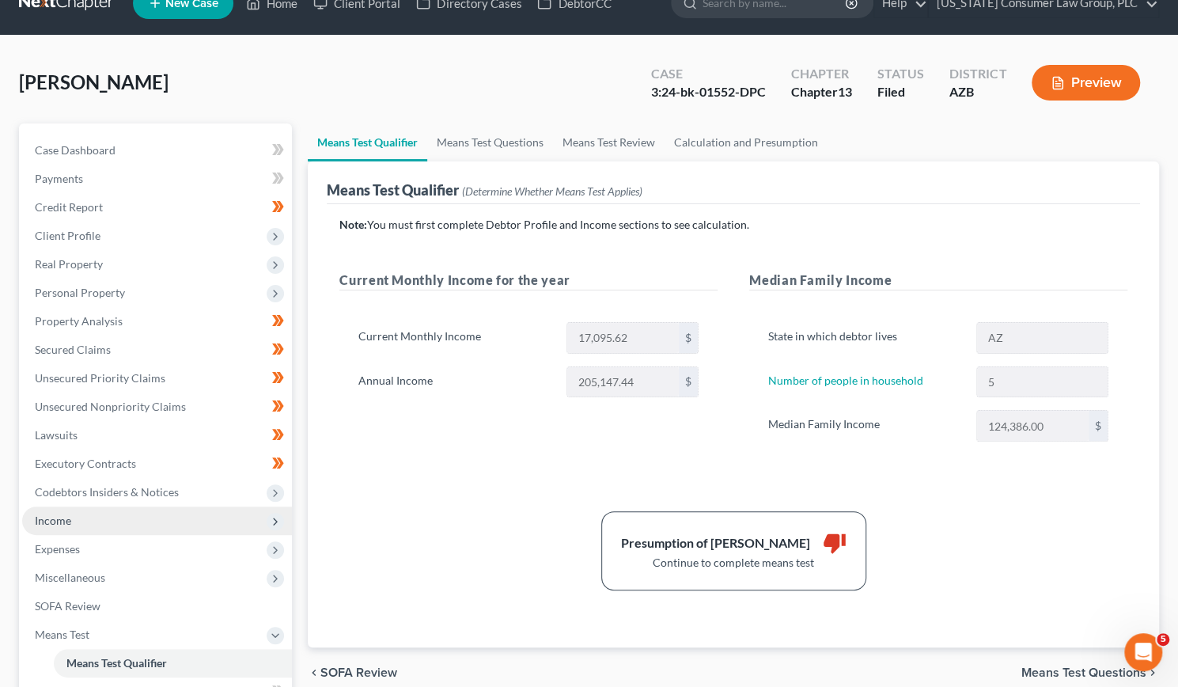
click at [68, 513] on span "Income" at bounding box center [53, 519] width 36 height 13
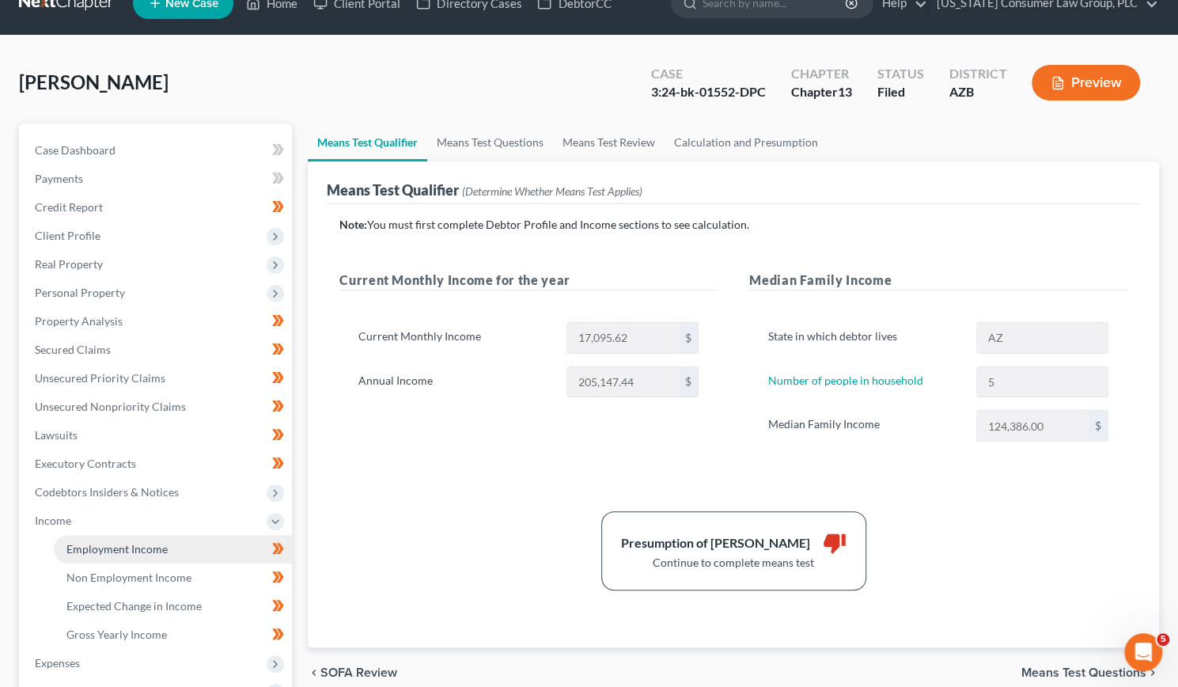
click at [123, 543] on span "Employment Income" at bounding box center [116, 548] width 101 height 13
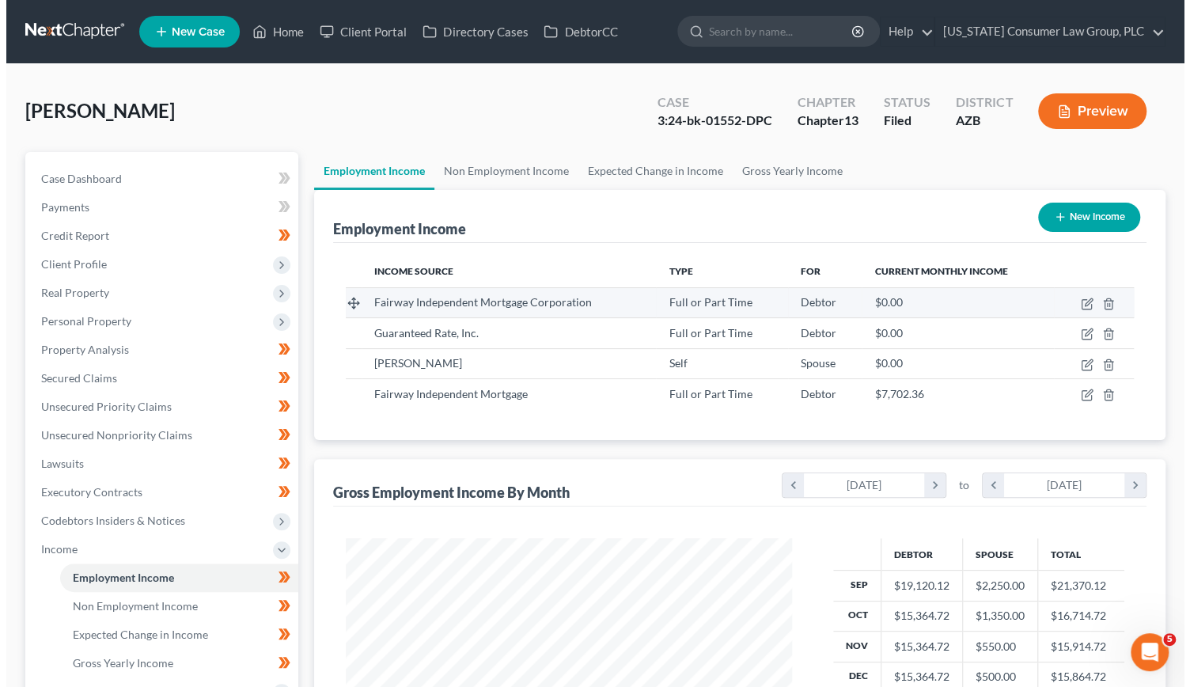
scroll to position [282, 478]
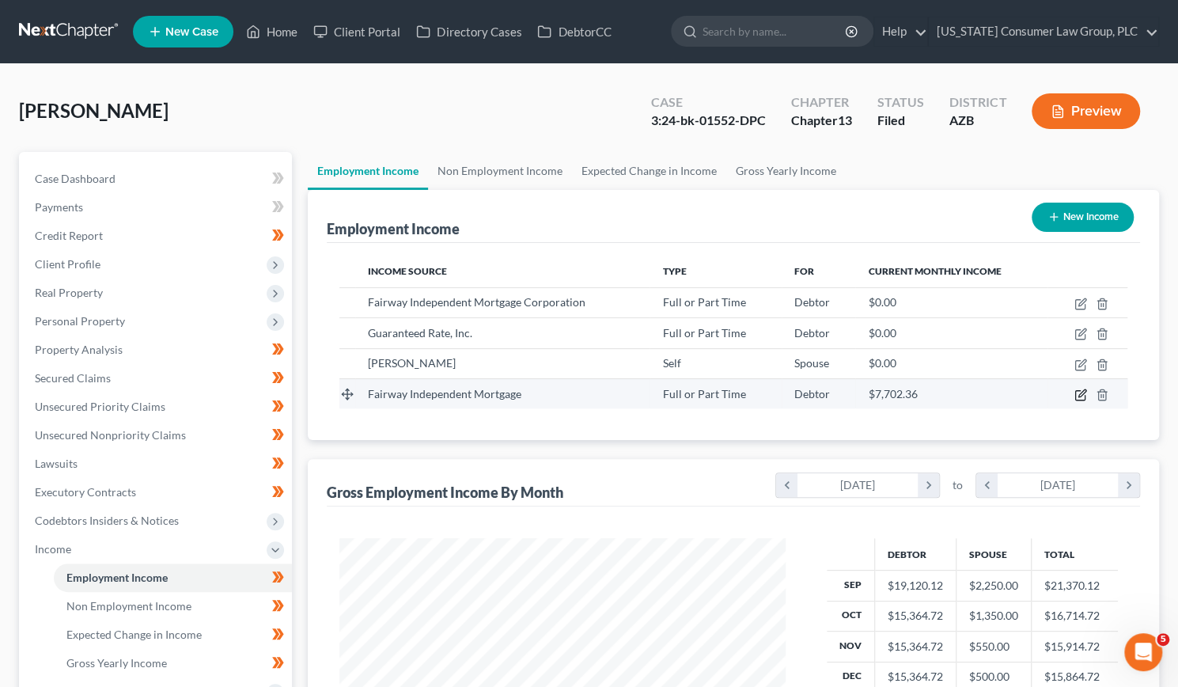
click at [1081, 396] on icon "button" at bounding box center [1080, 394] width 13 height 13
select select "0"
select select "52"
select select "1"
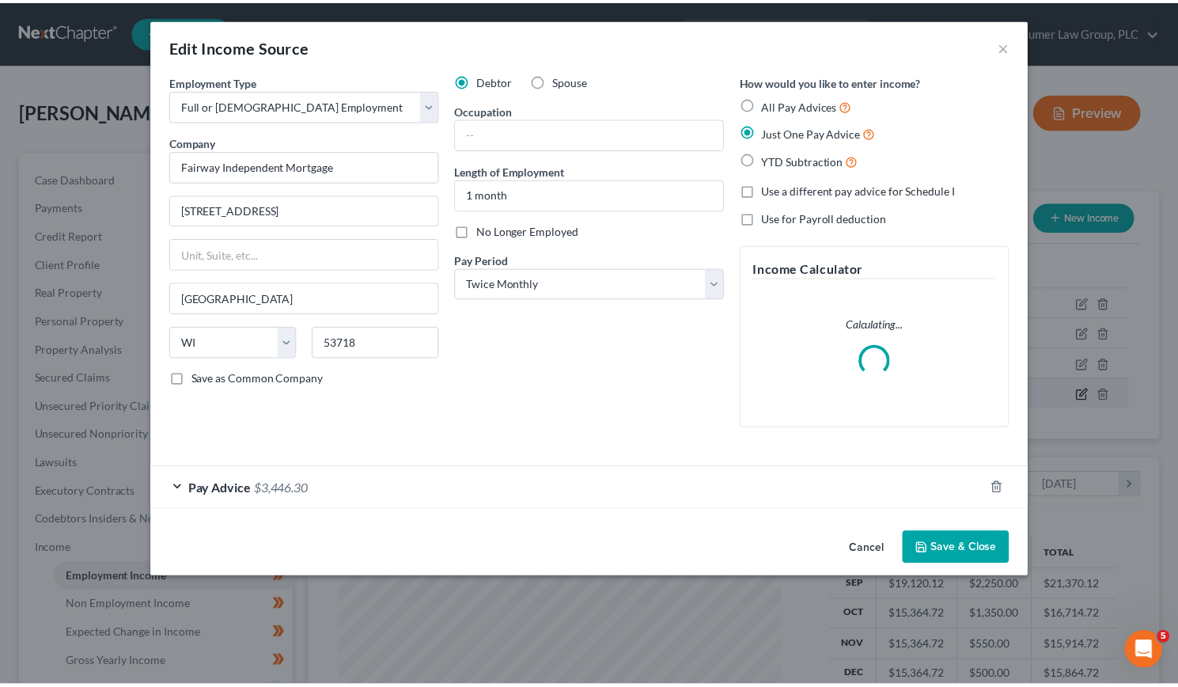
scroll to position [282, 483]
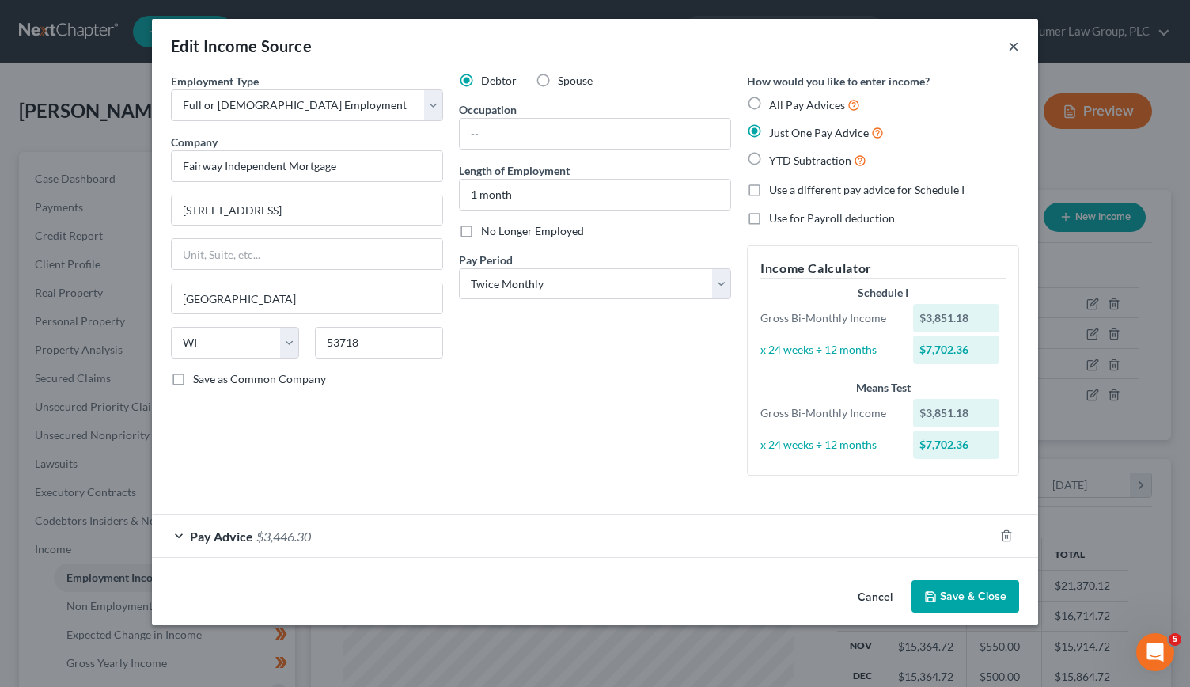
click at [1008, 45] on button "×" at bounding box center [1013, 45] width 11 height 19
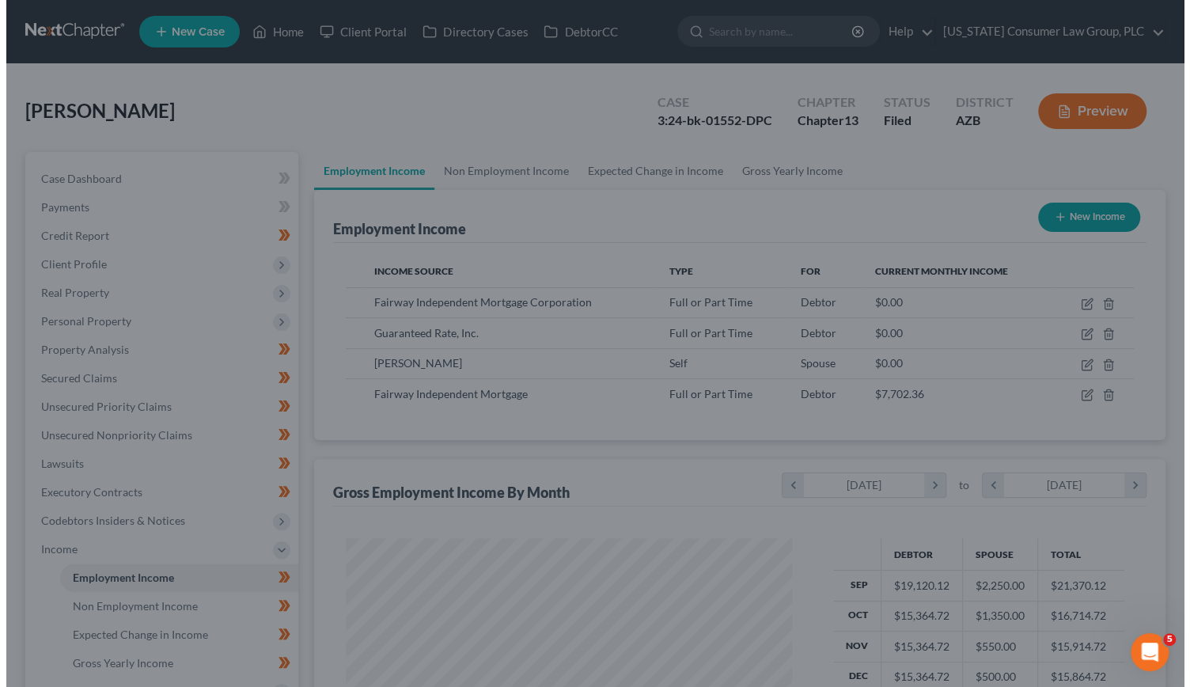
scroll to position [790732, 790536]
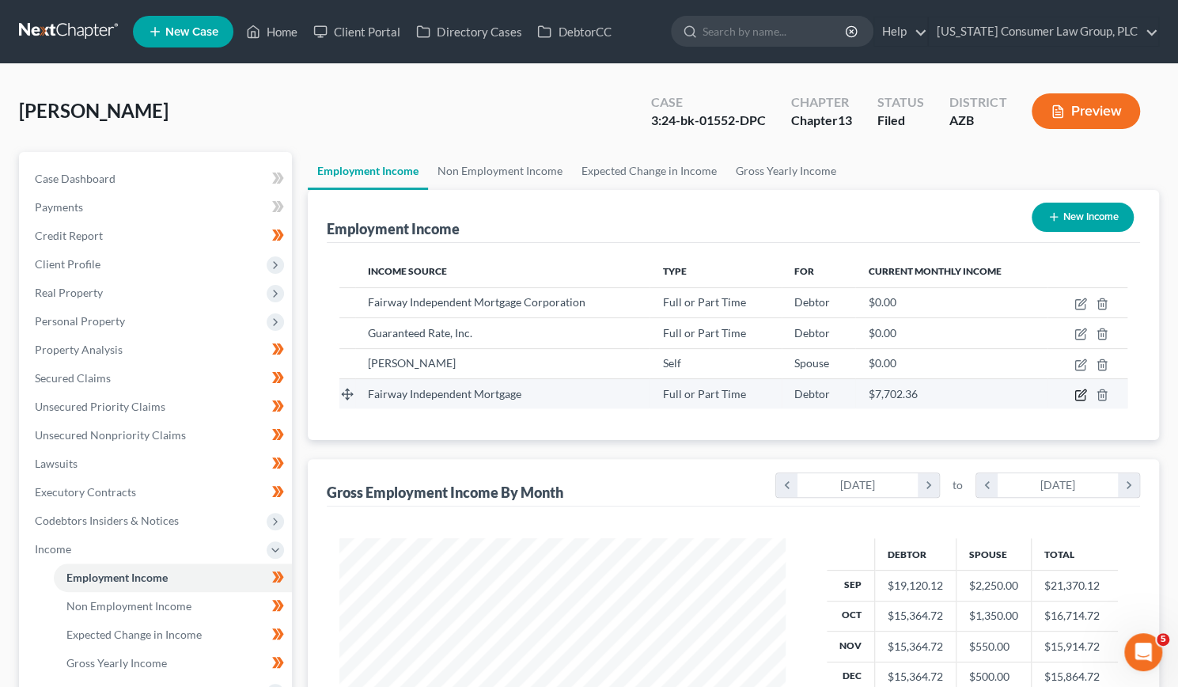
click at [1077, 392] on icon "button" at bounding box center [1080, 394] width 13 height 13
select select "0"
select select "52"
select select "1"
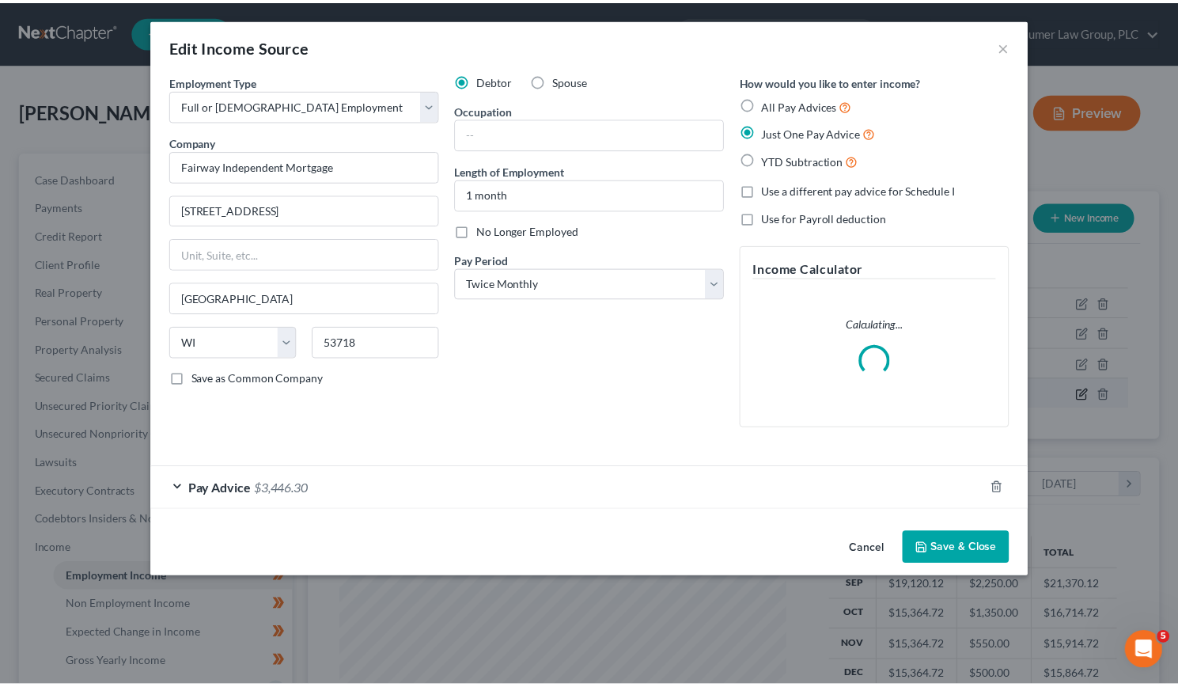
scroll to position [282, 483]
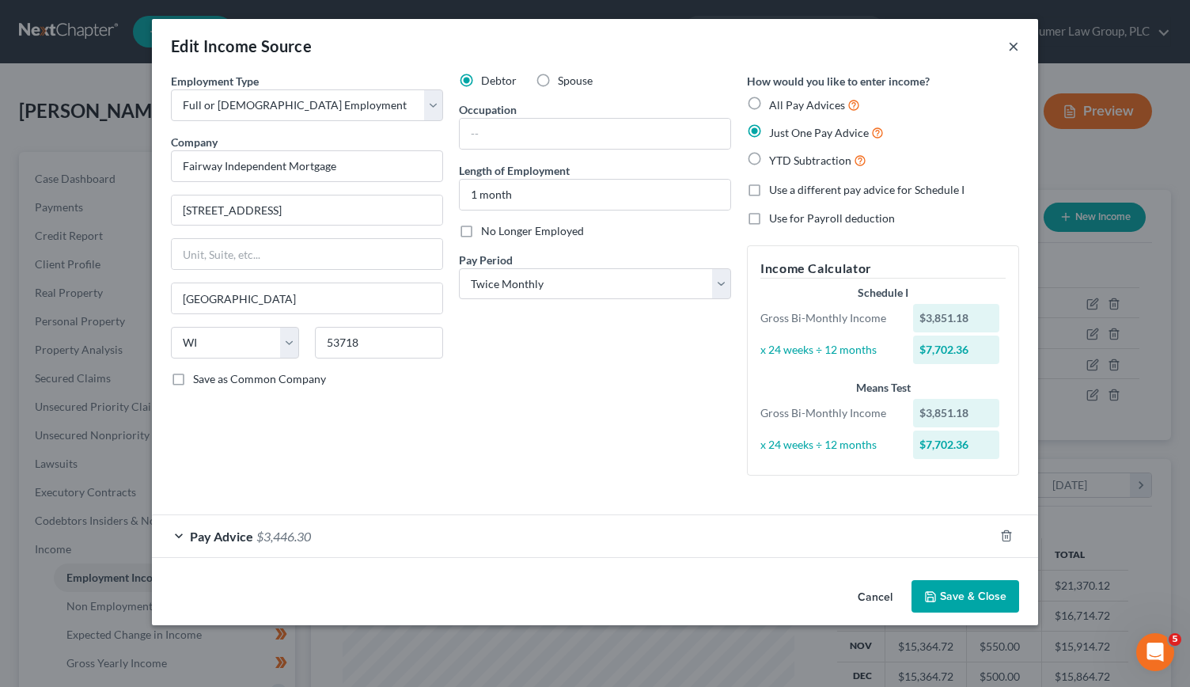
click at [1012, 43] on button "×" at bounding box center [1013, 45] width 11 height 19
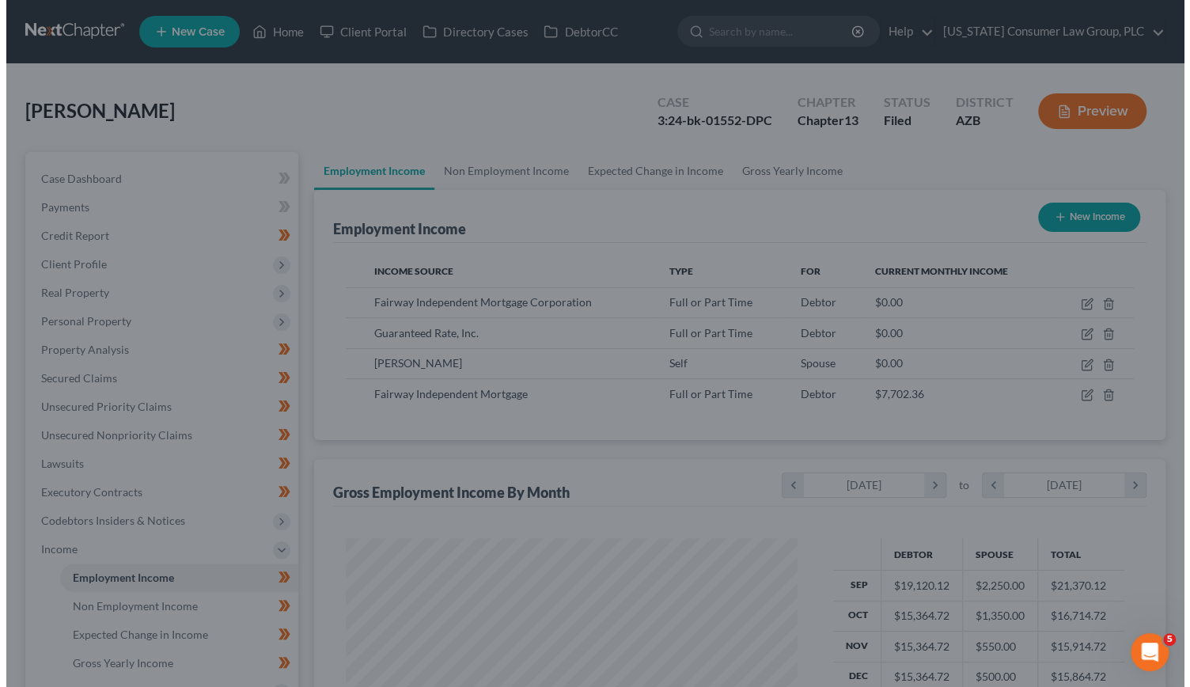
scroll to position [790732, 790536]
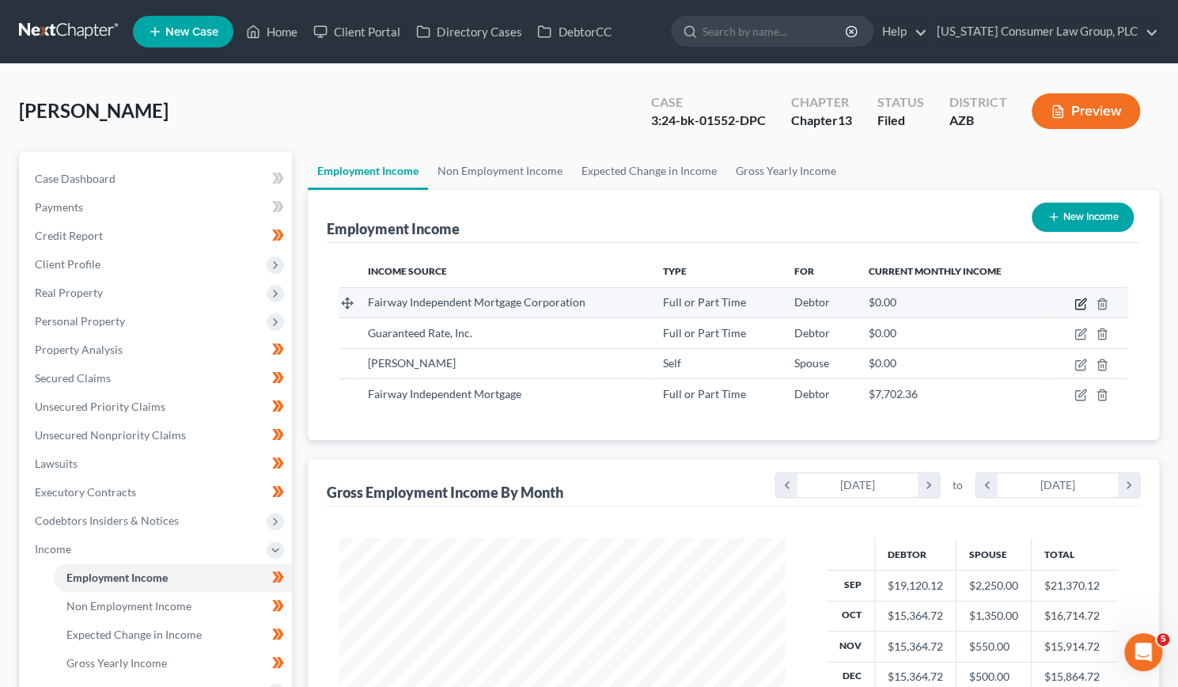
click at [1081, 298] on icon "button" at bounding box center [1080, 303] width 13 height 13
select select "0"
select select "52"
select select "1"
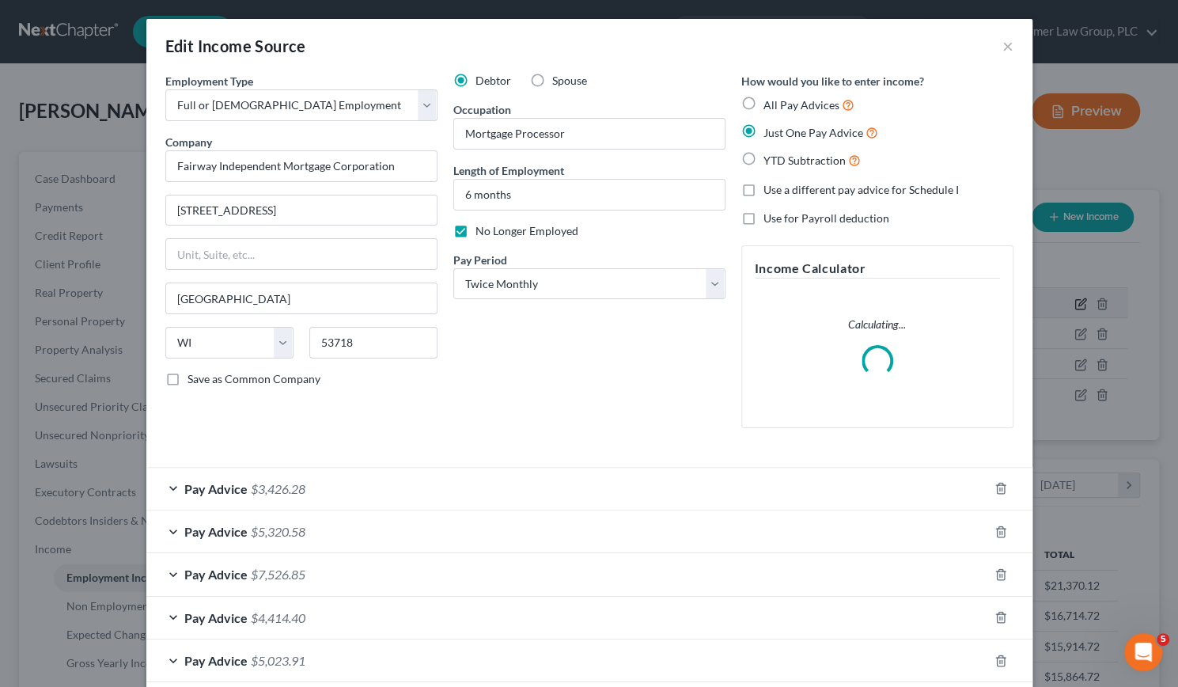
scroll to position [282, 483]
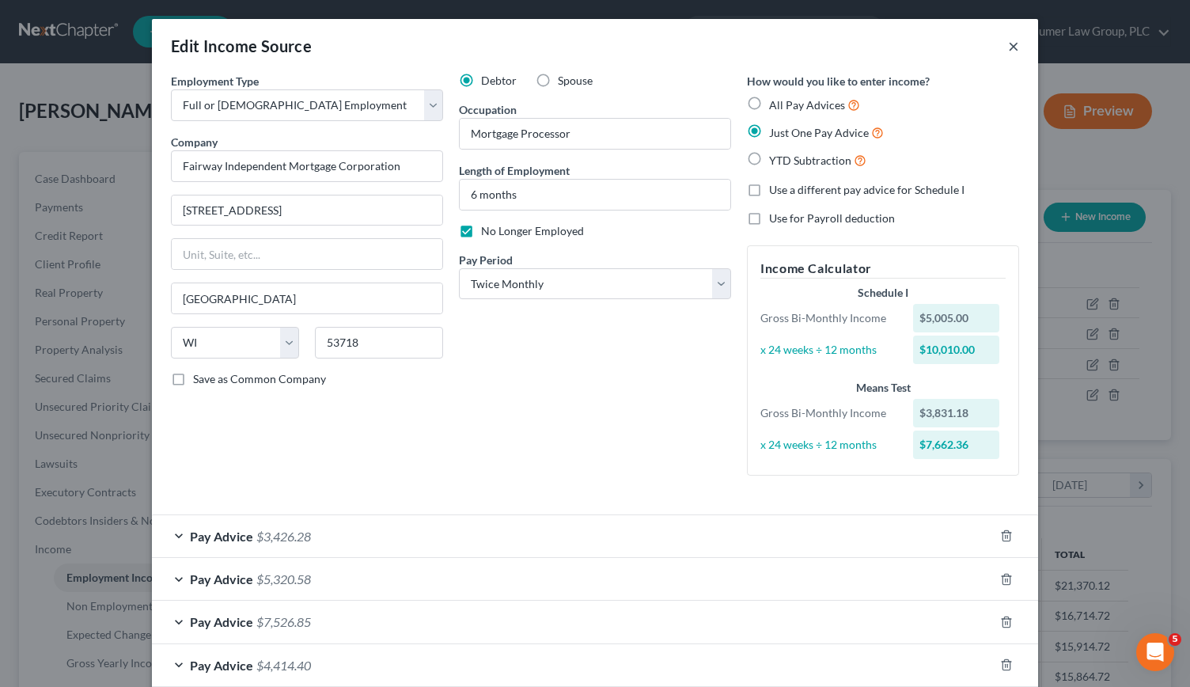
click at [1008, 45] on button "×" at bounding box center [1013, 45] width 11 height 19
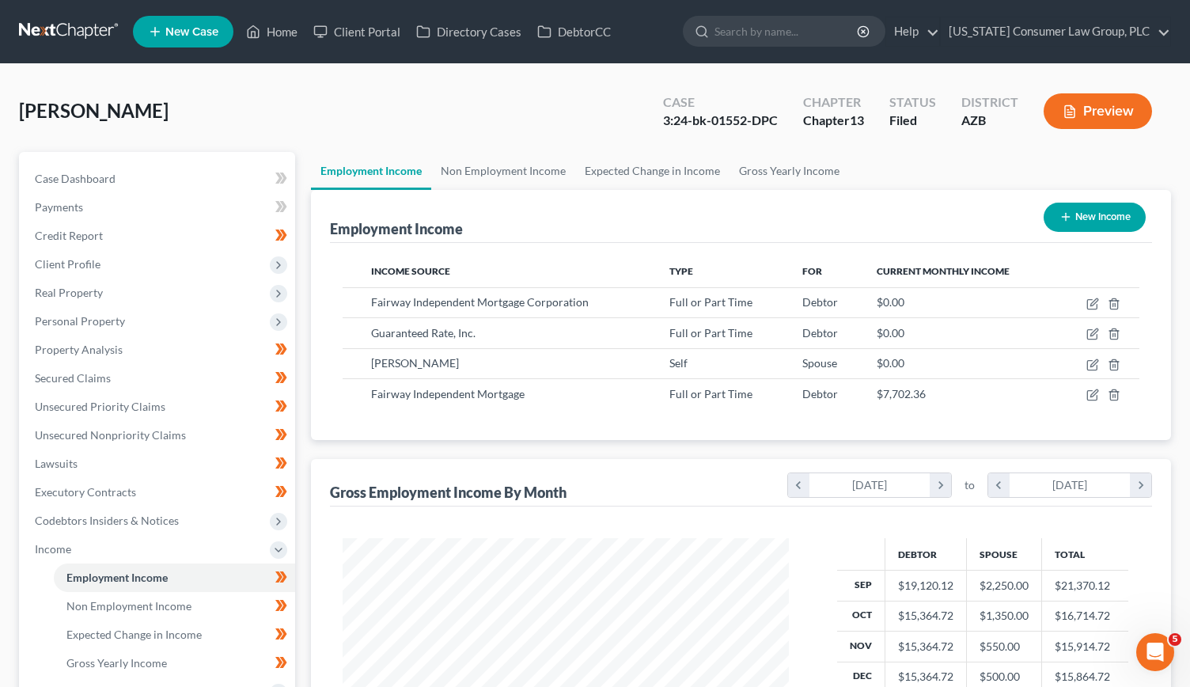
scroll to position [790732, 790536]
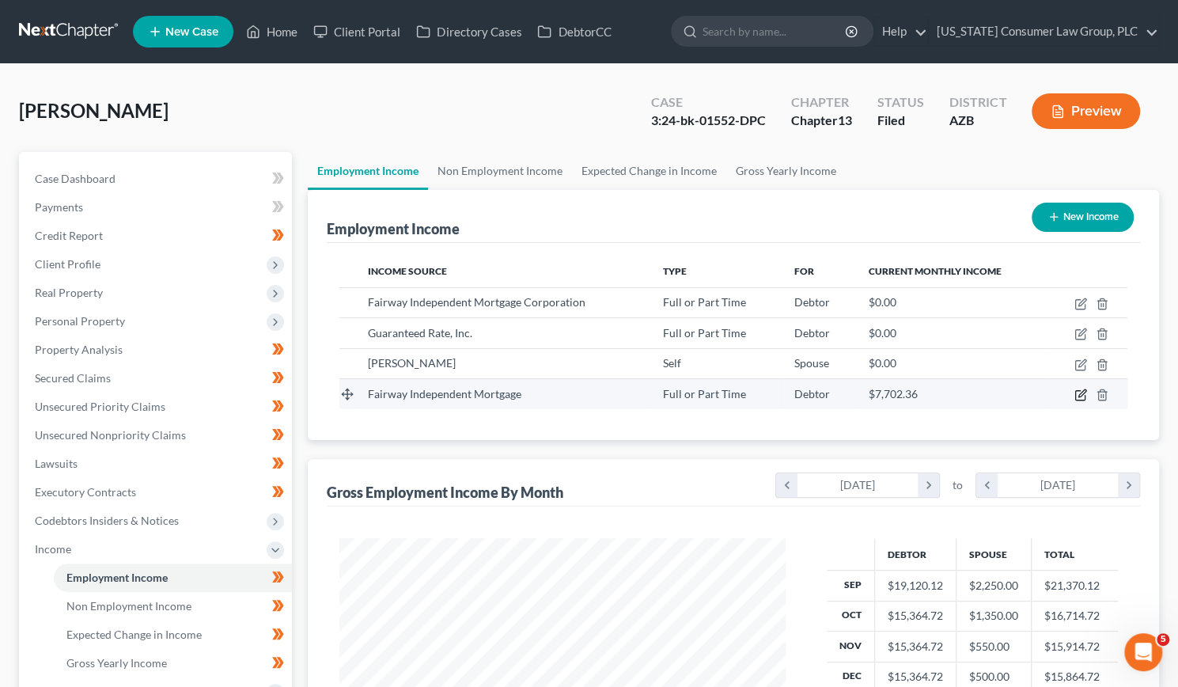
click at [1077, 392] on icon "button" at bounding box center [1080, 394] width 13 height 13
select select "0"
select select "52"
select select "1"
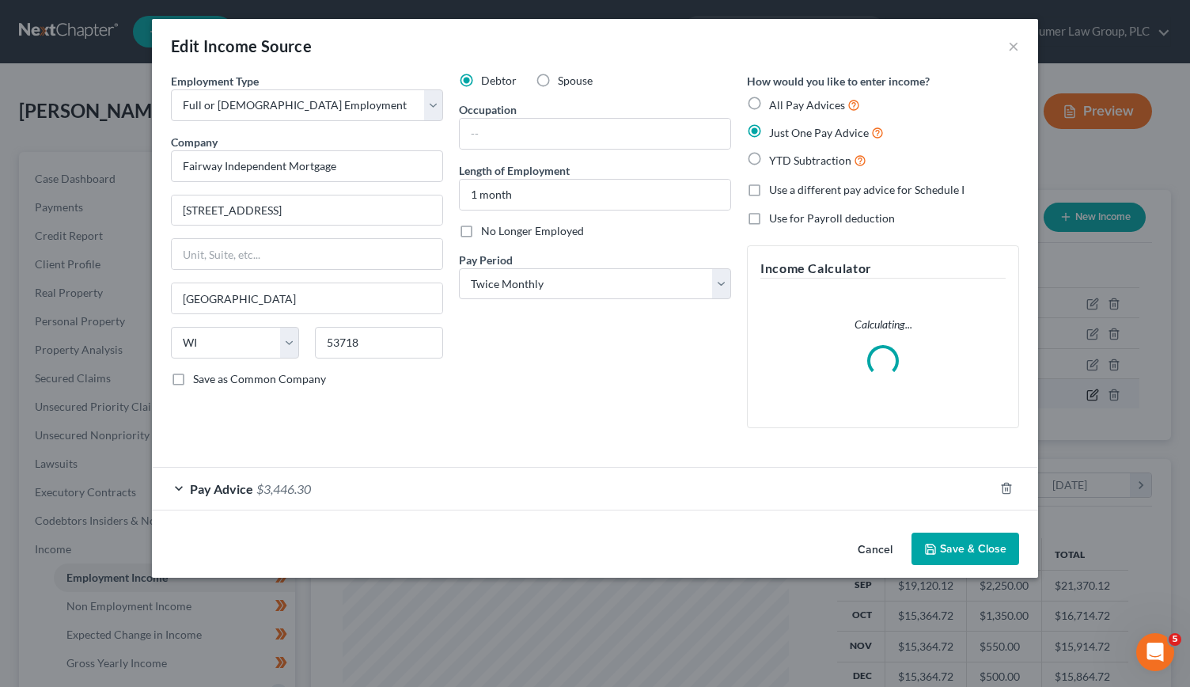
scroll to position [282, 483]
click at [176, 480] on div "Pay Advice $3,446.30" at bounding box center [573, 488] width 842 height 42
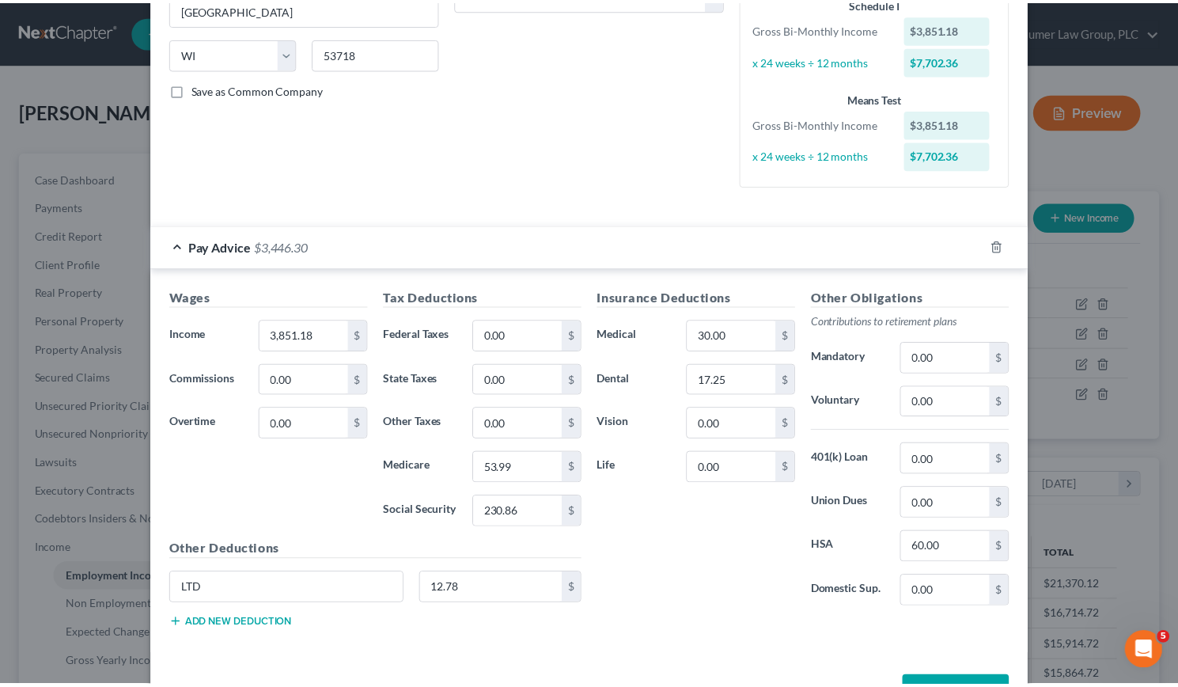
scroll to position [0, 0]
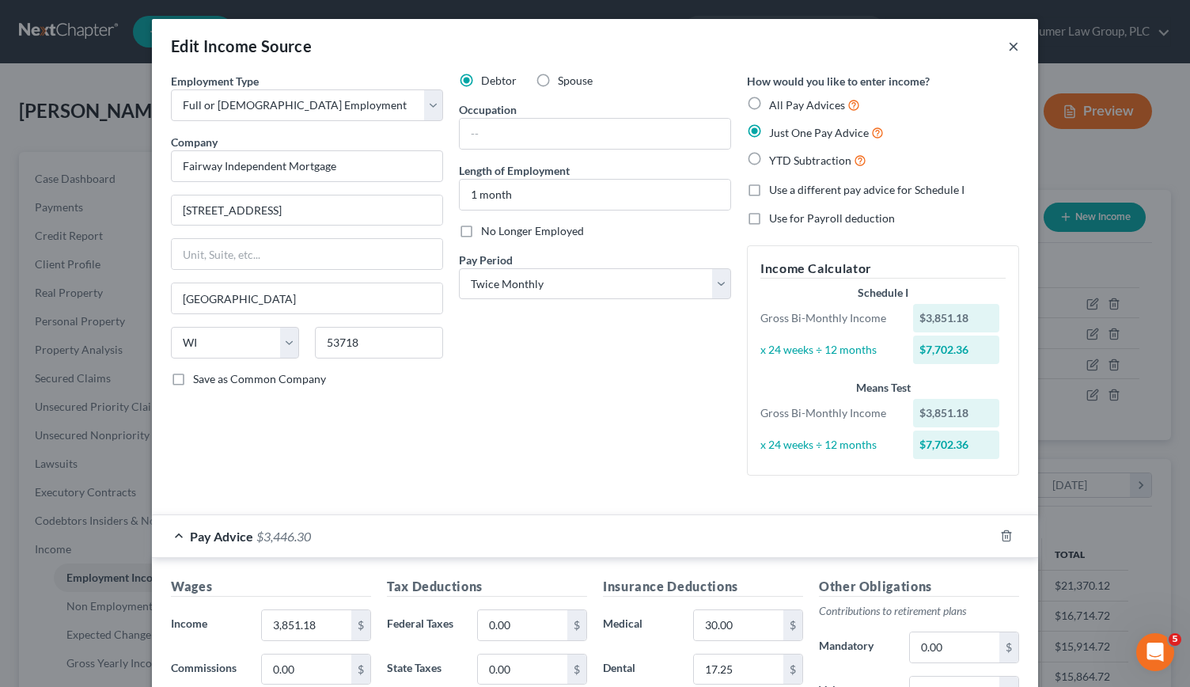
click at [1010, 46] on button "×" at bounding box center [1013, 45] width 11 height 19
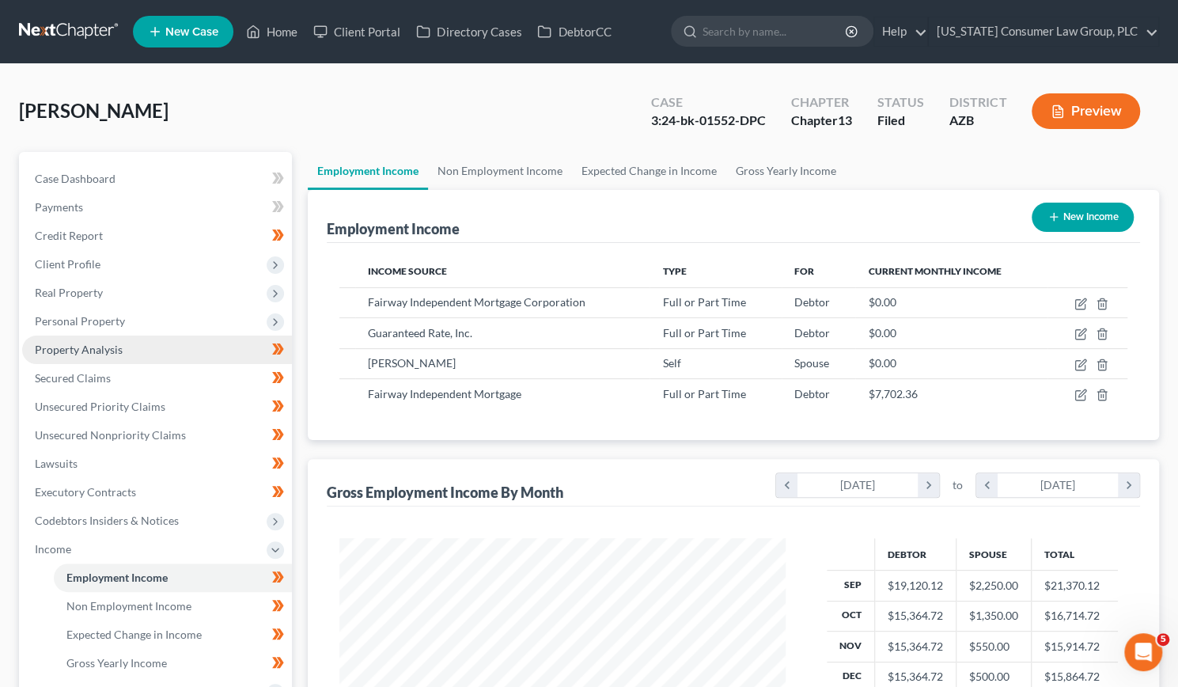
scroll to position [323, 0]
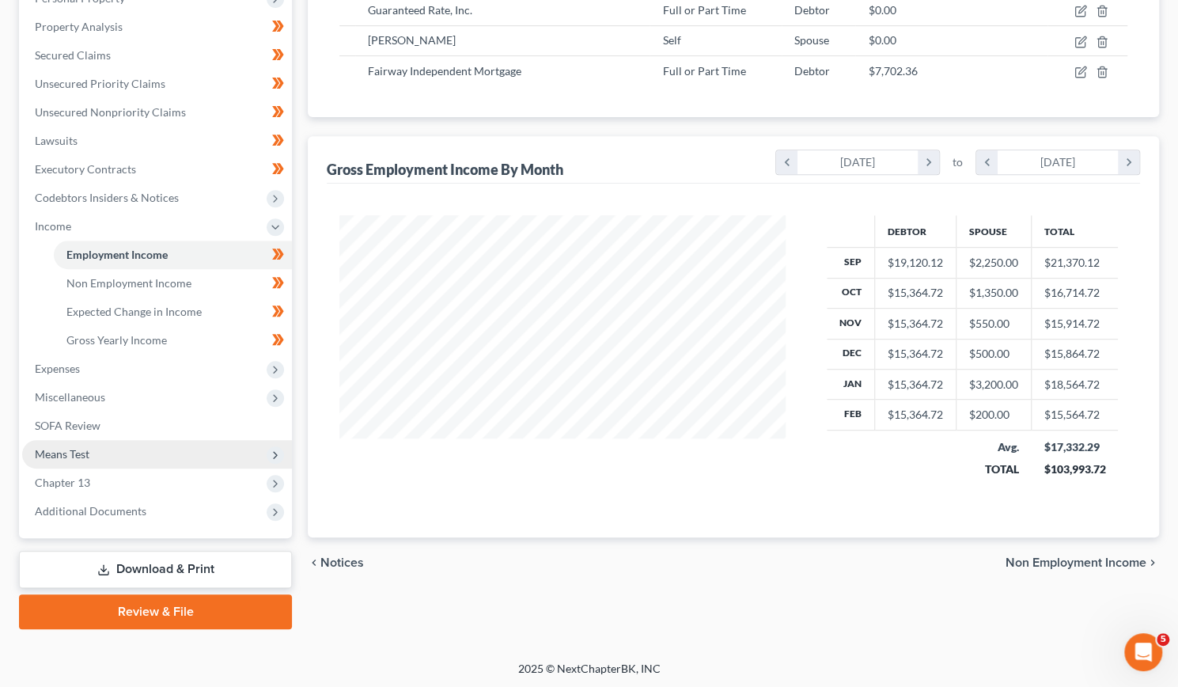
click at [60, 448] on span "Means Test" at bounding box center [62, 453] width 55 height 13
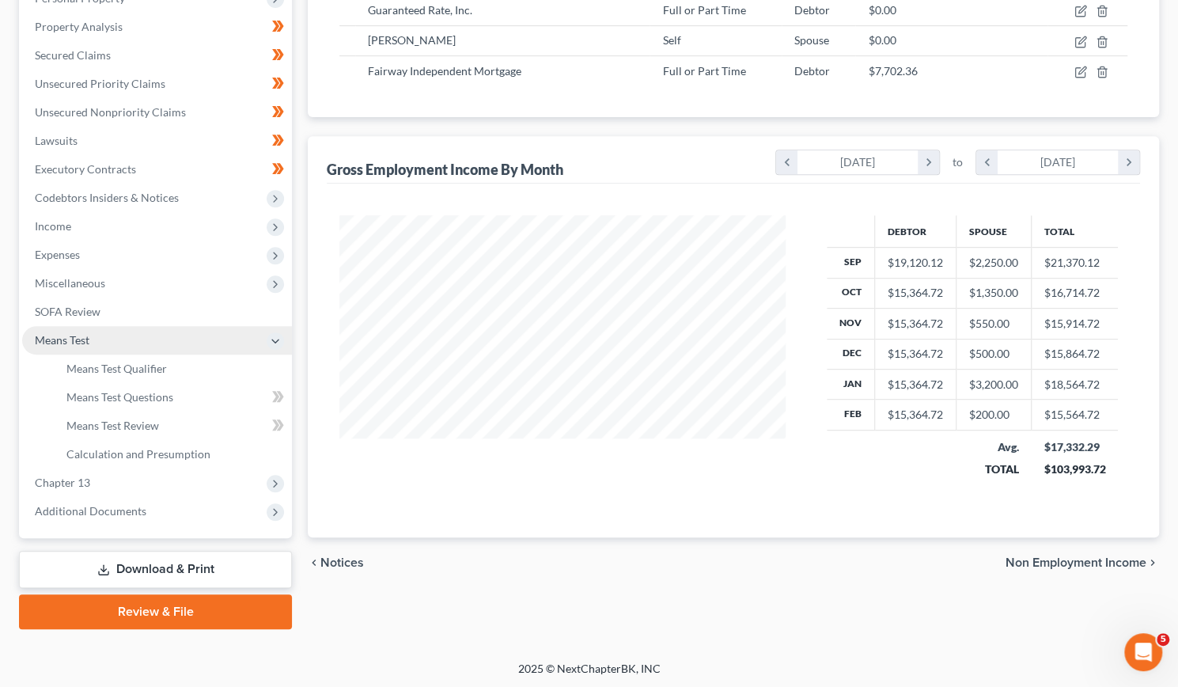
click at [100, 352] on span "Means Test" at bounding box center [157, 340] width 270 height 28
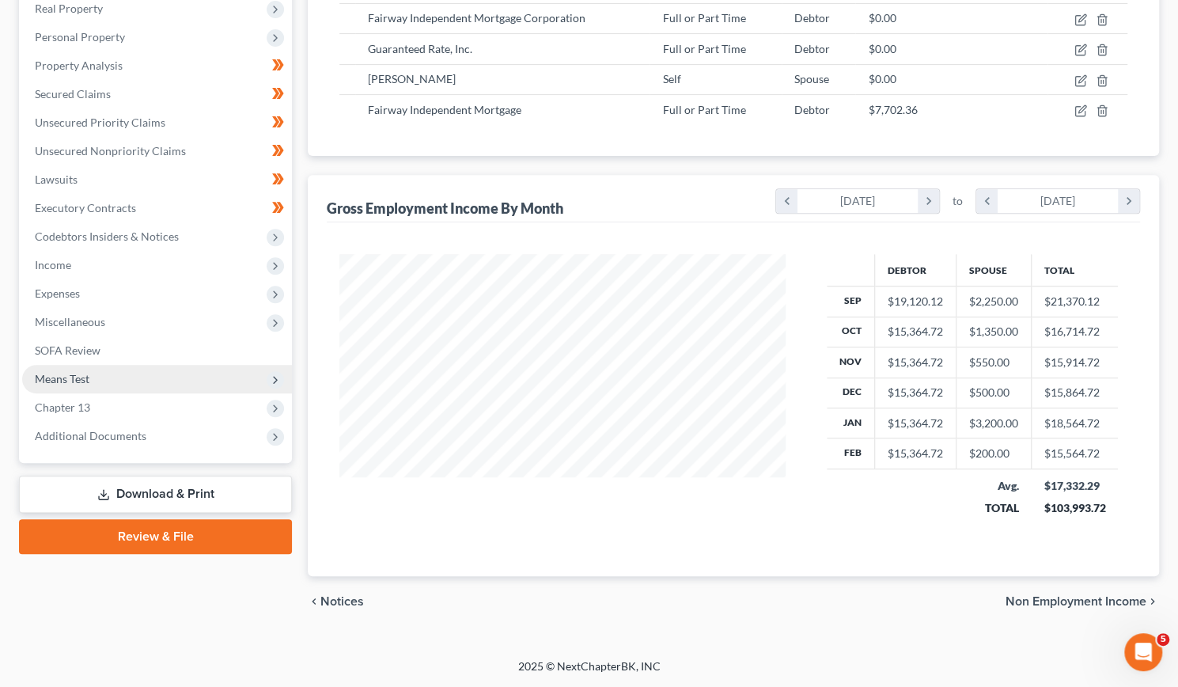
scroll to position [279, 0]
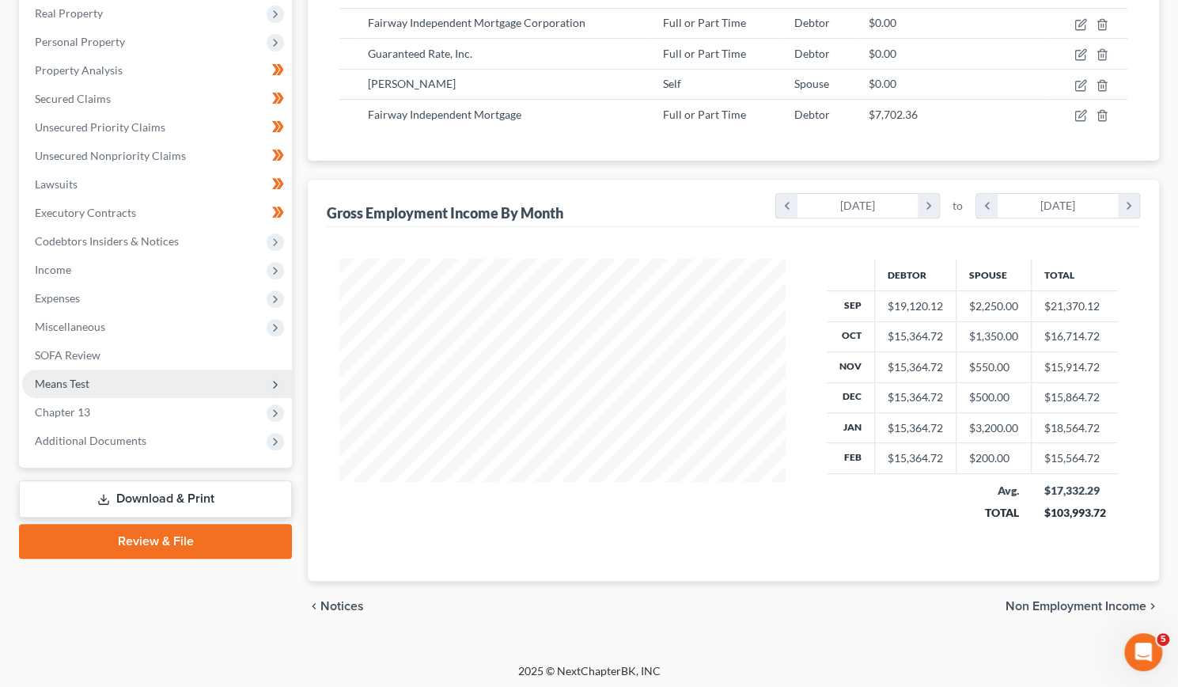
click at [87, 377] on span "Means Test" at bounding box center [62, 383] width 55 height 13
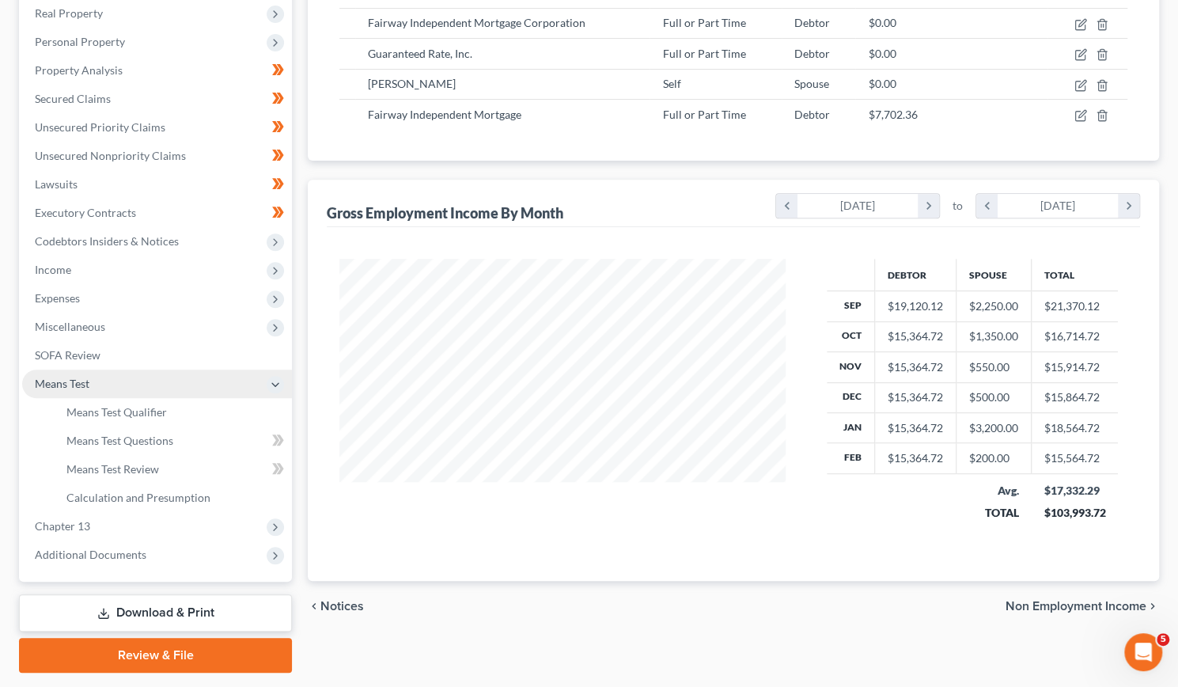
scroll to position [323, 0]
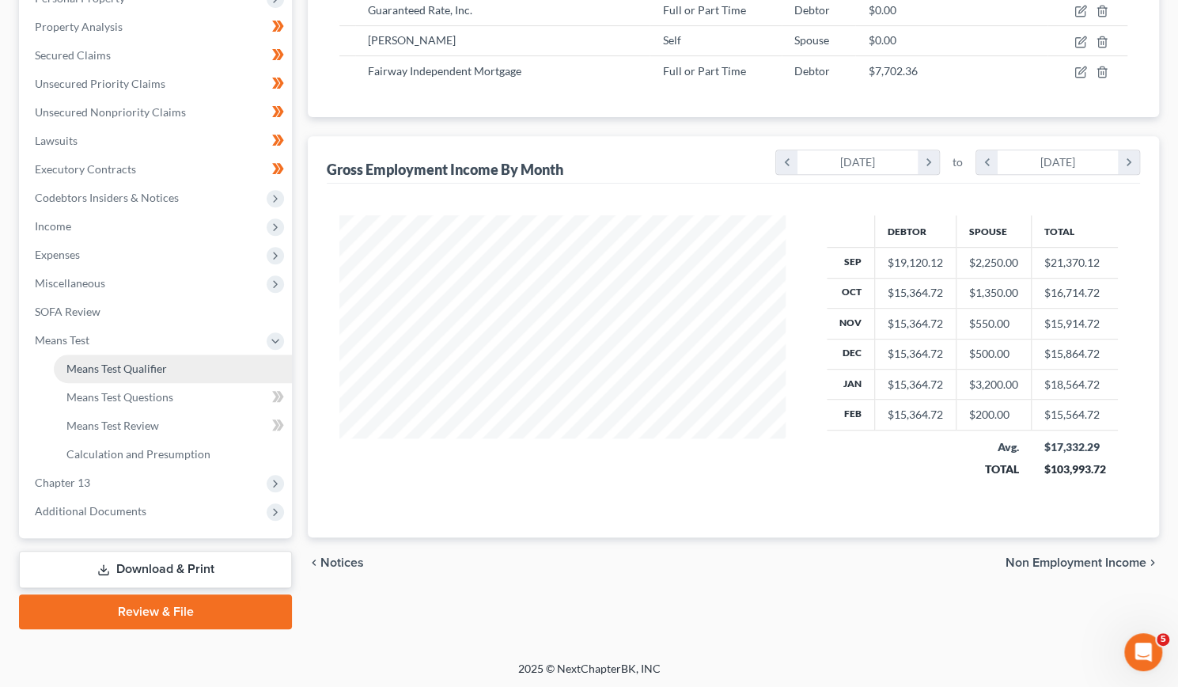
click at [84, 371] on span "Means Test Qualifier" at bounding box center [116, 367] width 100 height 13
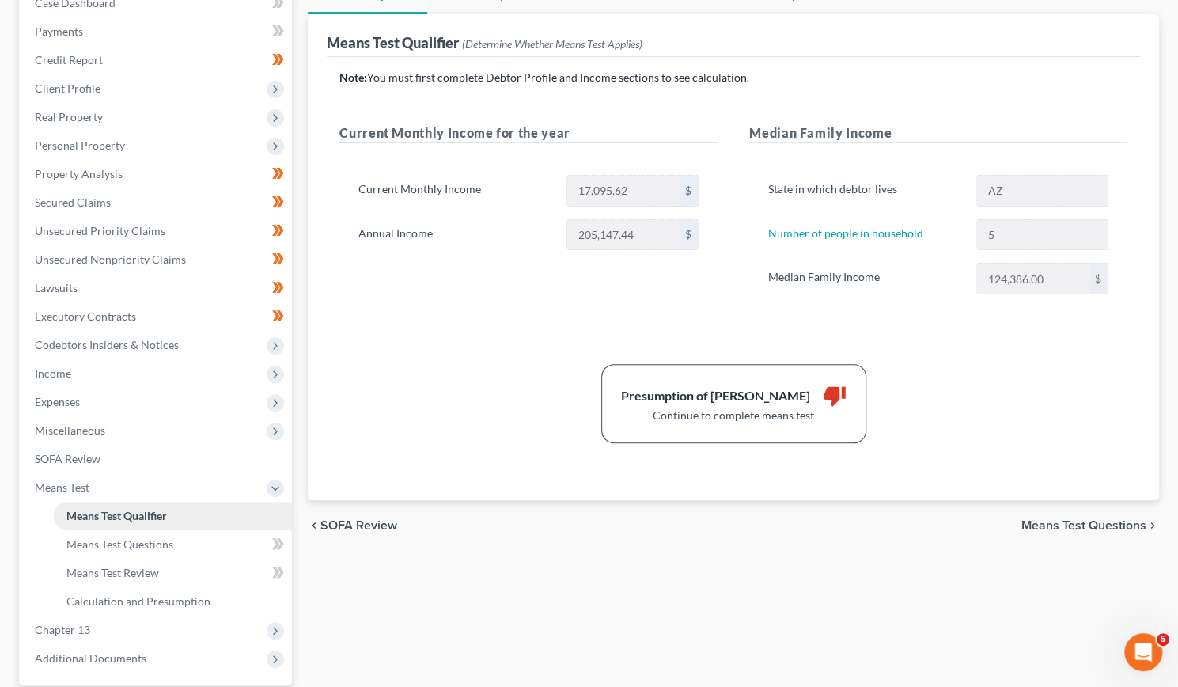
scroll to position [174, 0]
click at [111, 369] on span "Income" at bounding box center [157, 375] width 270 height 28
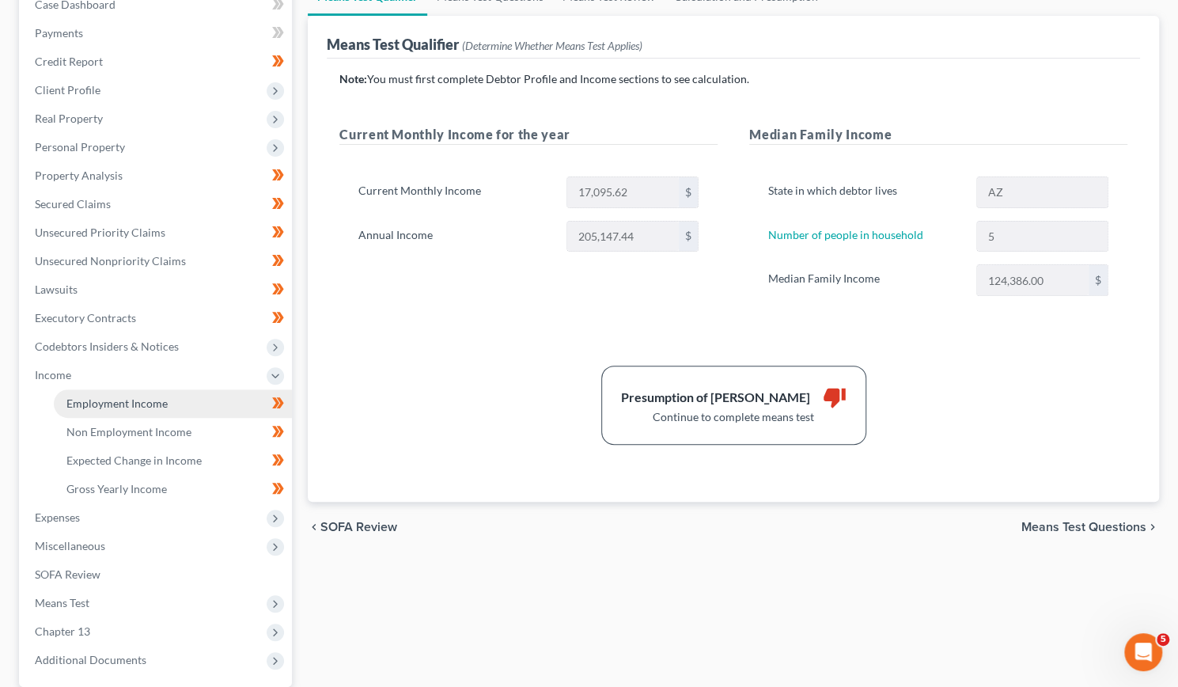
click at [114, 401] on span "Employment Income" at bounding box center [116, 402] width 101 height 13
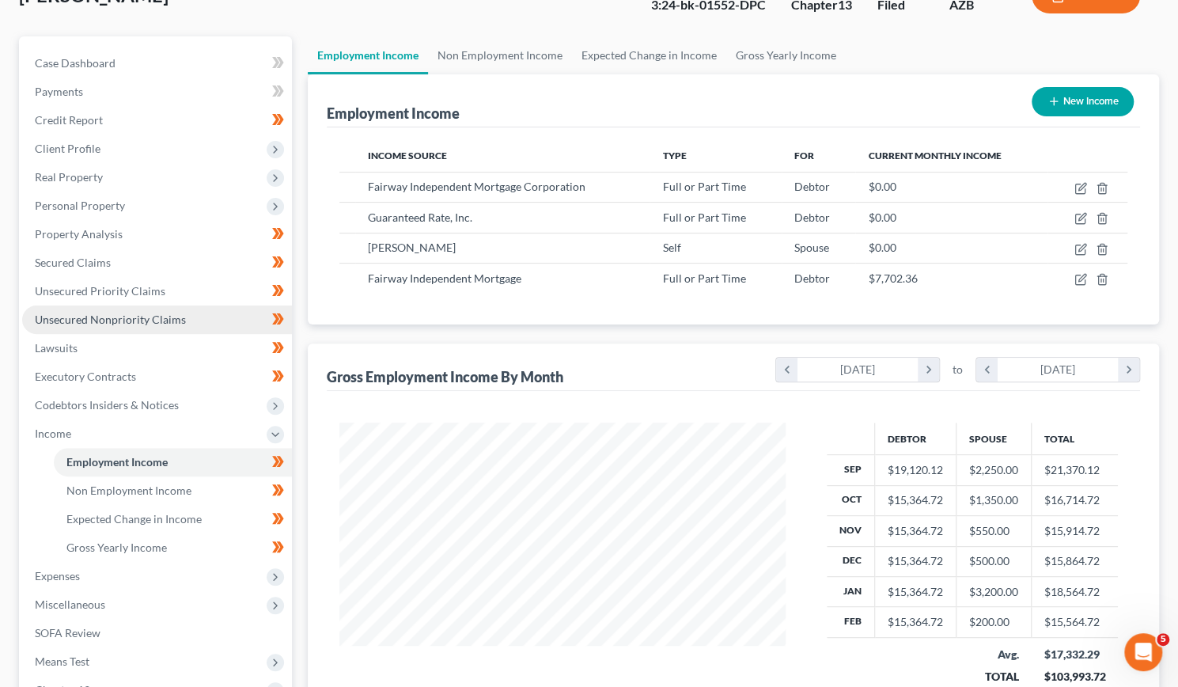
scroll to position [85, 0]
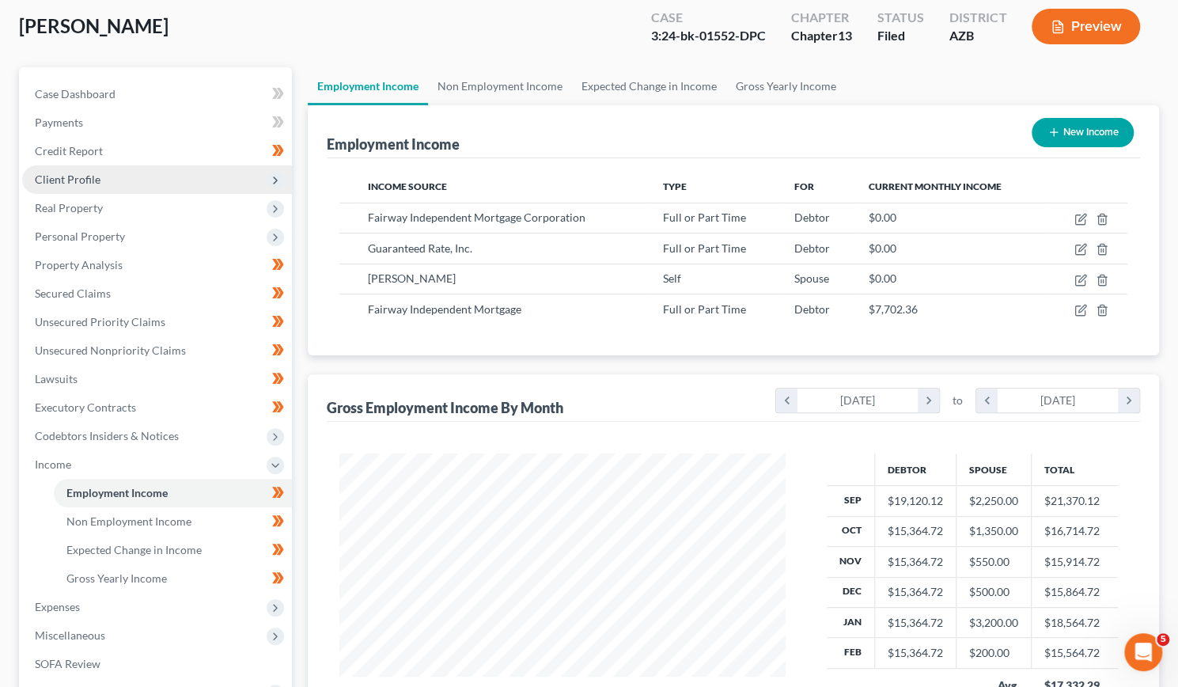
click at [68, 174] on span "Client Profile" at bounding box center [68, 178] width 66 height 13
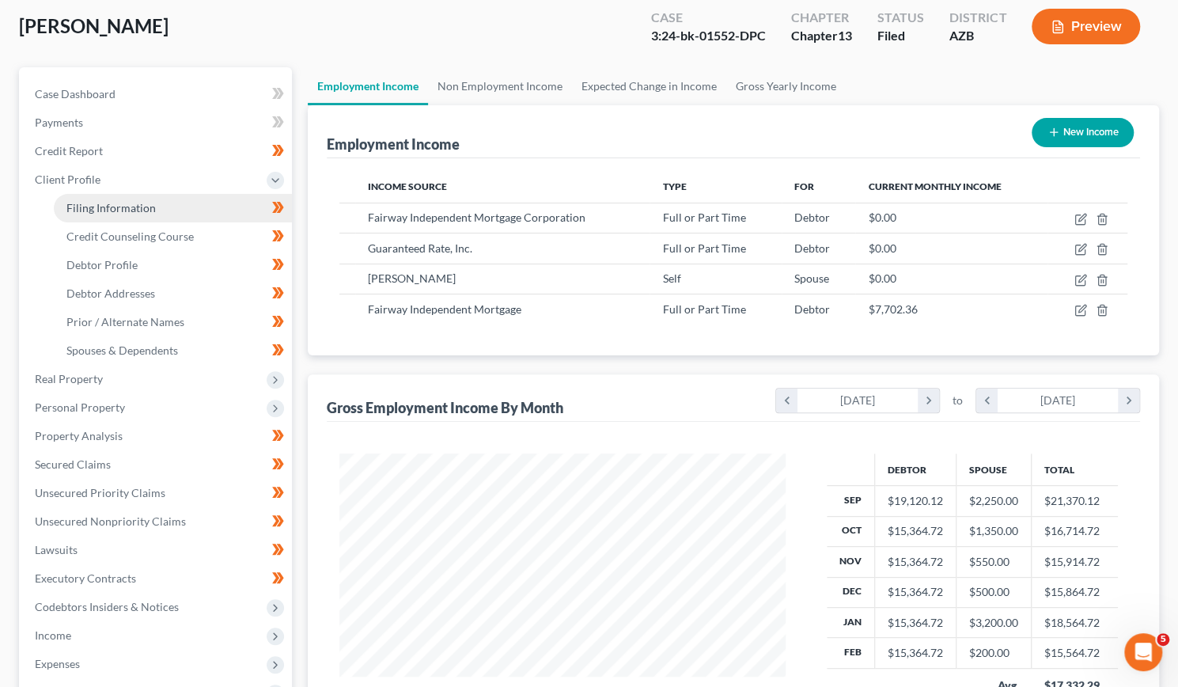
click at [95, 198] on link "Filing Information" at bounding box center [173, 208] width 238 height 28
select select "1"
select select "0"
select select "3"
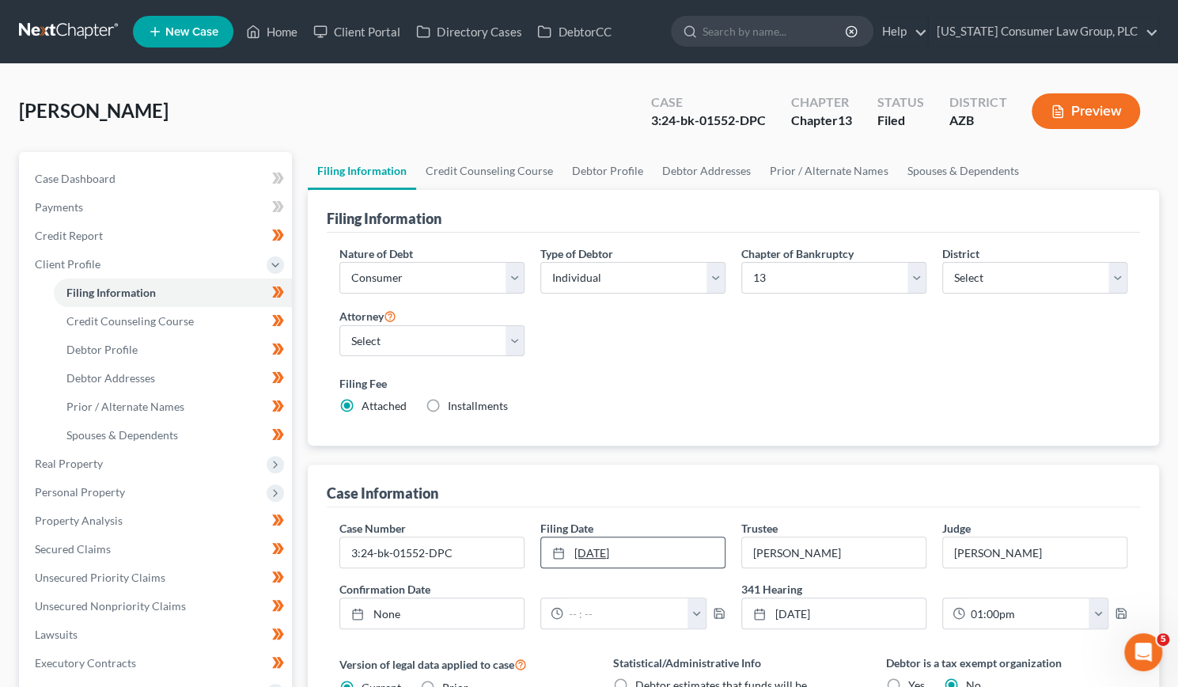
click at [611, 549] on link "[DATE]" at bounding box center [633, 552] width 184 height 30
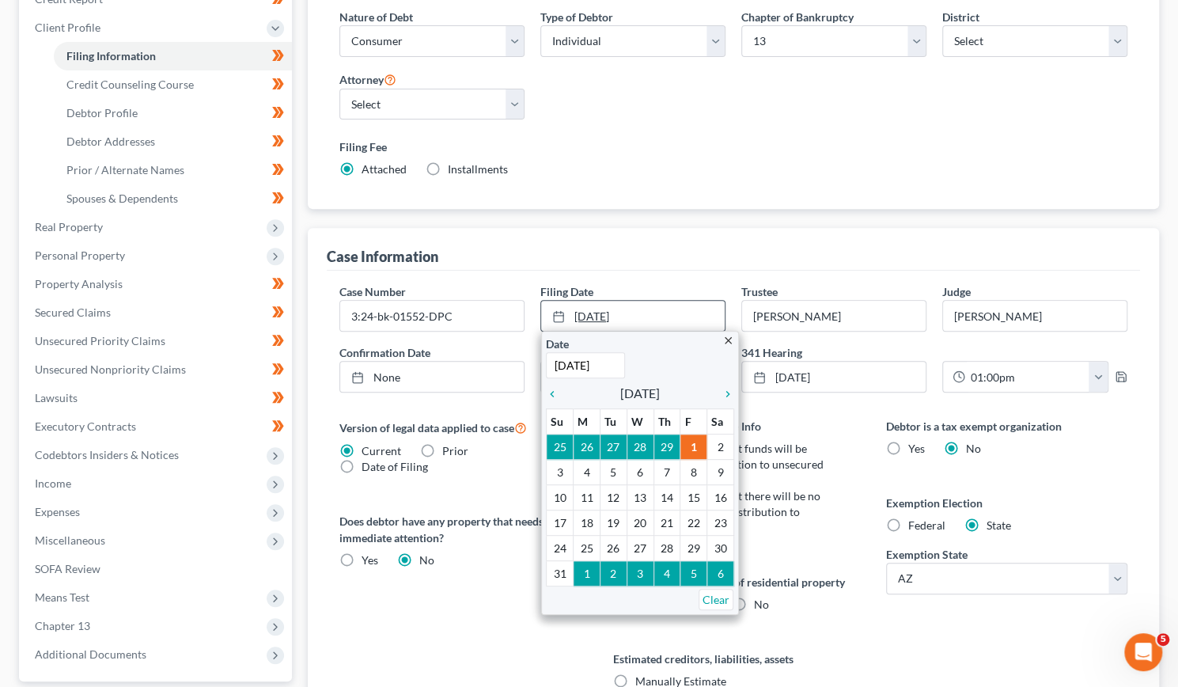
scroll to position [237, 0]
click at [713, 592] on link "Clear" at bounding box center [715, 598] width 35 height 21
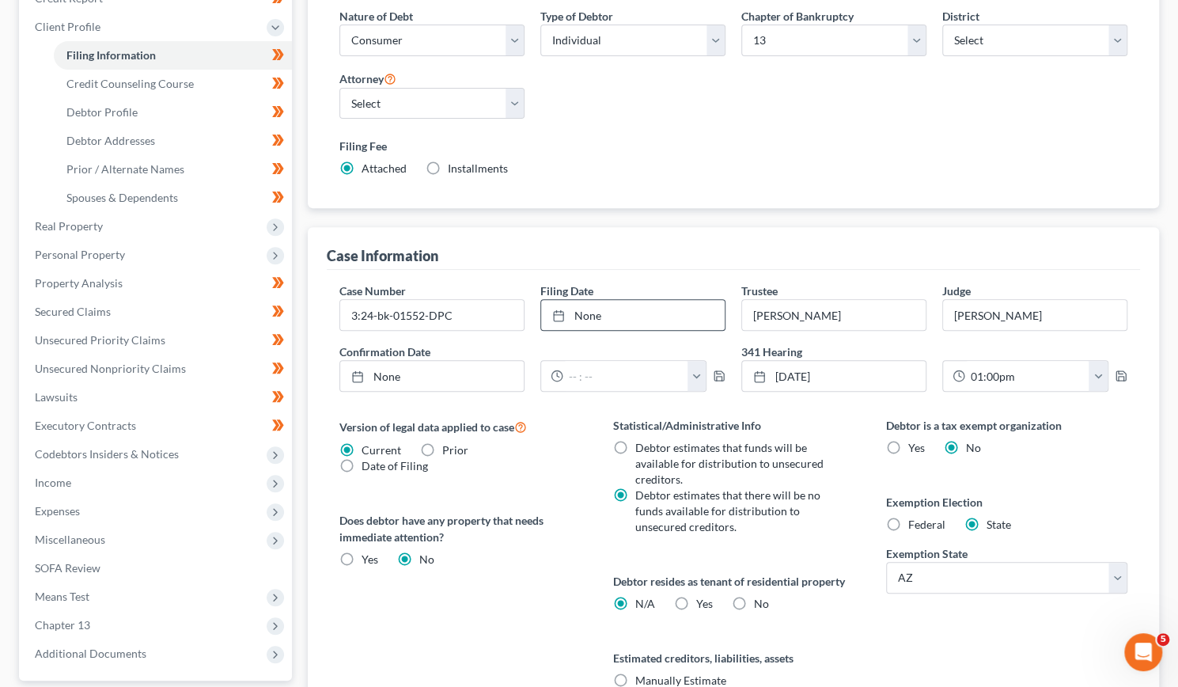
scroll to position [400, 0]
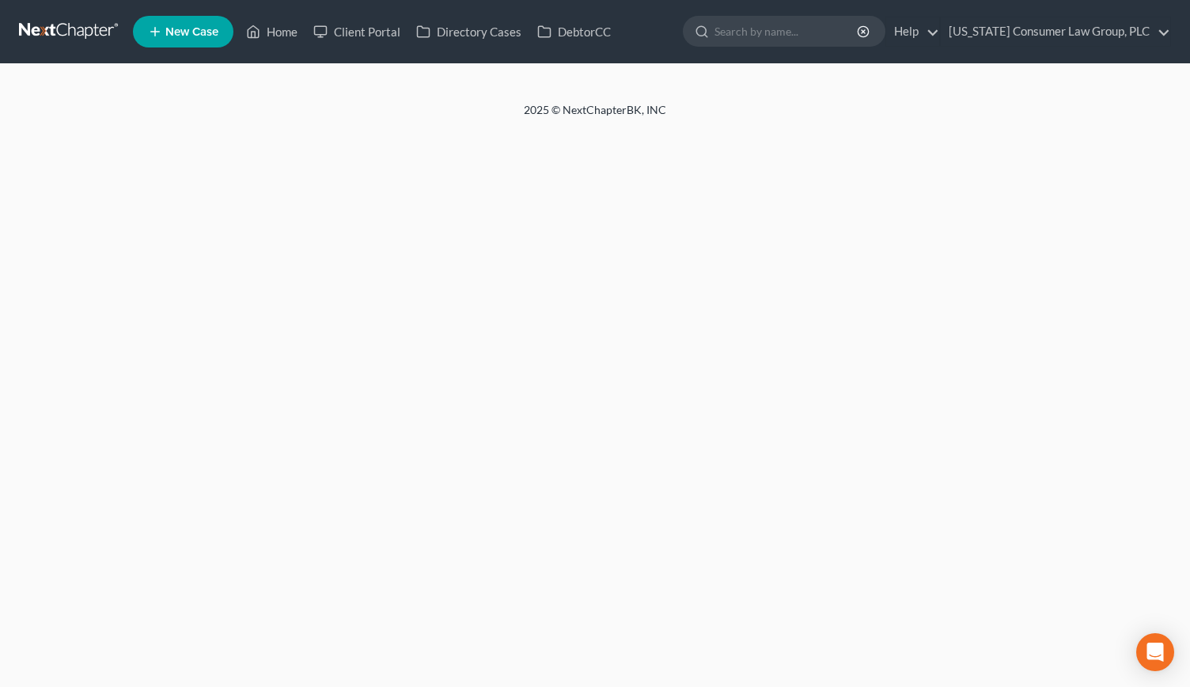
select select "1"
select select "0"
select select "3"
select select "4"
select select "0"
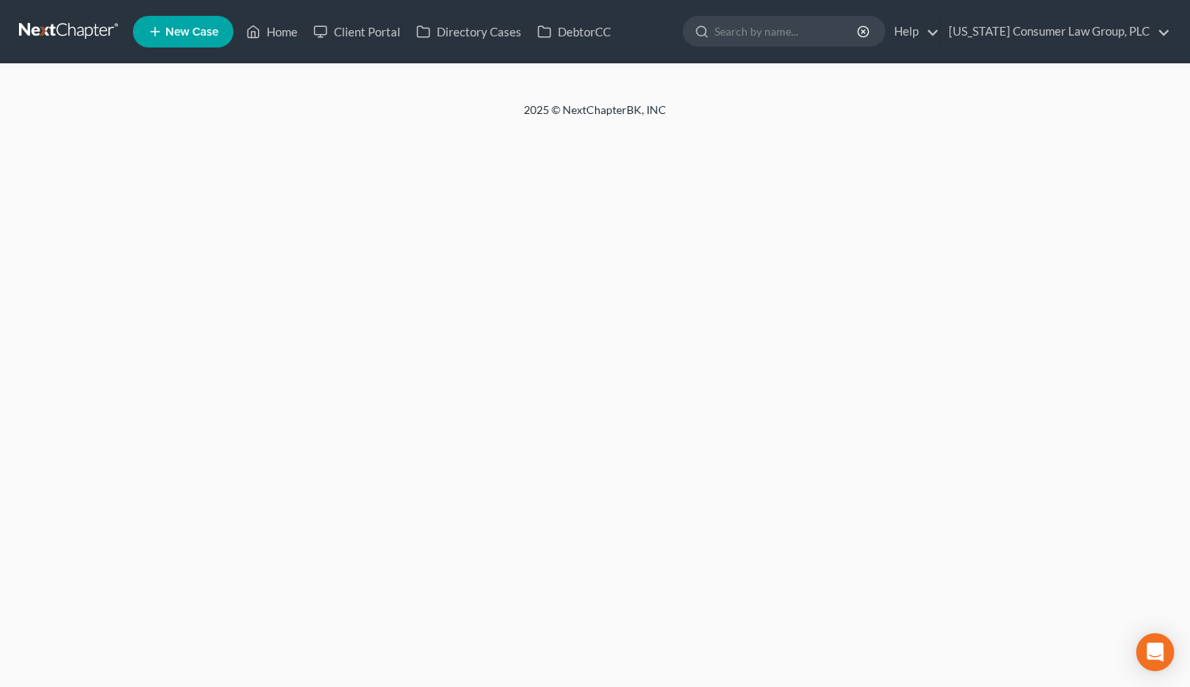
select select "3"
